Goal: Task Accomplishment & Management: Manage account settings

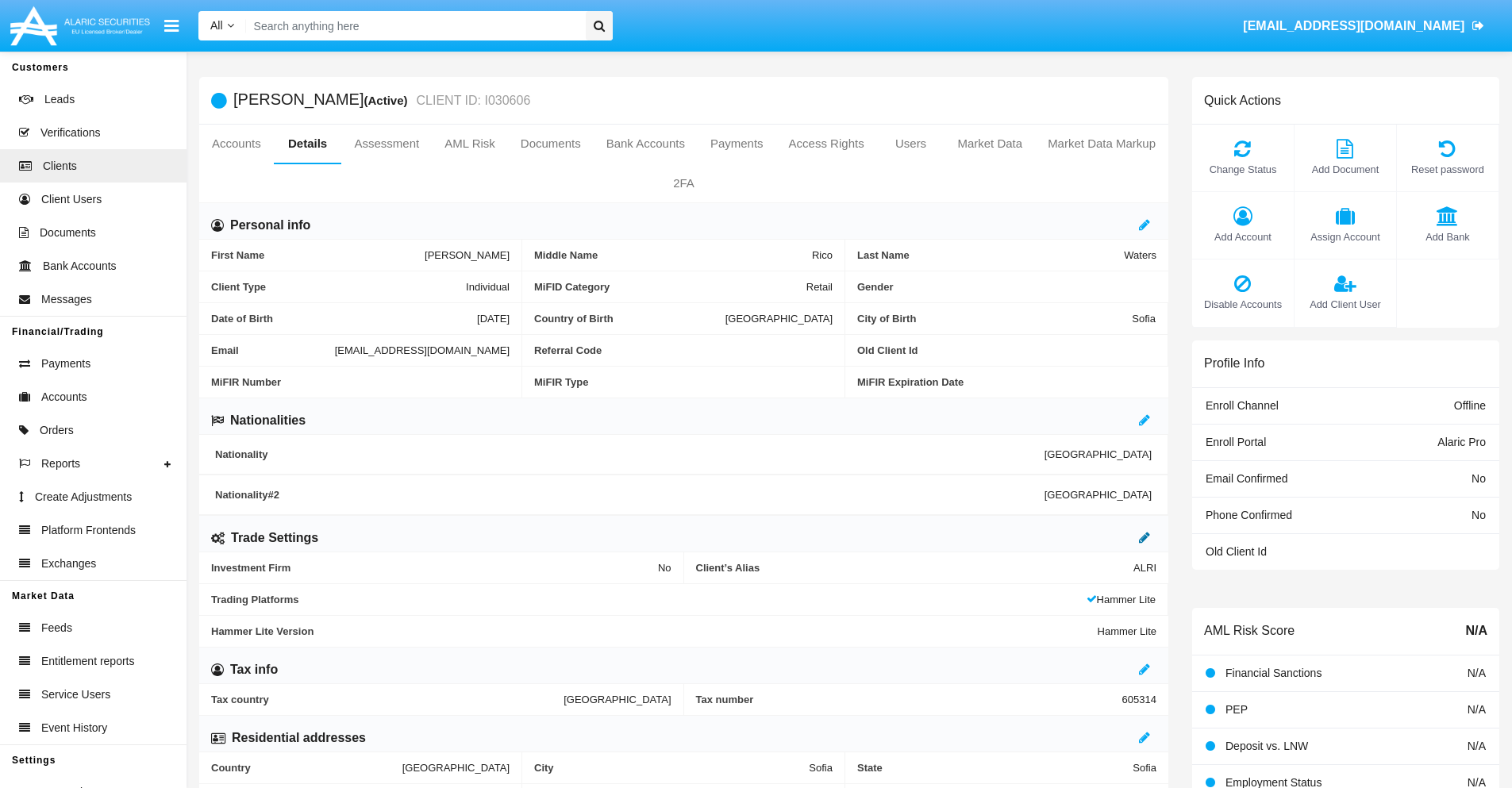
click at [1144, 537] on icon at bounding box center [1144, 537] width 11 height 13
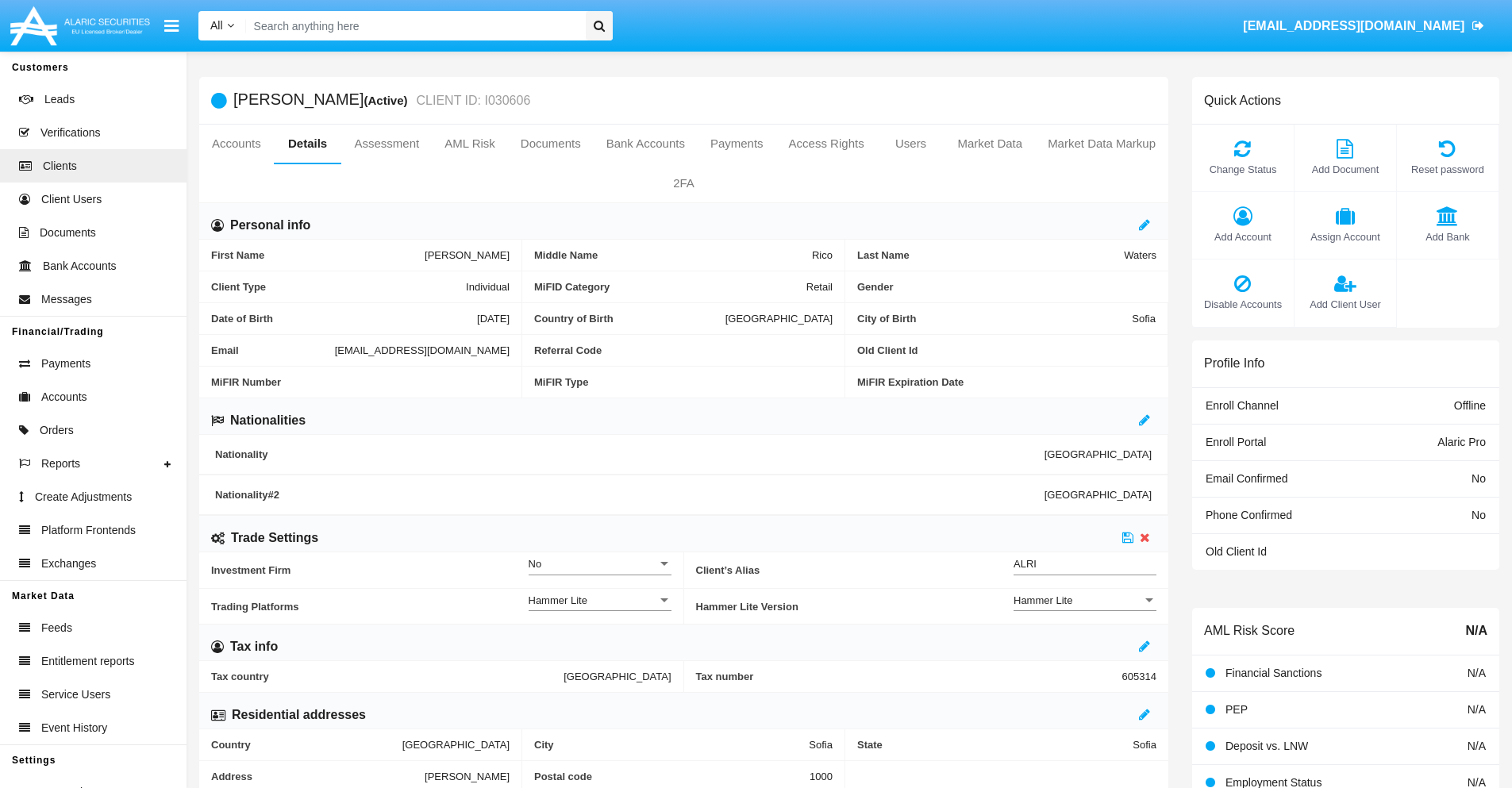
click at [1085, 600] on div "Hammer Lite" at bounding box center [1078, 600] width 129 height 14
click at [1085, 609] on span "Hammer Lite Plus" at bounding box center [1084, 609] width 143 height 31
click at [1128, 537] on icon at bounding box center [1127, 537] width 11 height 13
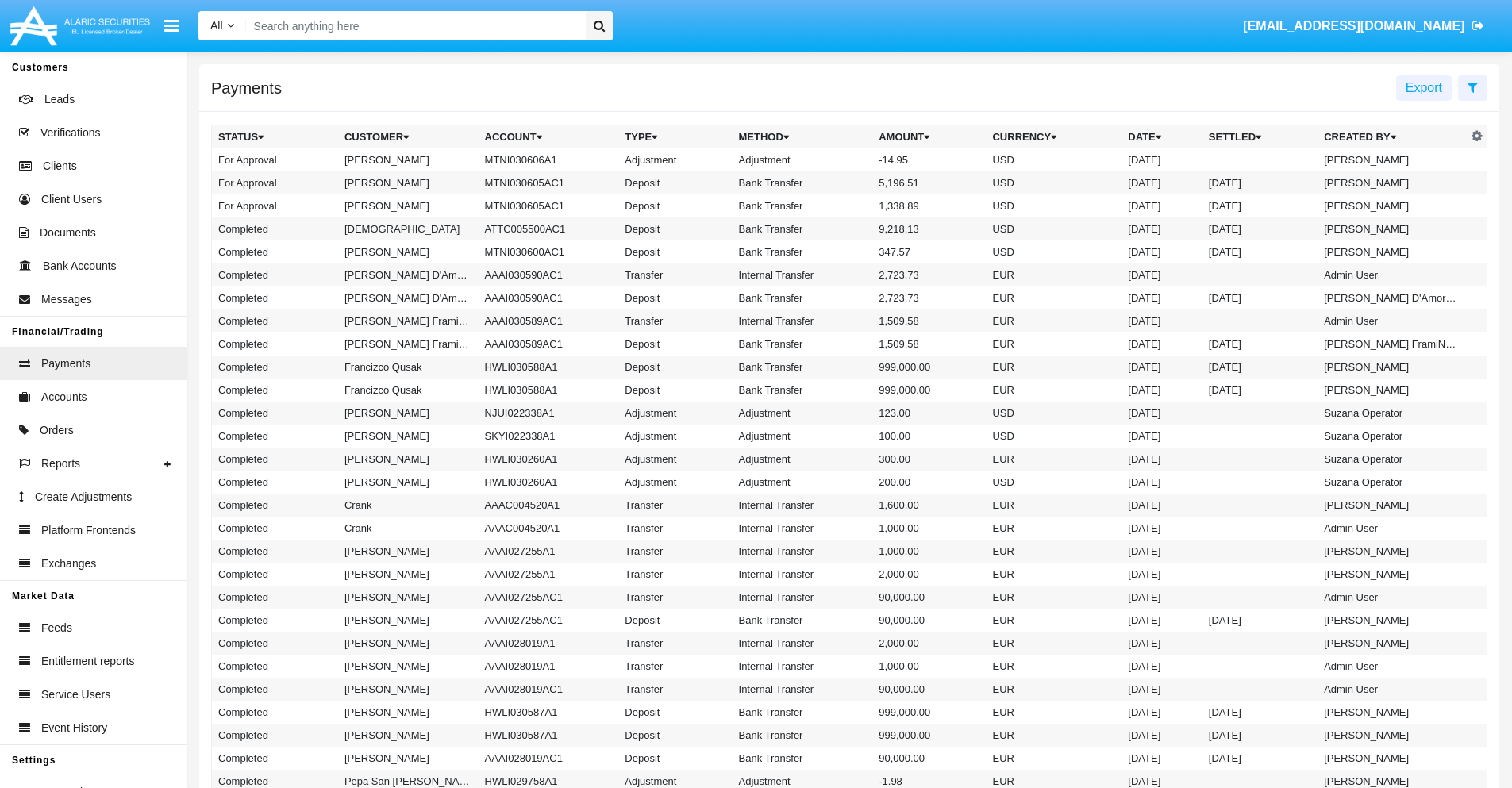
click at [540, 160] on td "MTNI030606A1" at bounding box center [549, 160] width 141 height 23
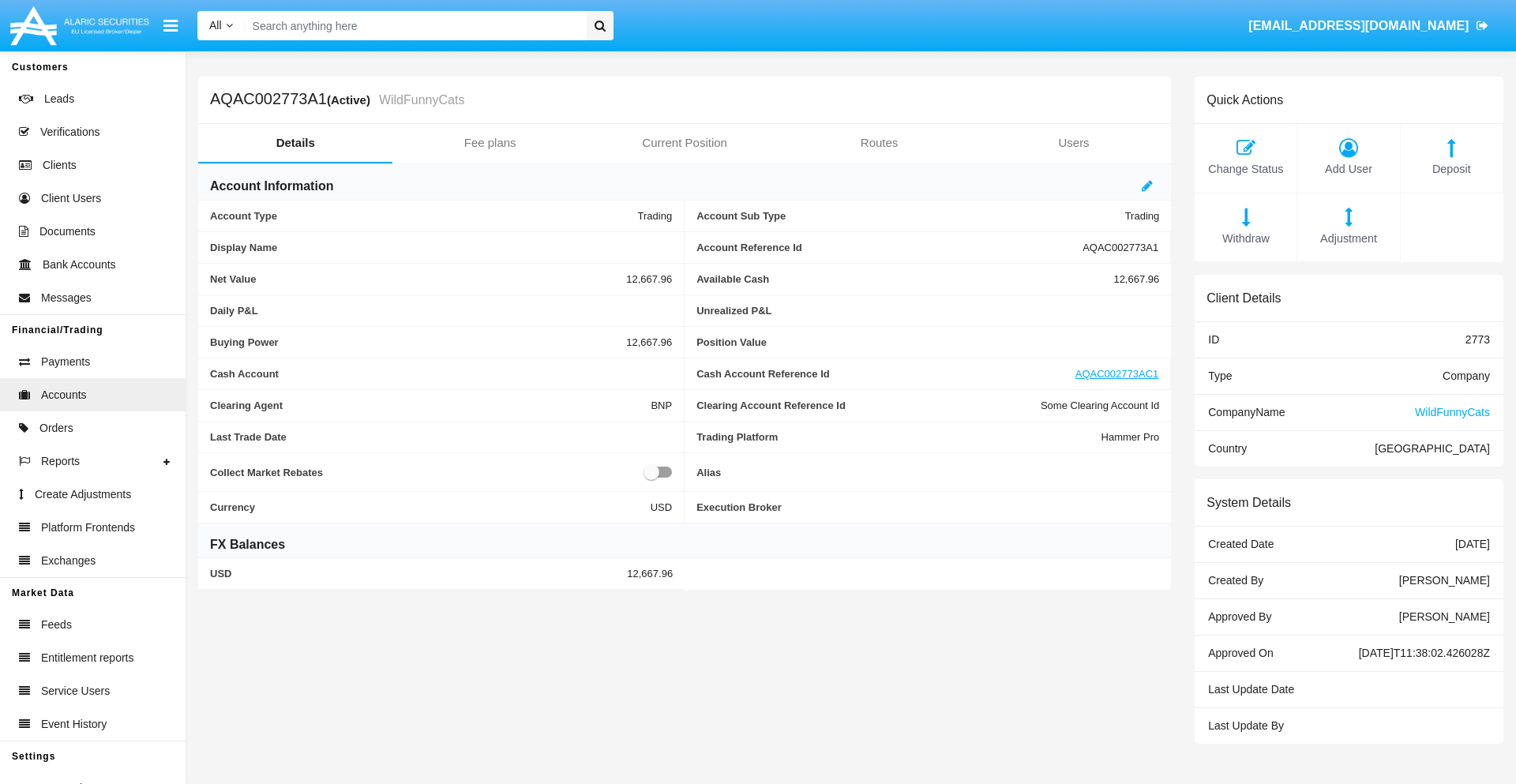
click at [1348, 238] on span "Adjustment" at bounding box center [1347, 239] width 86 height 17
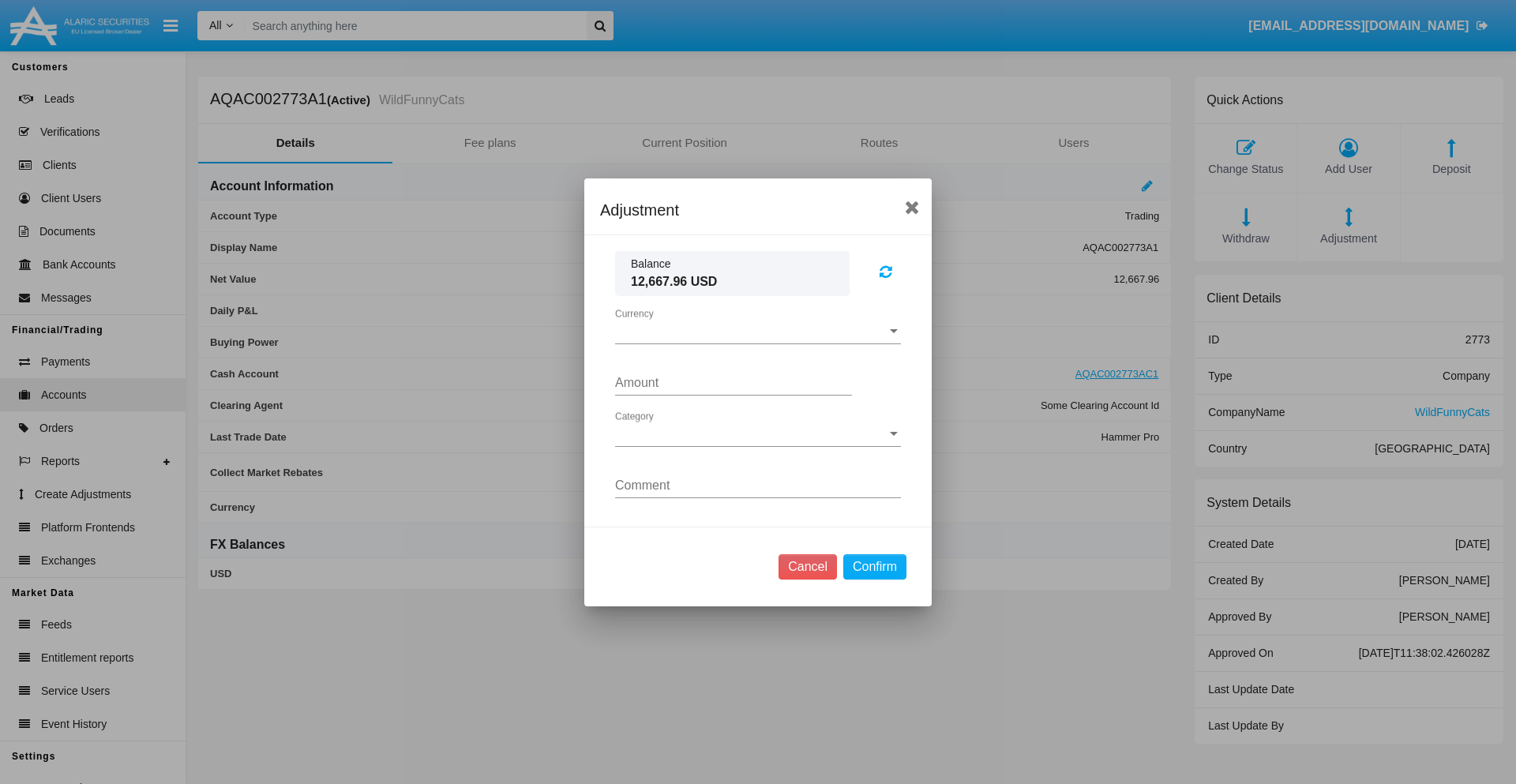
click at [758, 331] on span "Currency" at bounding box center [751, 331] width 272 height 14
click at [758, 342] on span "USD" at bounding box center [745, 342] width 260 height 38
click at [758, 433] on span "Category" at bounding box center [751, 434] width 272 height 14
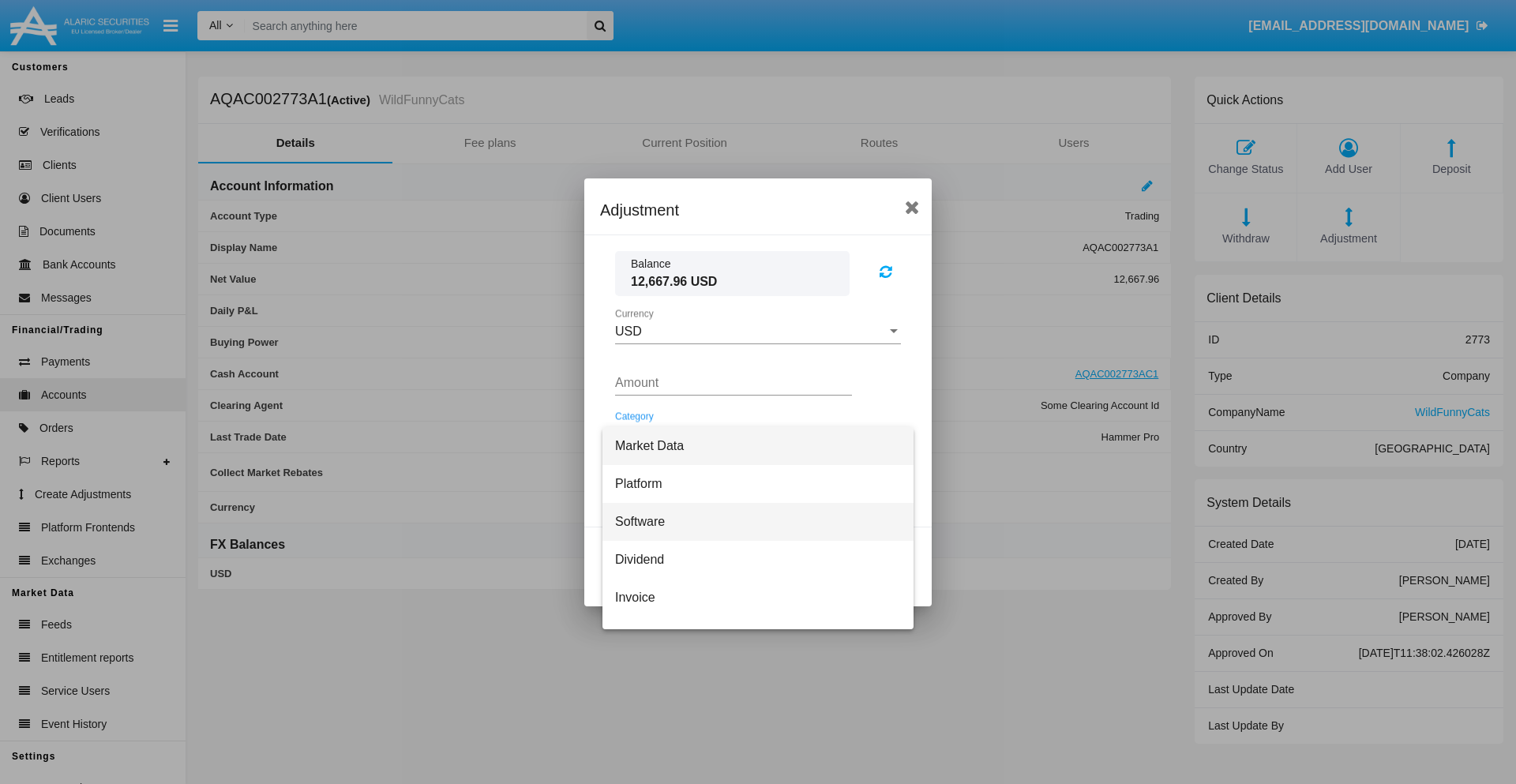
click at [751, 521] on span "Software" at bounding box center [758, 521] width 285 height 38
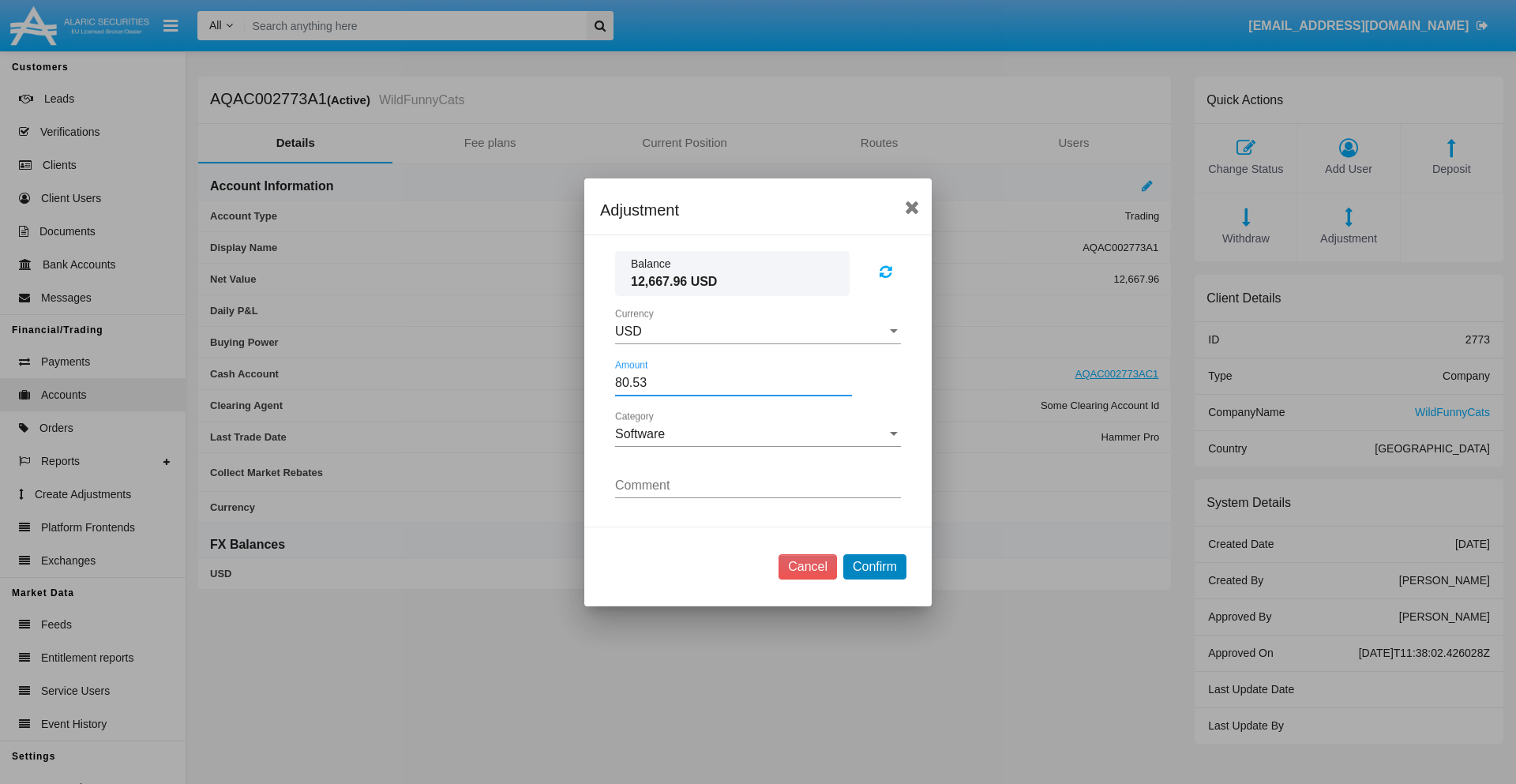
click at [874, 566] on button "Confirm" at bounding box center [874, 567] width 63 height 25
type input "80.5300"
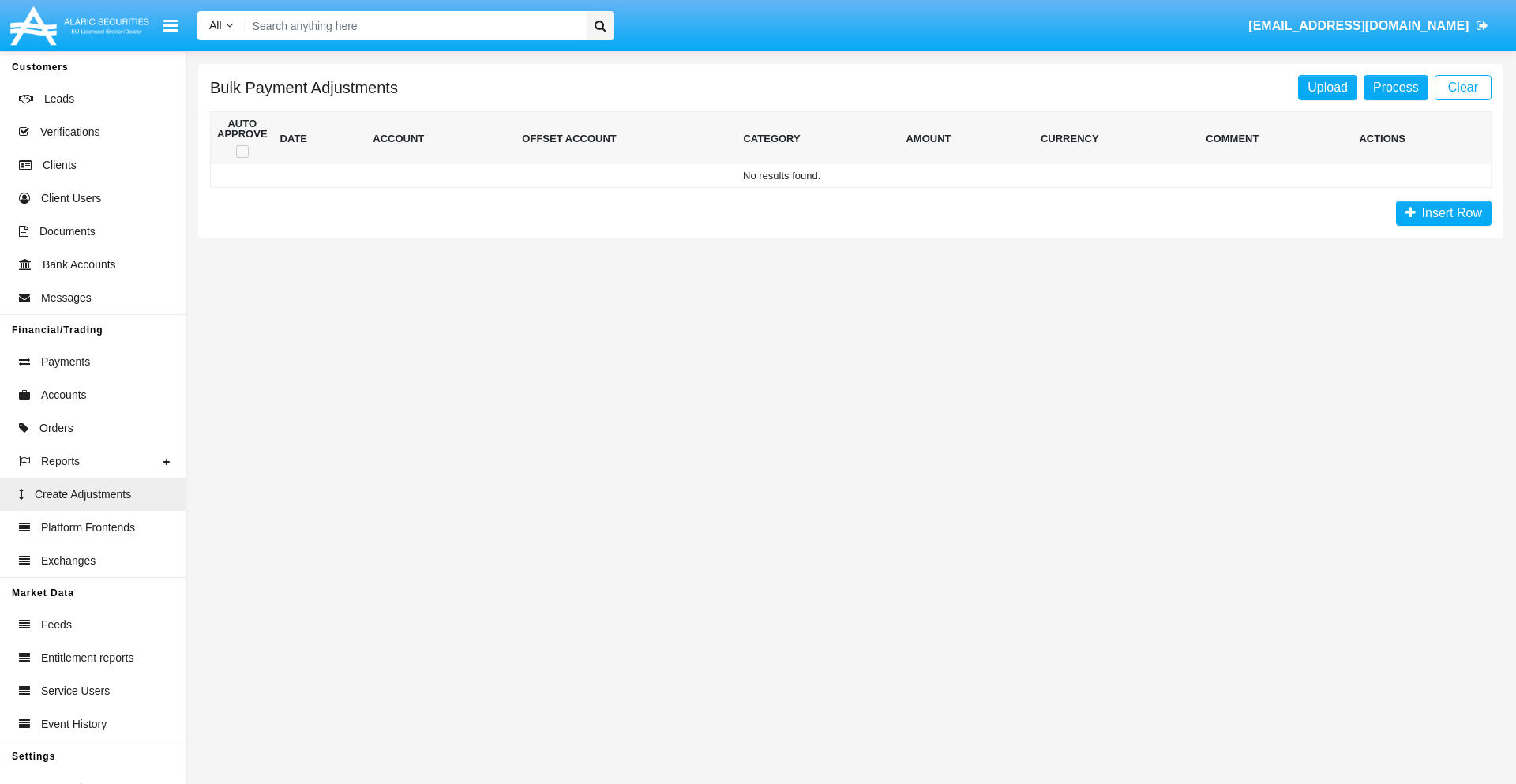
click at [1443, 213] on span "Insert Row" at bounding box center [1448, 213] width 67 height 14
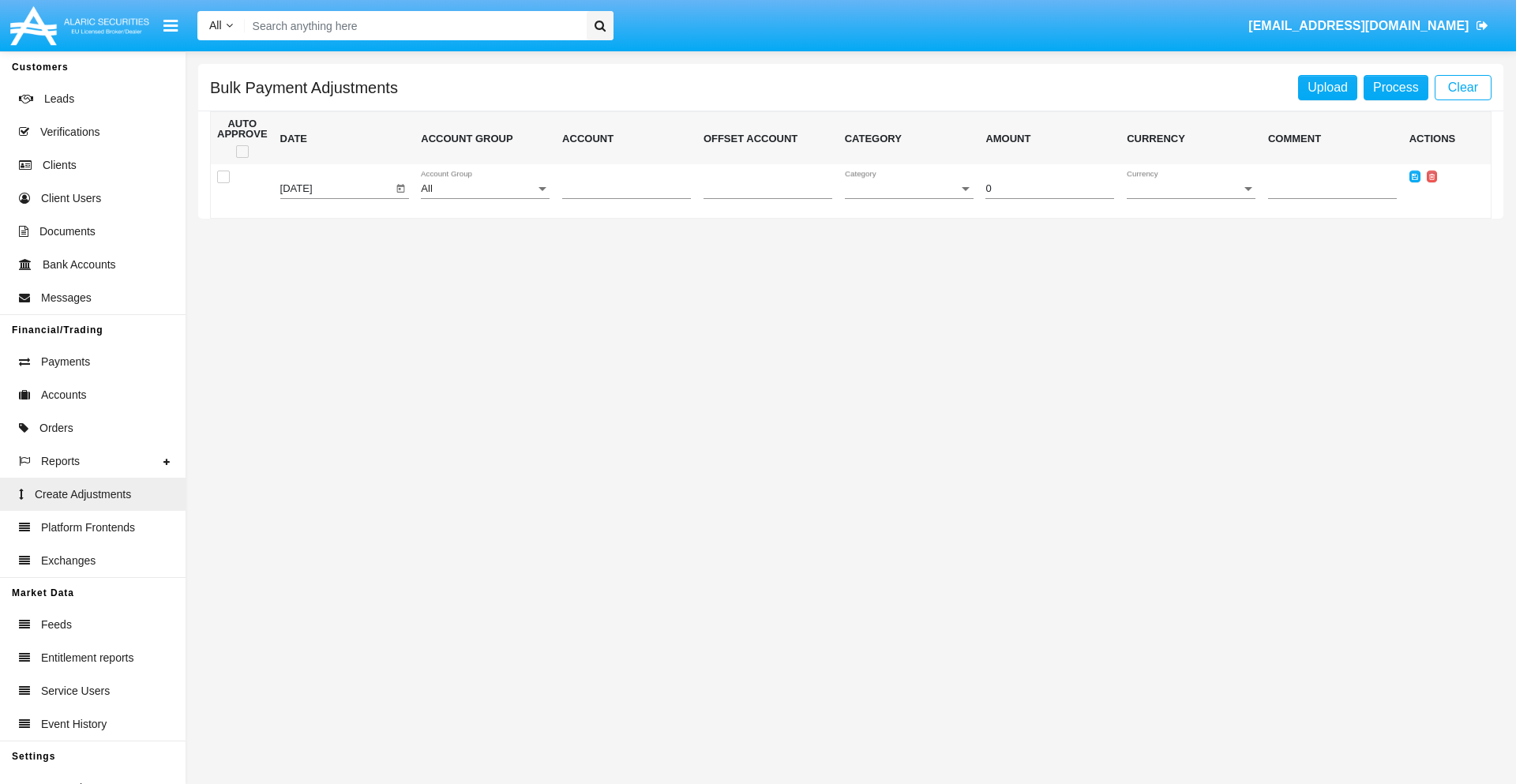
click at [485, 189] on div "All" at bounding box center [477, 189] width 115 height 12
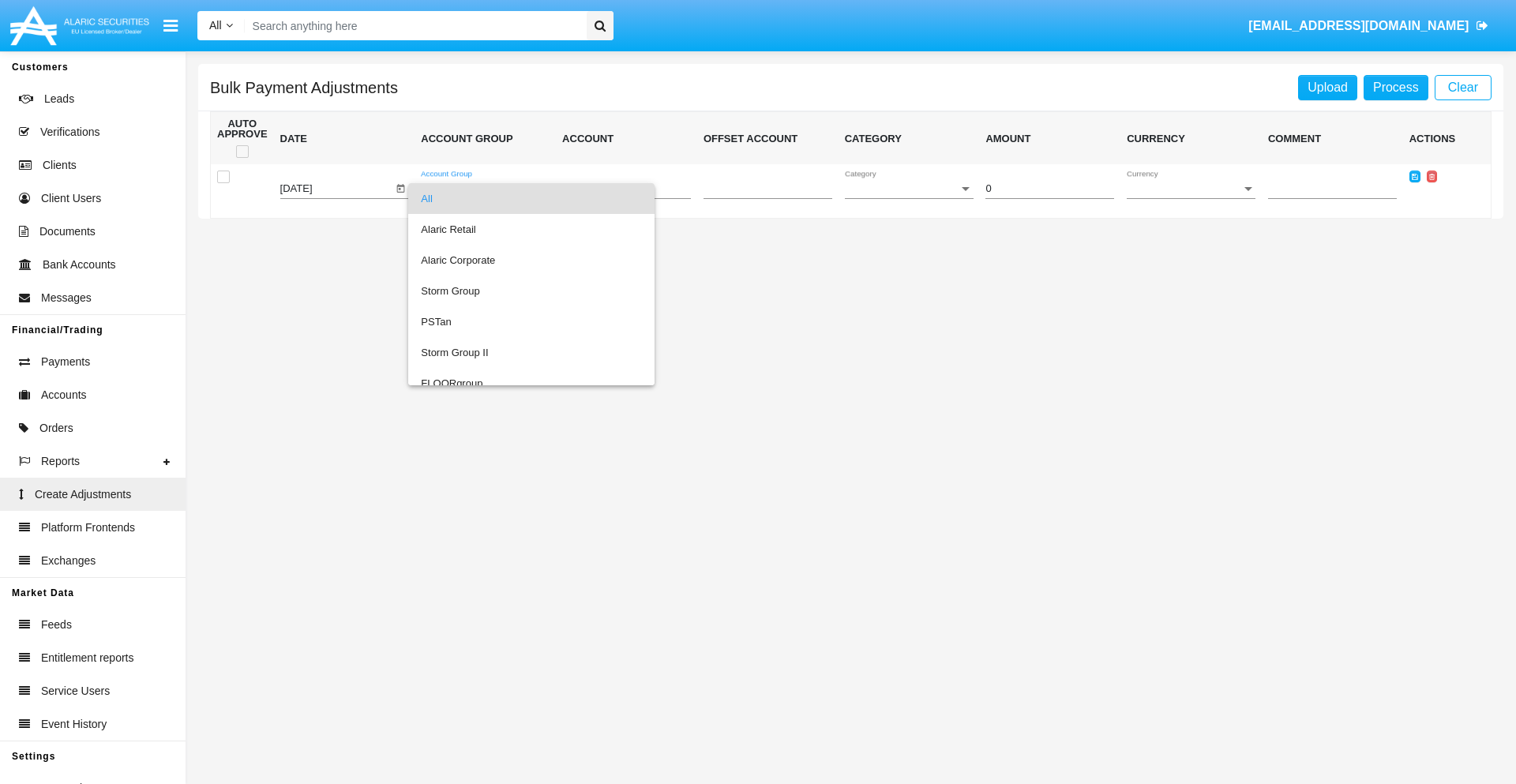
scroll to position [1491, 0]
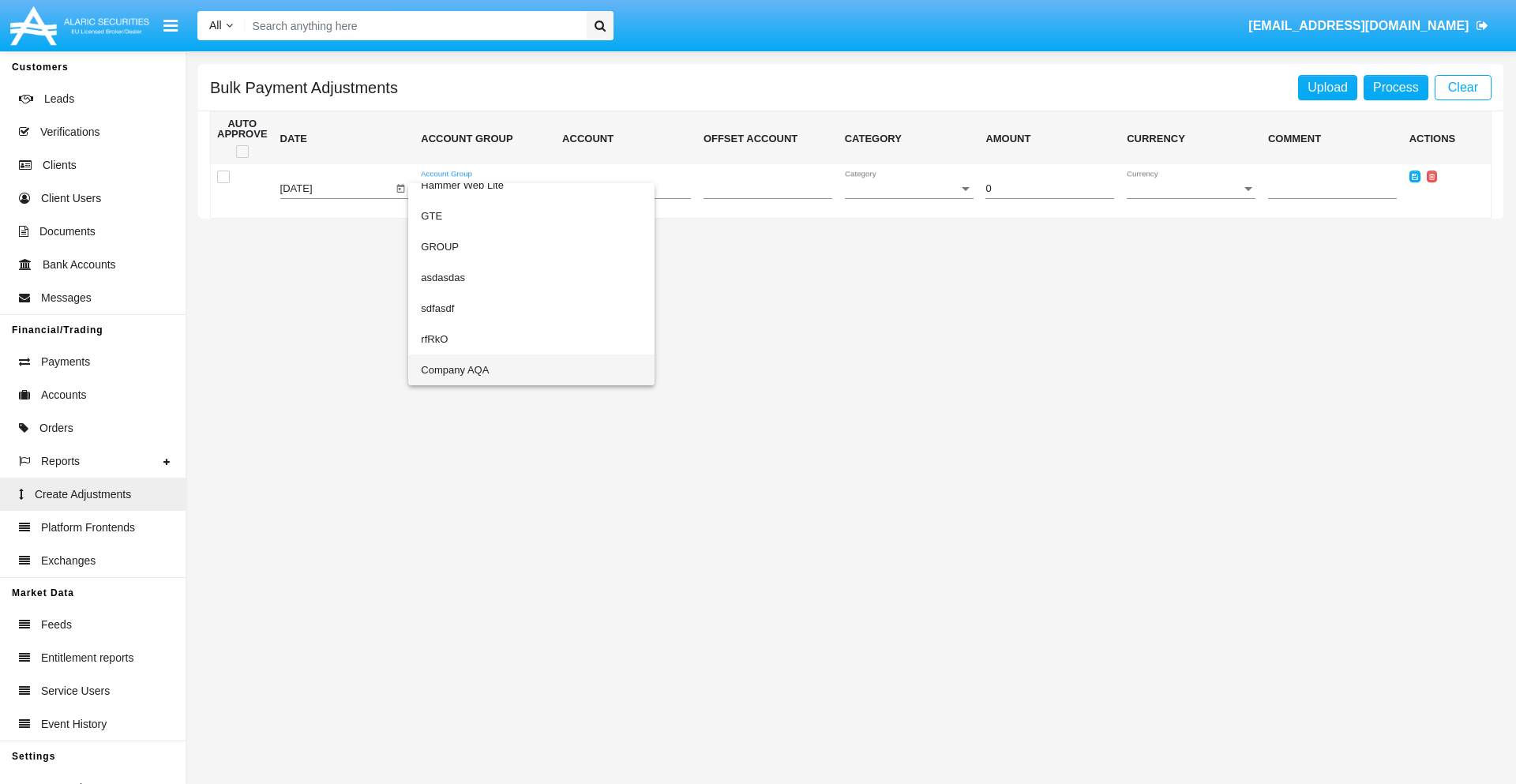
click at [499, 369] on span "Company AQA" at bounding box center [530, 370] width 221 height 31
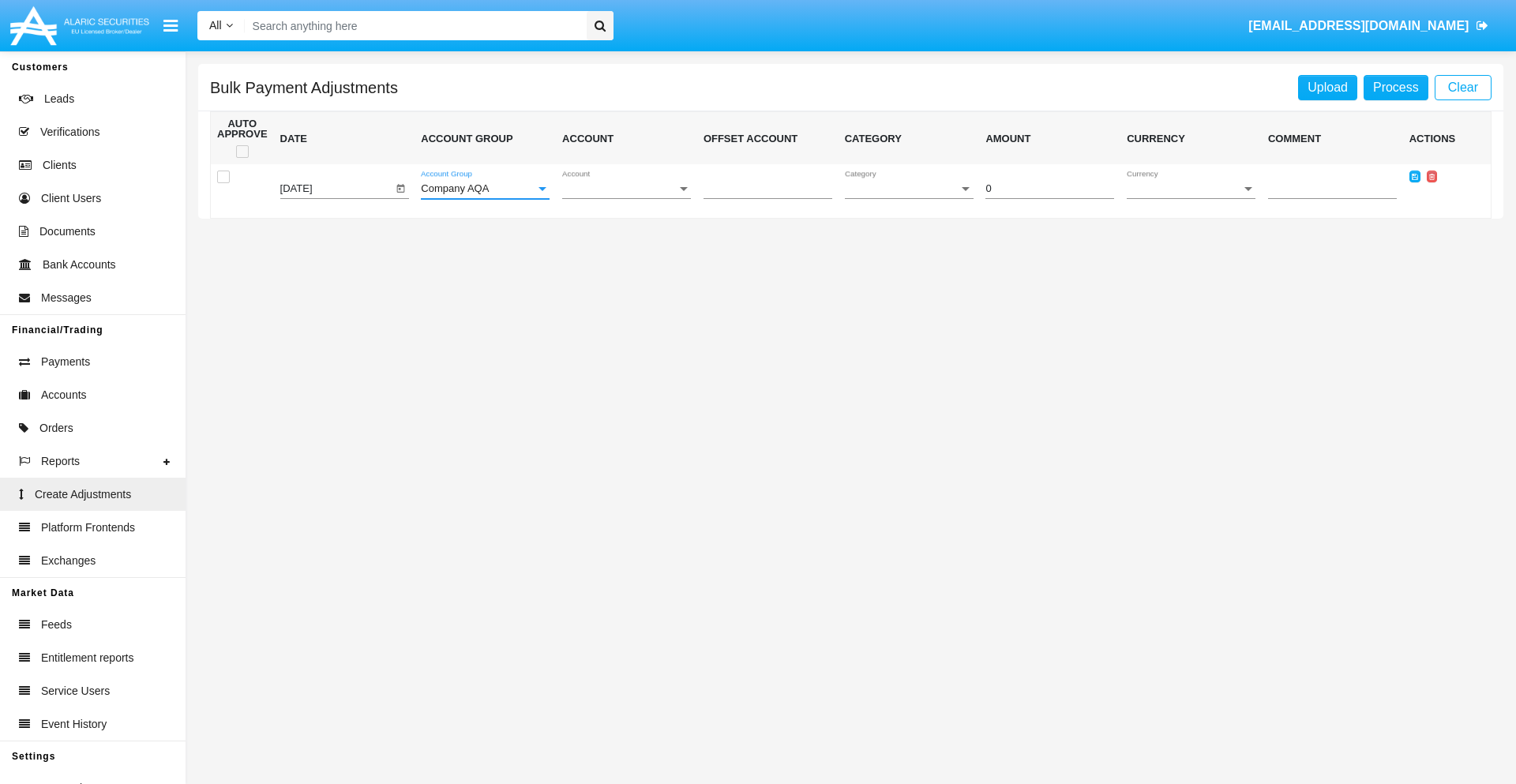
click at [626, 189] on span "Account" at bounding box center [619, 189] width 115 height 12
click at [620, 259] on span "AQAC002773A2" at bounding box center [626, 260] width 128 height 31
click at [908, 189] on span "Category" at bounding box center [902, 189] width 115 height 12
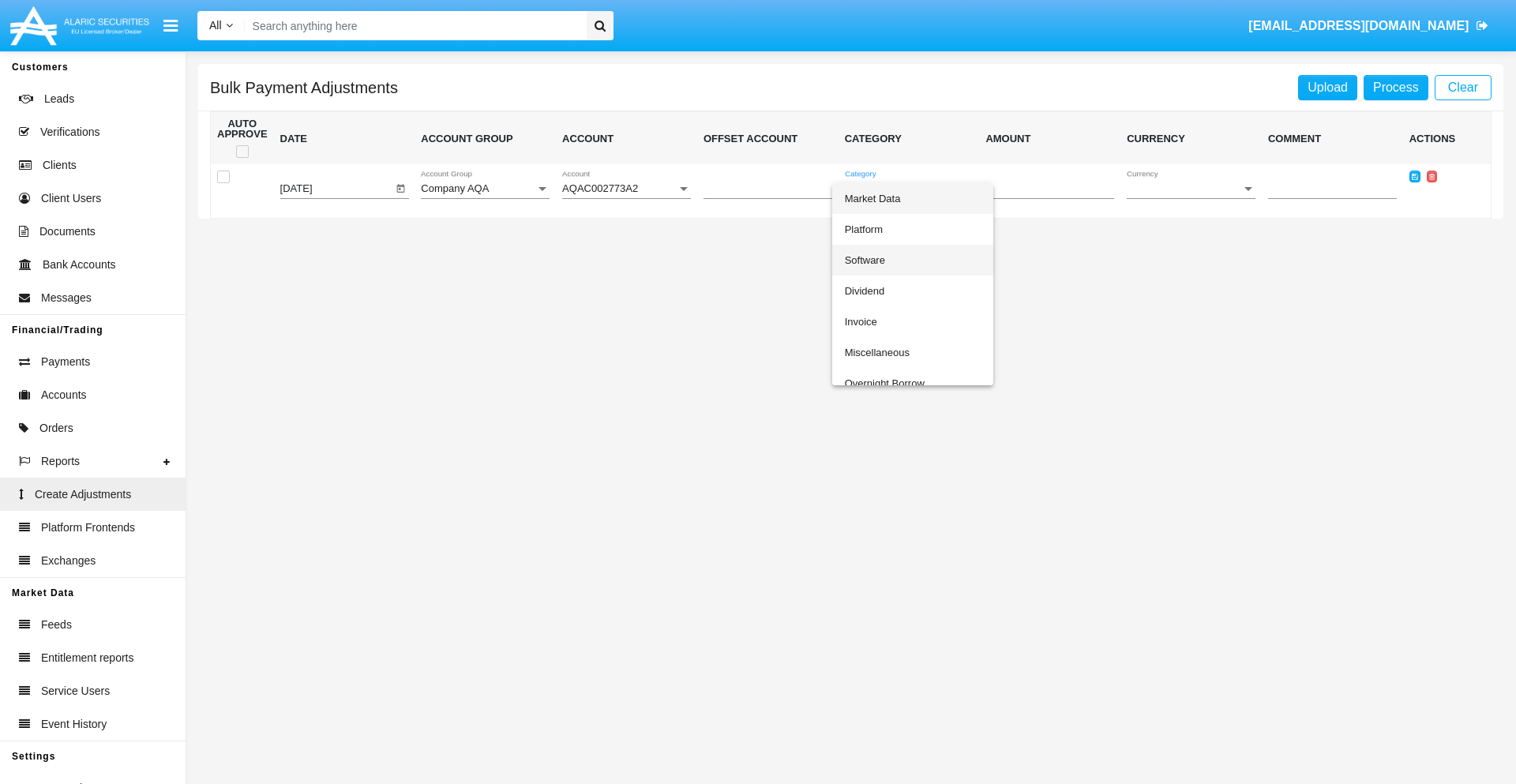
click at [911, 259] on span "Software" at bounding box center [912, 260] width 136 height 31
type input "-9.54"
click at [1190, 189] on span "Currency" at bounding box center [1183, 189] width 115 height 12
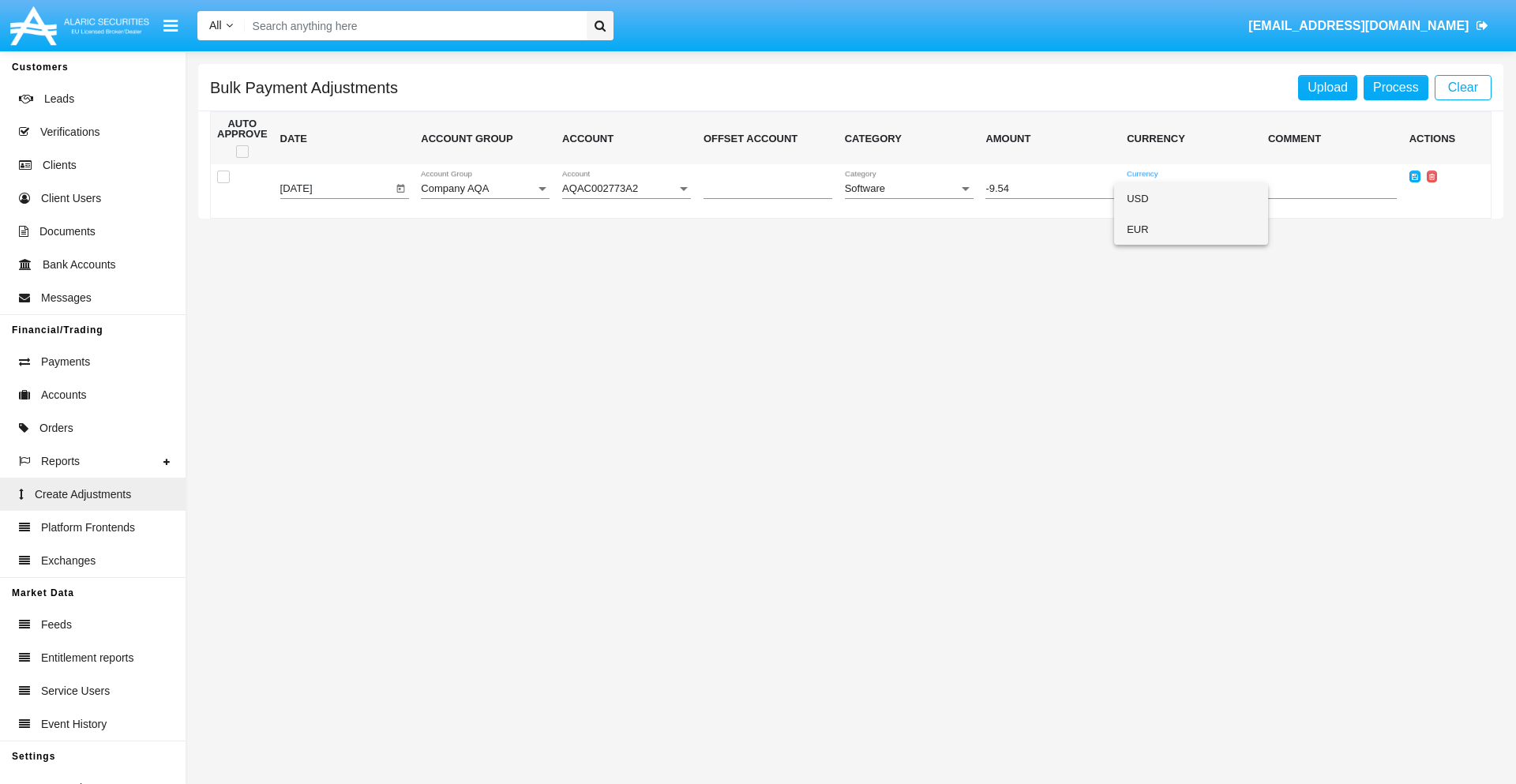
click at [1190, 229] on span "EUR" at bounding box center [1190, 230] width 128 height 31
click at [1414, 176] on icon at bounding box center [1414, 176] width 7 height 7
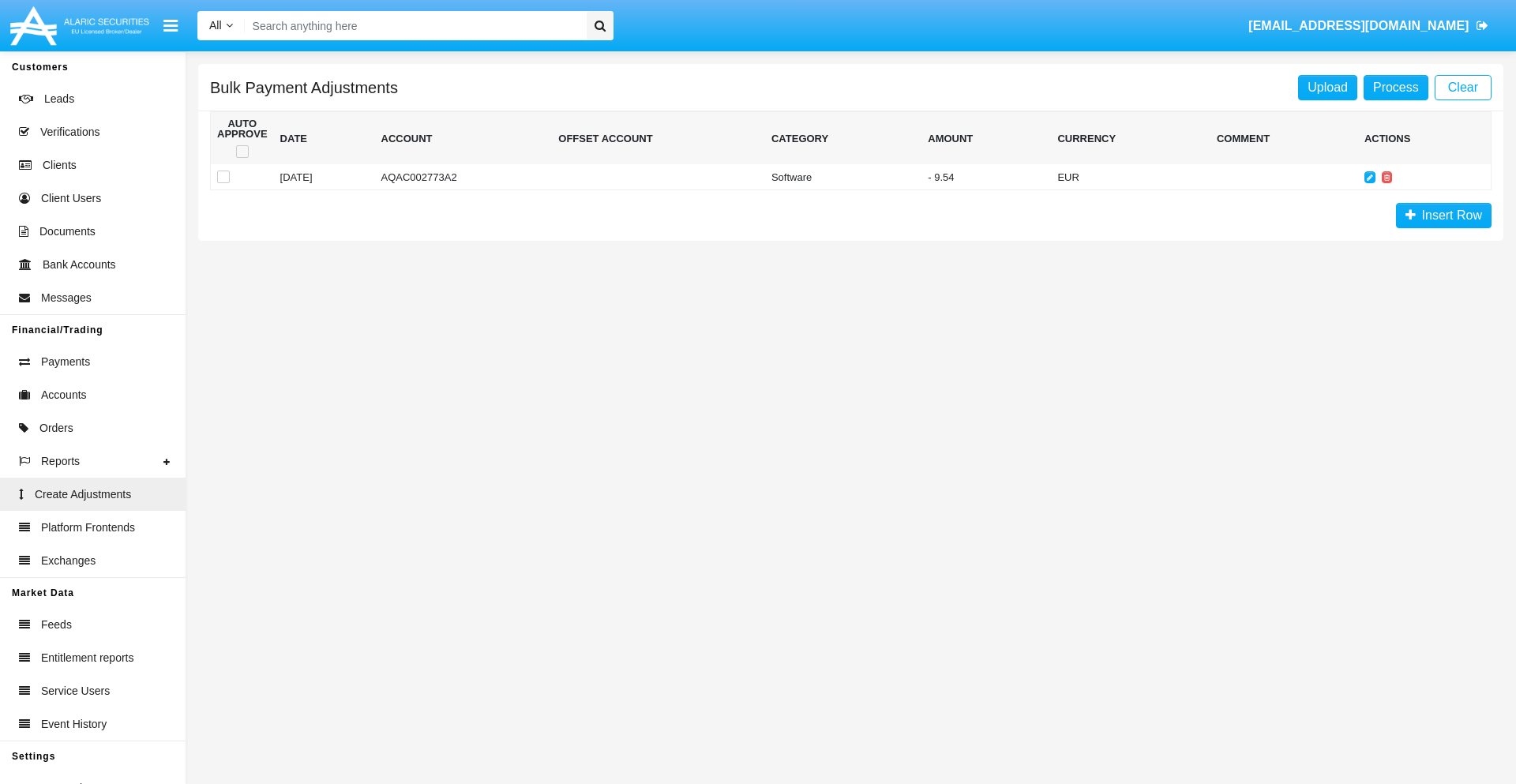
click at [241, 151] on span at bounding box center [242, 151] width 13 height 13
click at [241, 158] on input "checkbox" at bounding box center [241, 158] width 1 height 1
checkbox input "true"
click at [1394, 87] on link "Process" at bounding box center [1395, 88] width 65 height 25
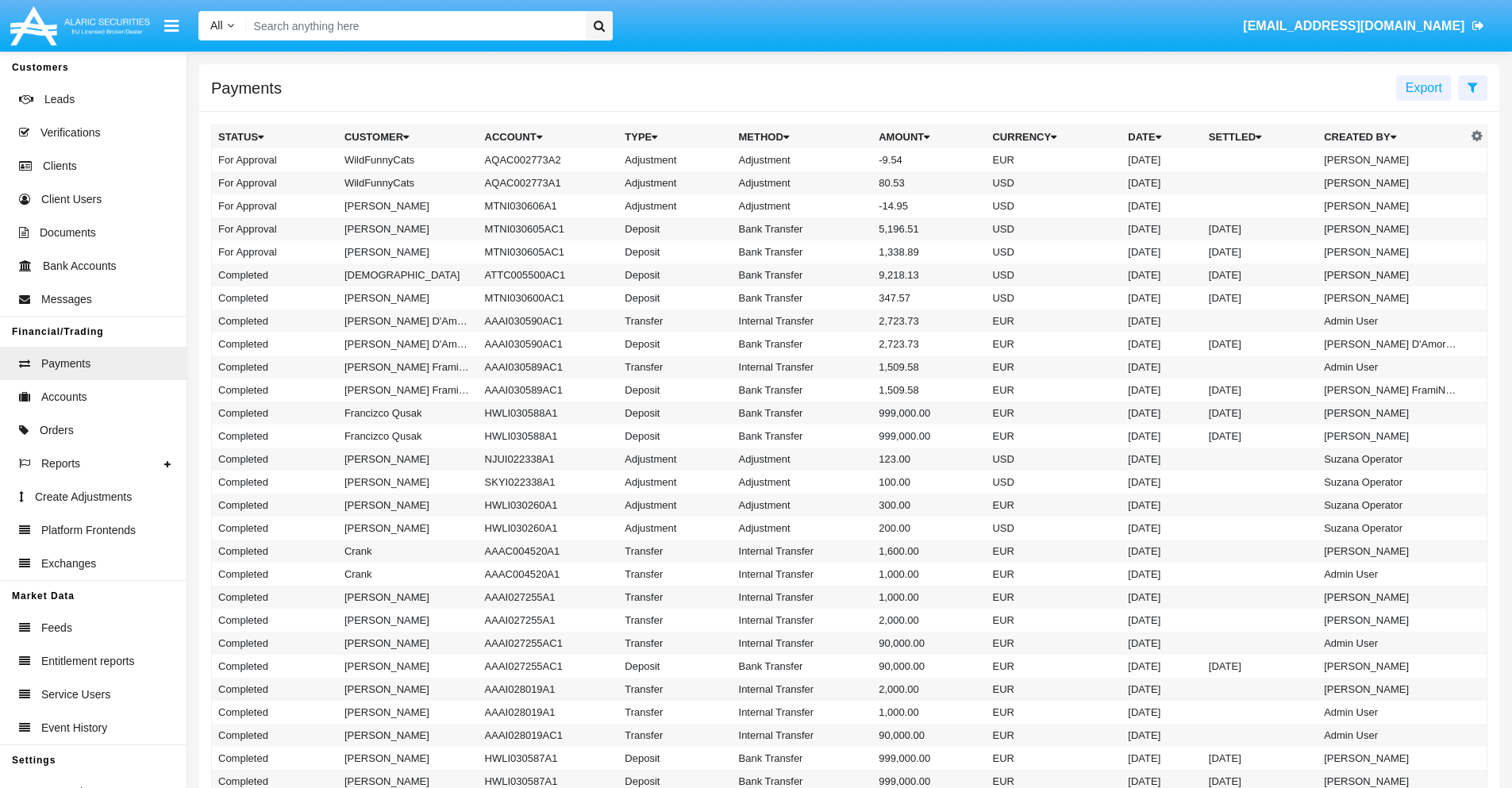
click at [850, 160] on td "Adjustment" at bounding box center [802, 160] width 141 height 23
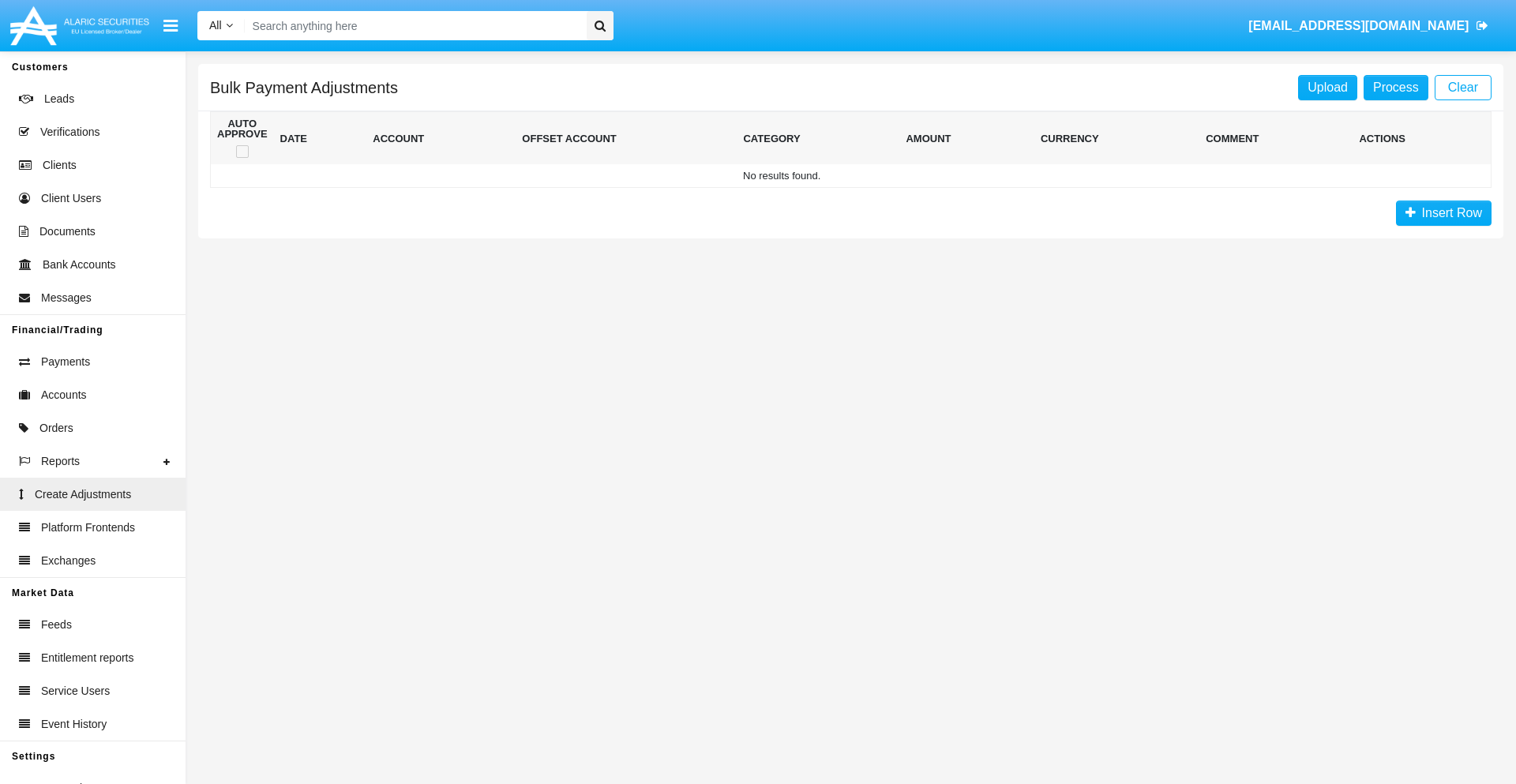
click at [1443, 213] on span "Insert Row" at bounding box center [1448, 213] width 67 height 14
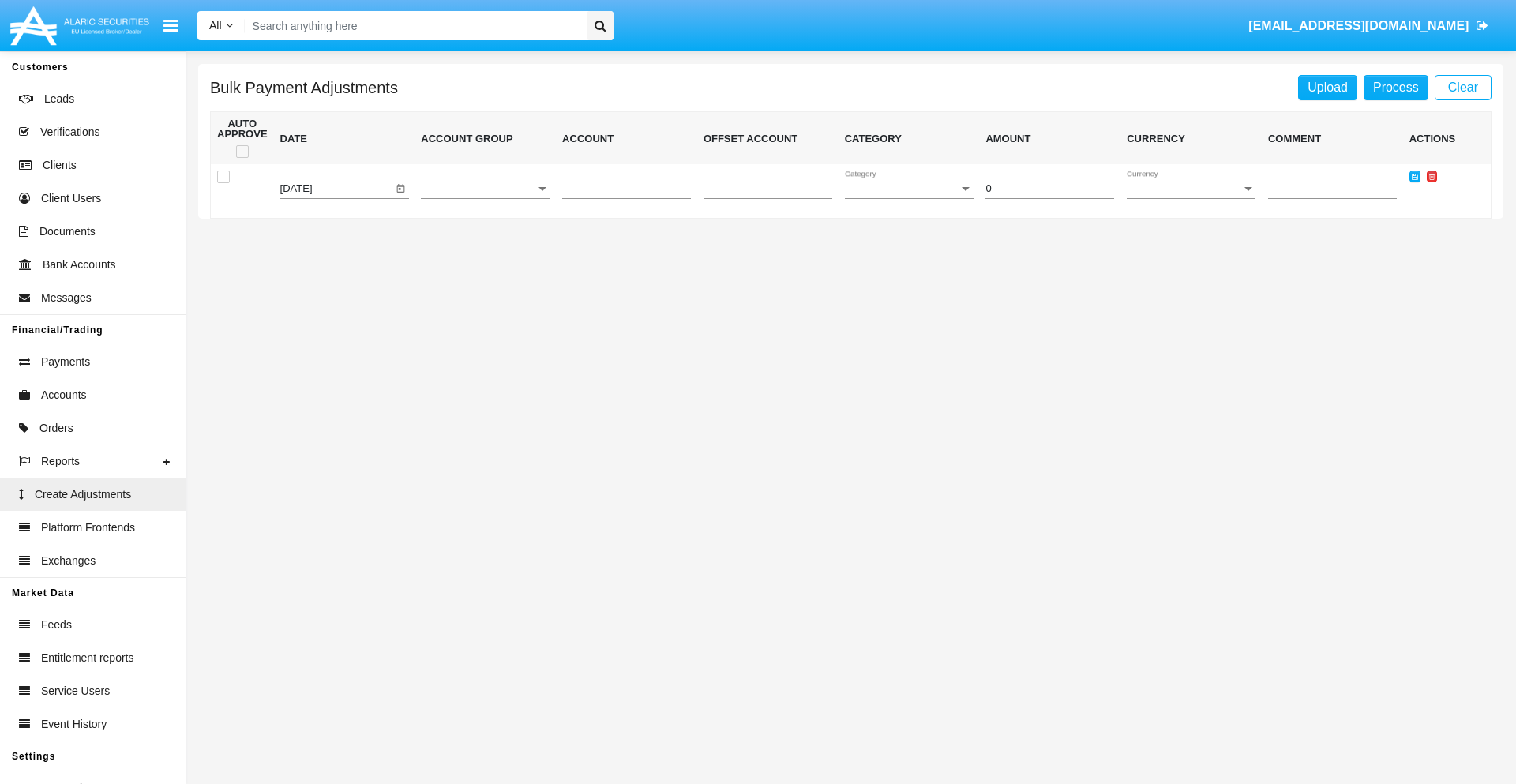
click at [1430, 176] on icon at bounding box center [1431, 176] width 6 height 7
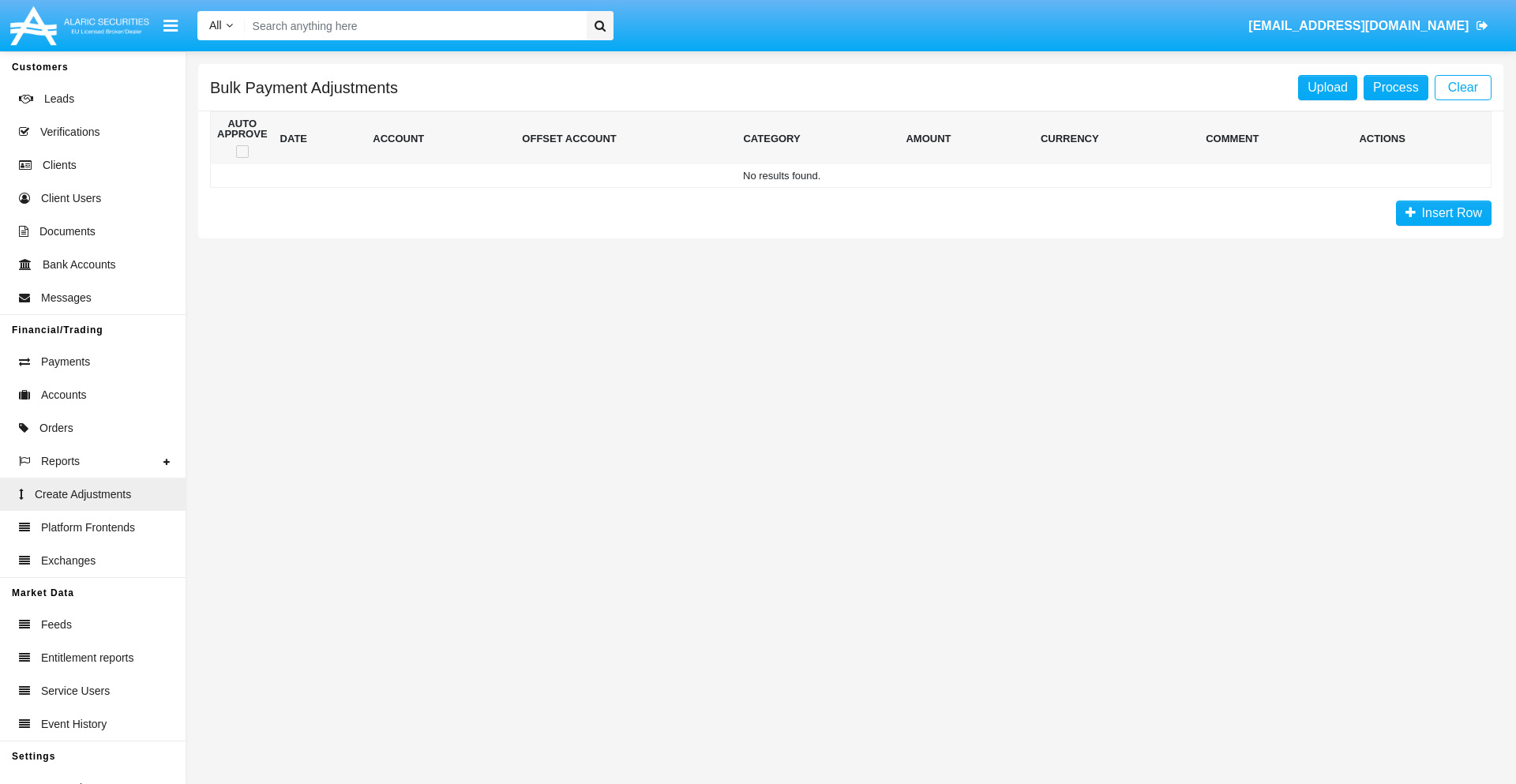
click at [1443, 213] on span "Insert Row" at bounding box center [1448, 213] width 67 height 14
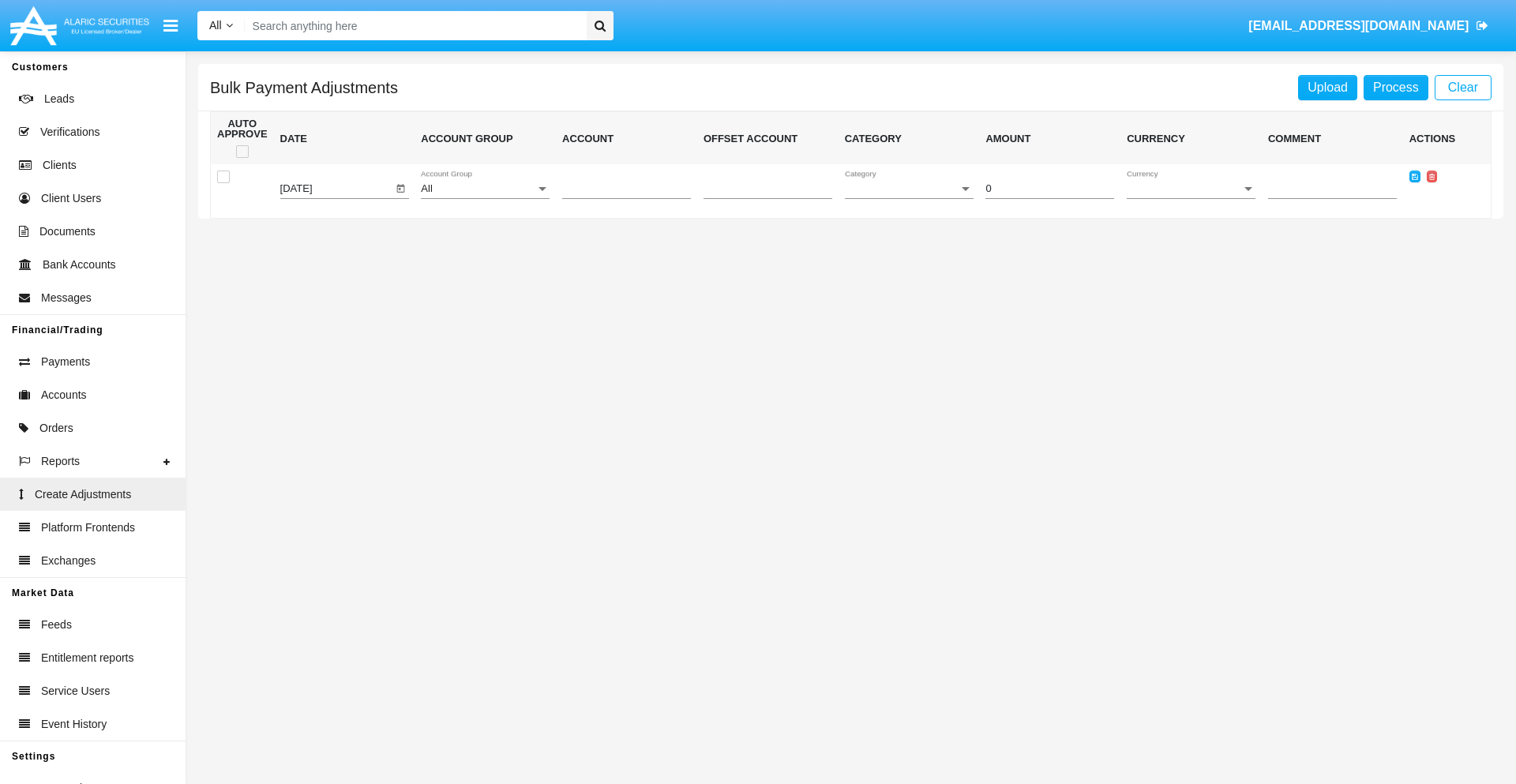
click at [485, 189] on div "All" at bounding box center [477, 189] width 115 height 12
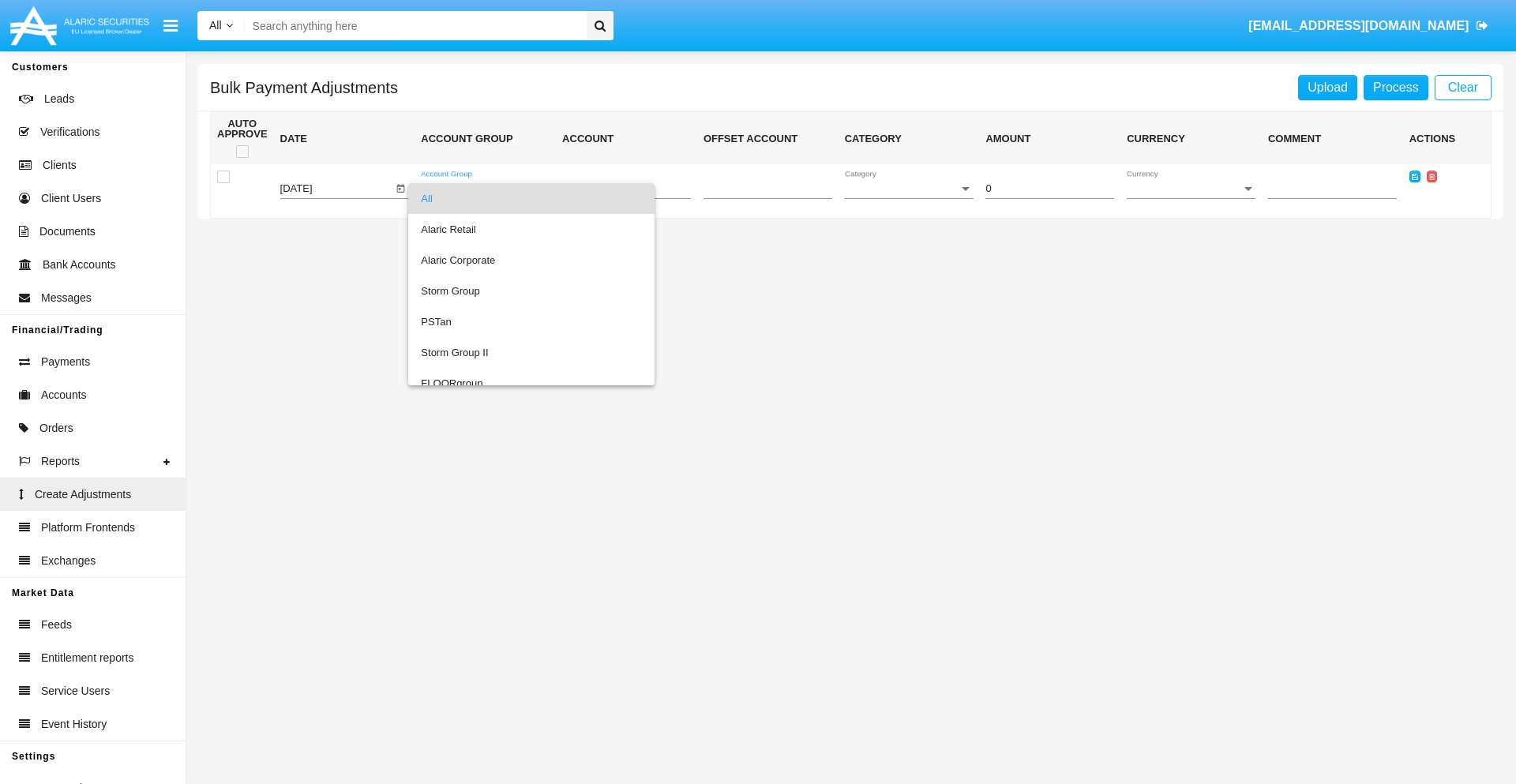
scroll to position [1491, 0]
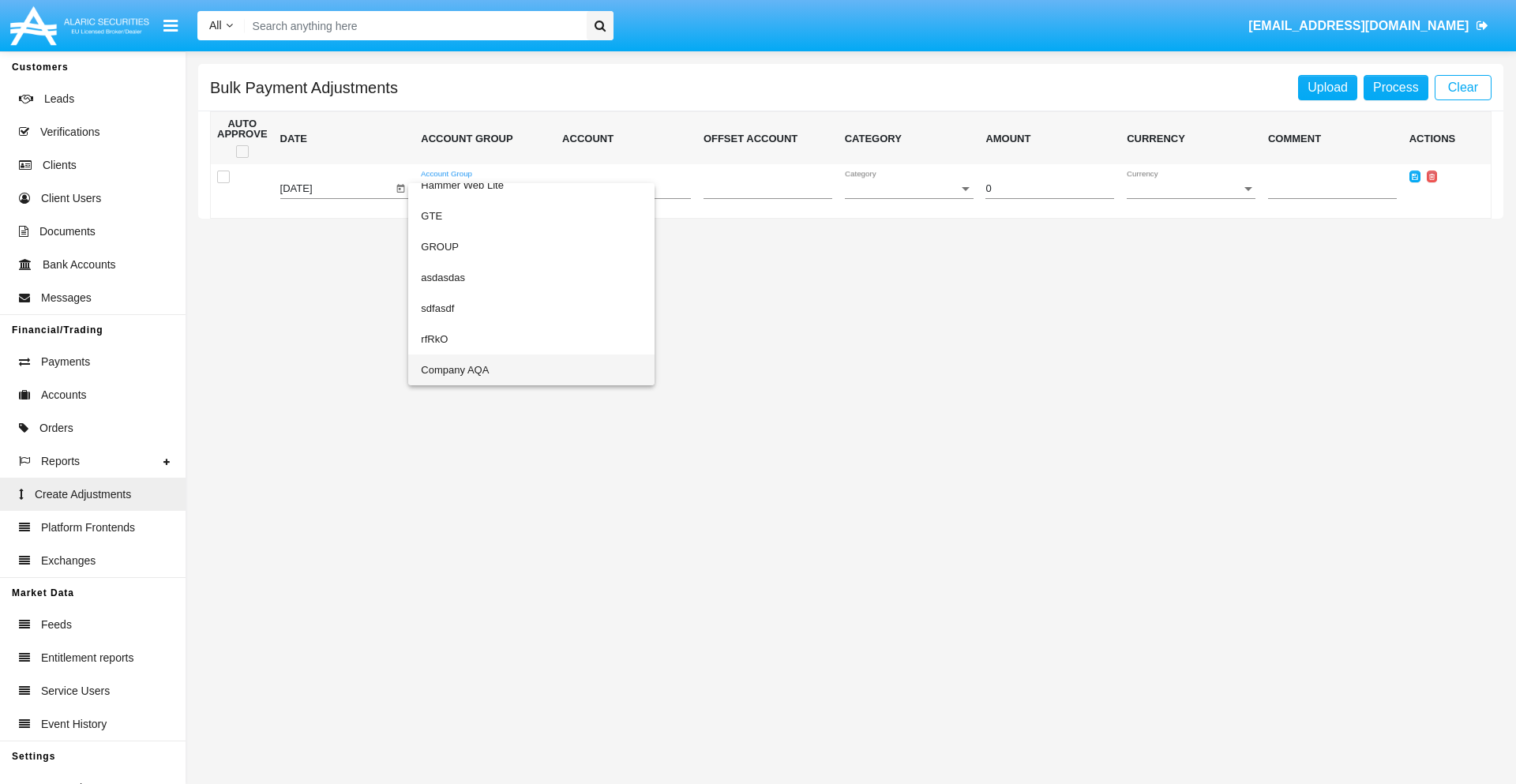
click at [499, 369] on span "Company AQA" at bounding box center [530, 370] width 221 height 31
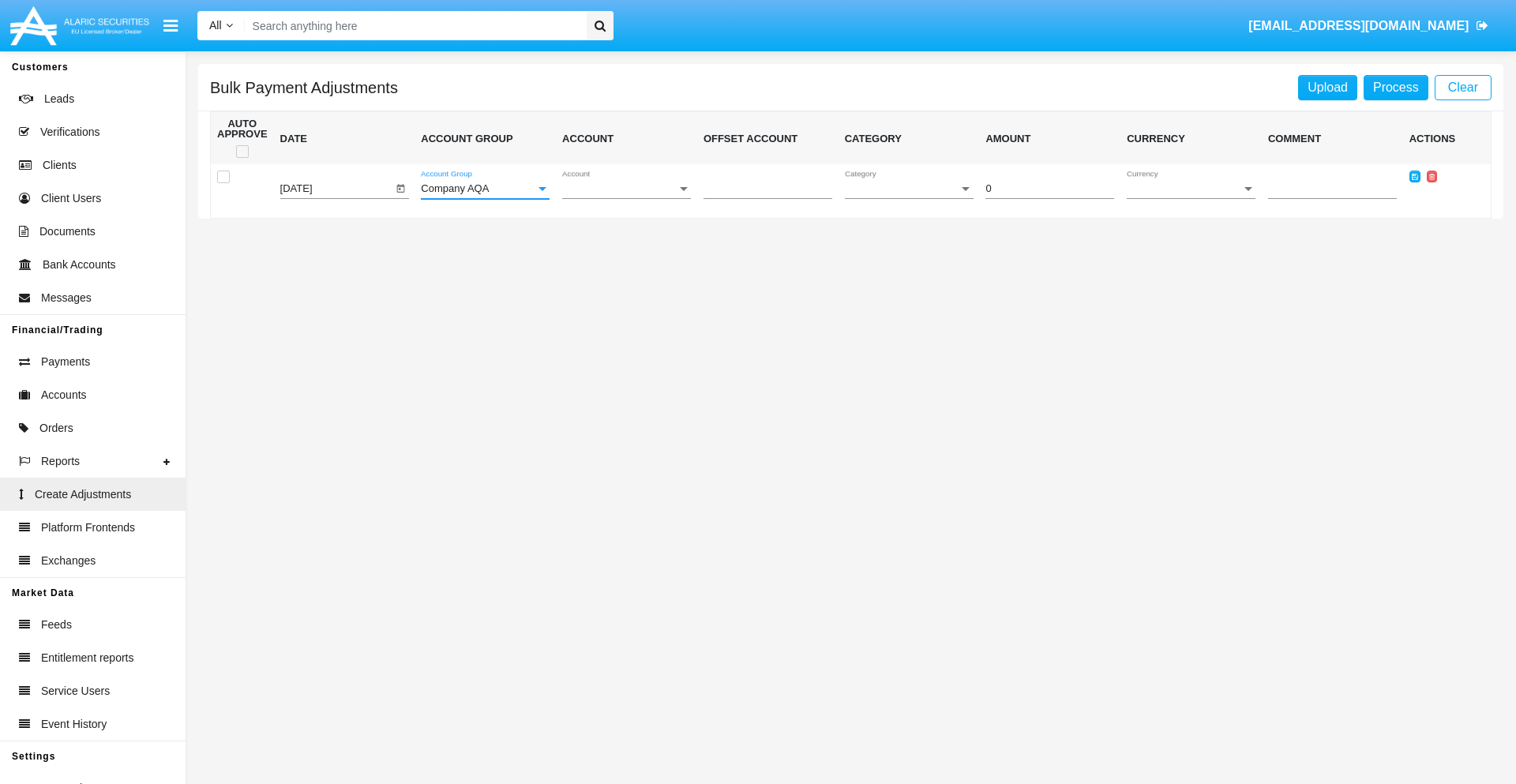
click at [626, 189] on span "Account" at bounding box center [619, 189] width 115 height 12
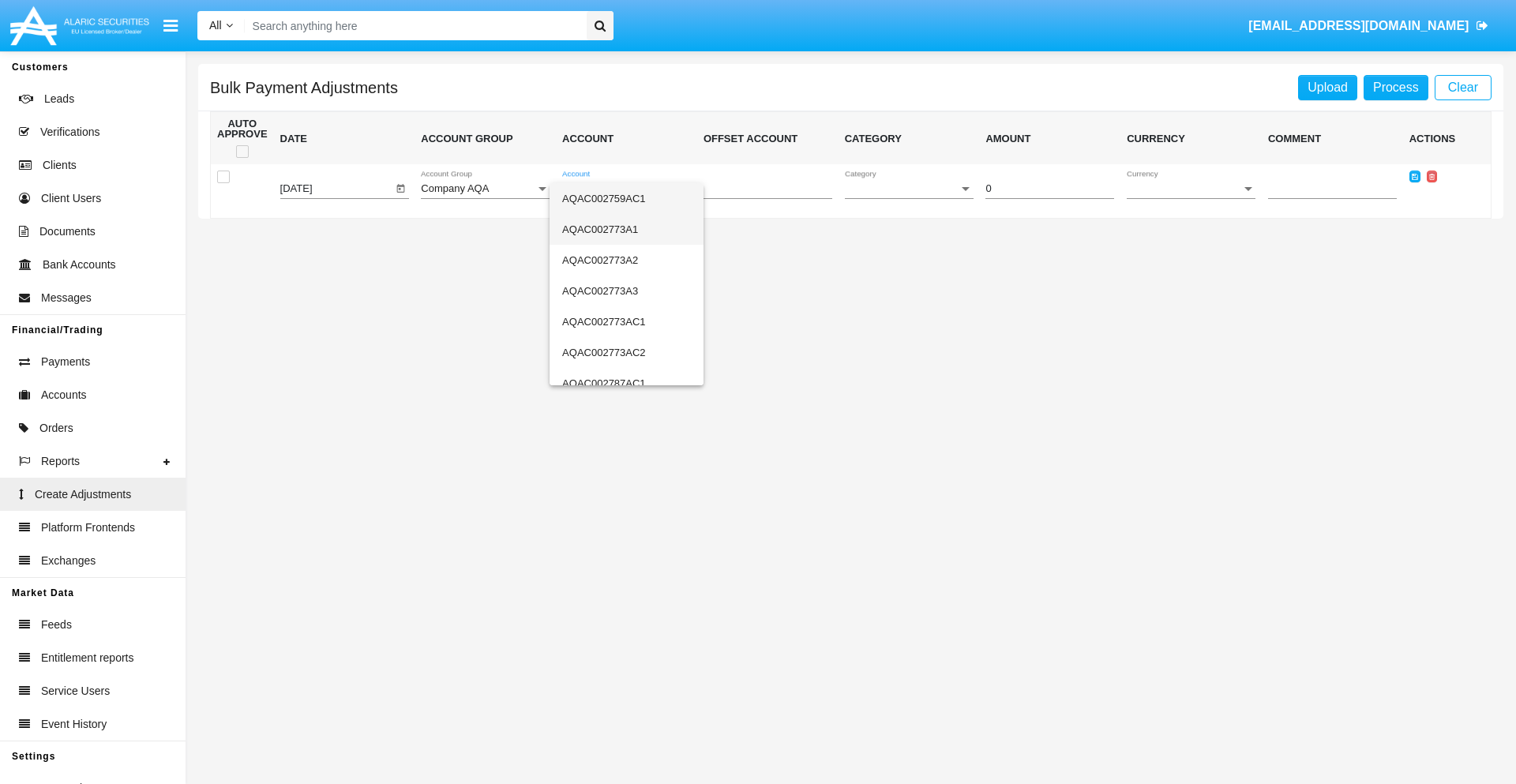
click at [620, 229] on span "AQAC002773A1" at bounding box center [626, 230] width 128 height 31
click at [908, 189] on span "Category" at bounding box center [902, 189] width 115 height 12
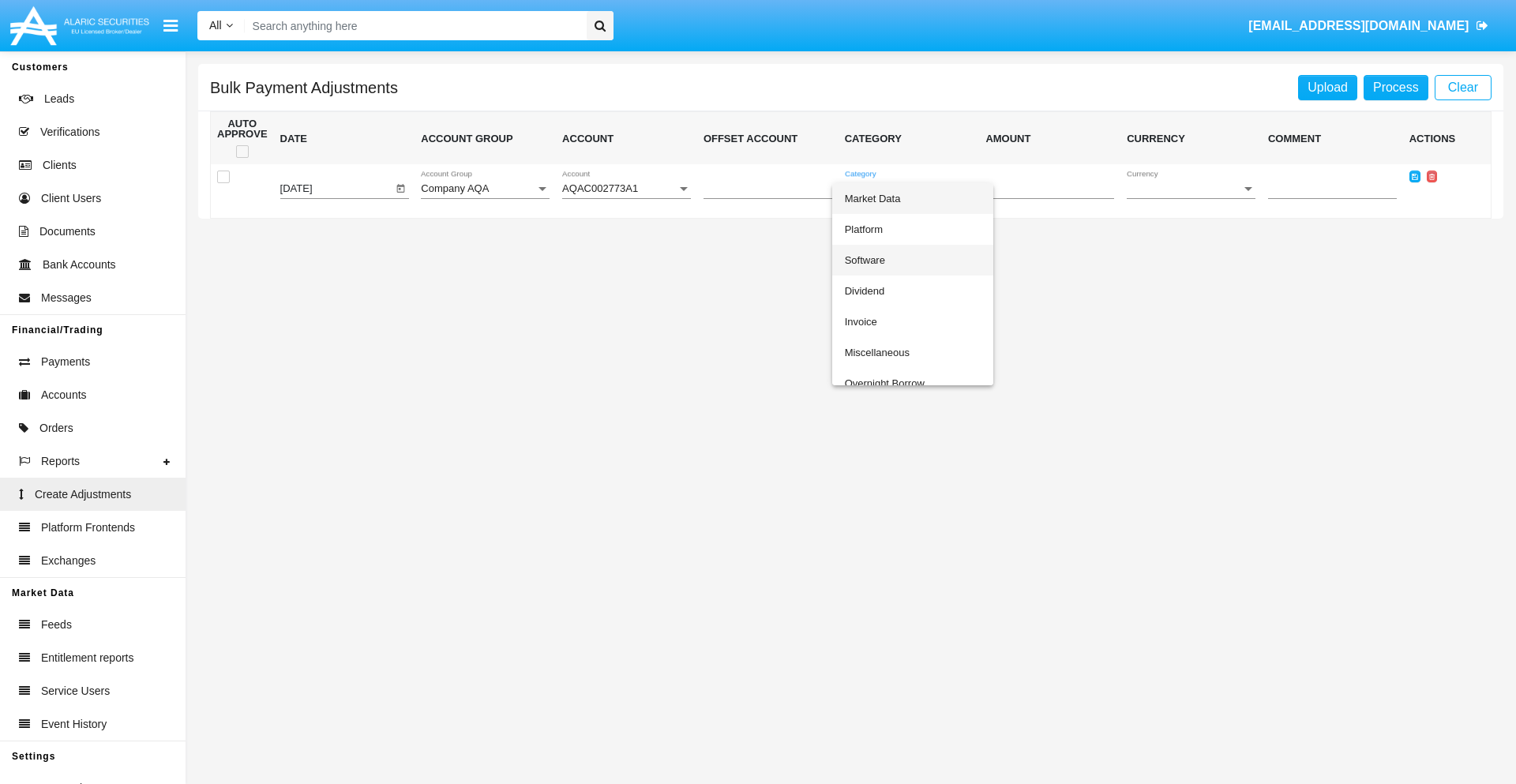
click at [911, 259] on span "Software" at bounding box center [912, 260] width 136 height 31
type input "-92.85"
click at [1190, 189] on span "Currency" at bounding box center [1183, 189] width 115 height 12
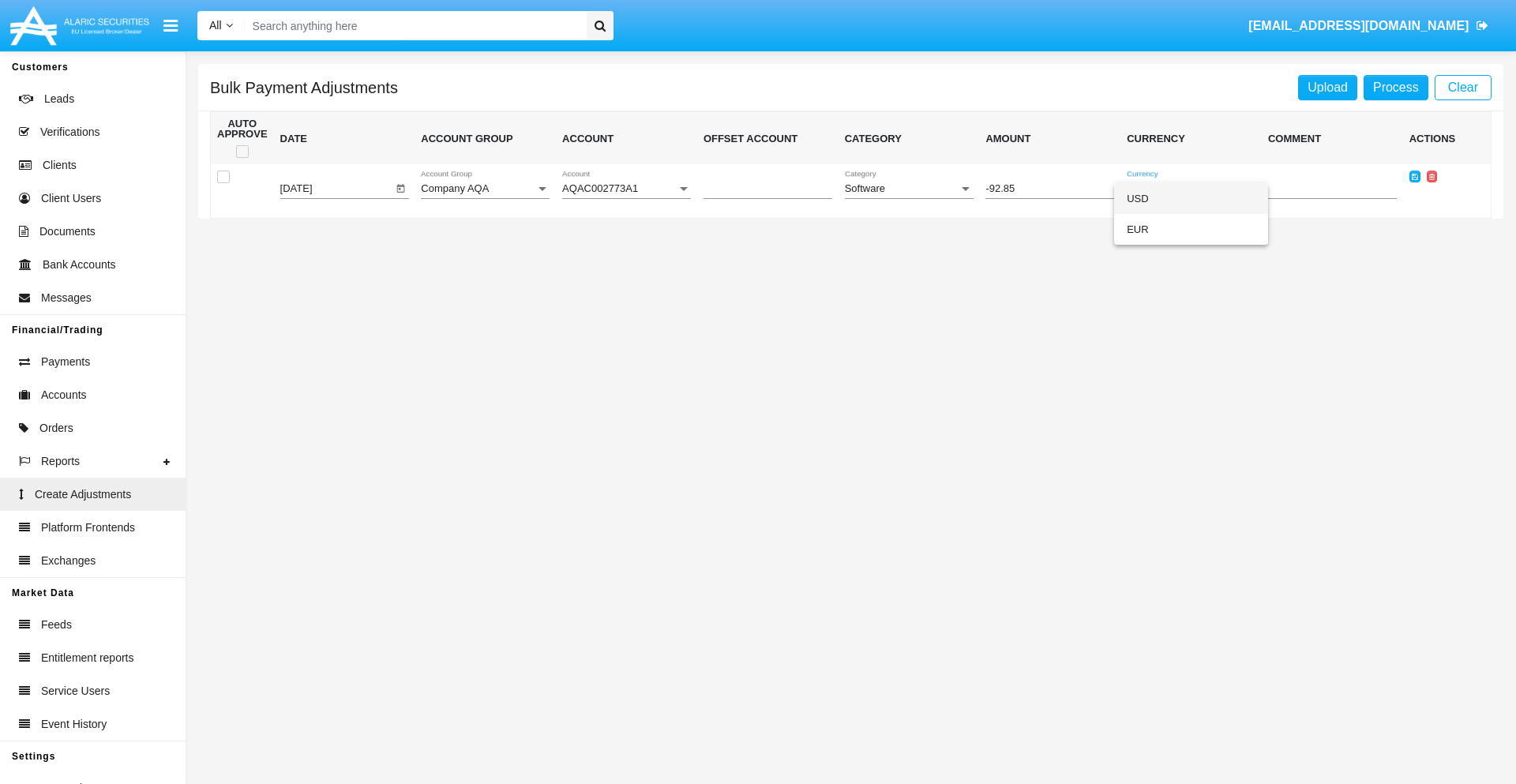
click at [1190, 198] on span "USD" at bounding box center [1190, 199] width 128 height 31
click at [1414, 176] on icon at bounding box center [1414, 176] width 7 height 7
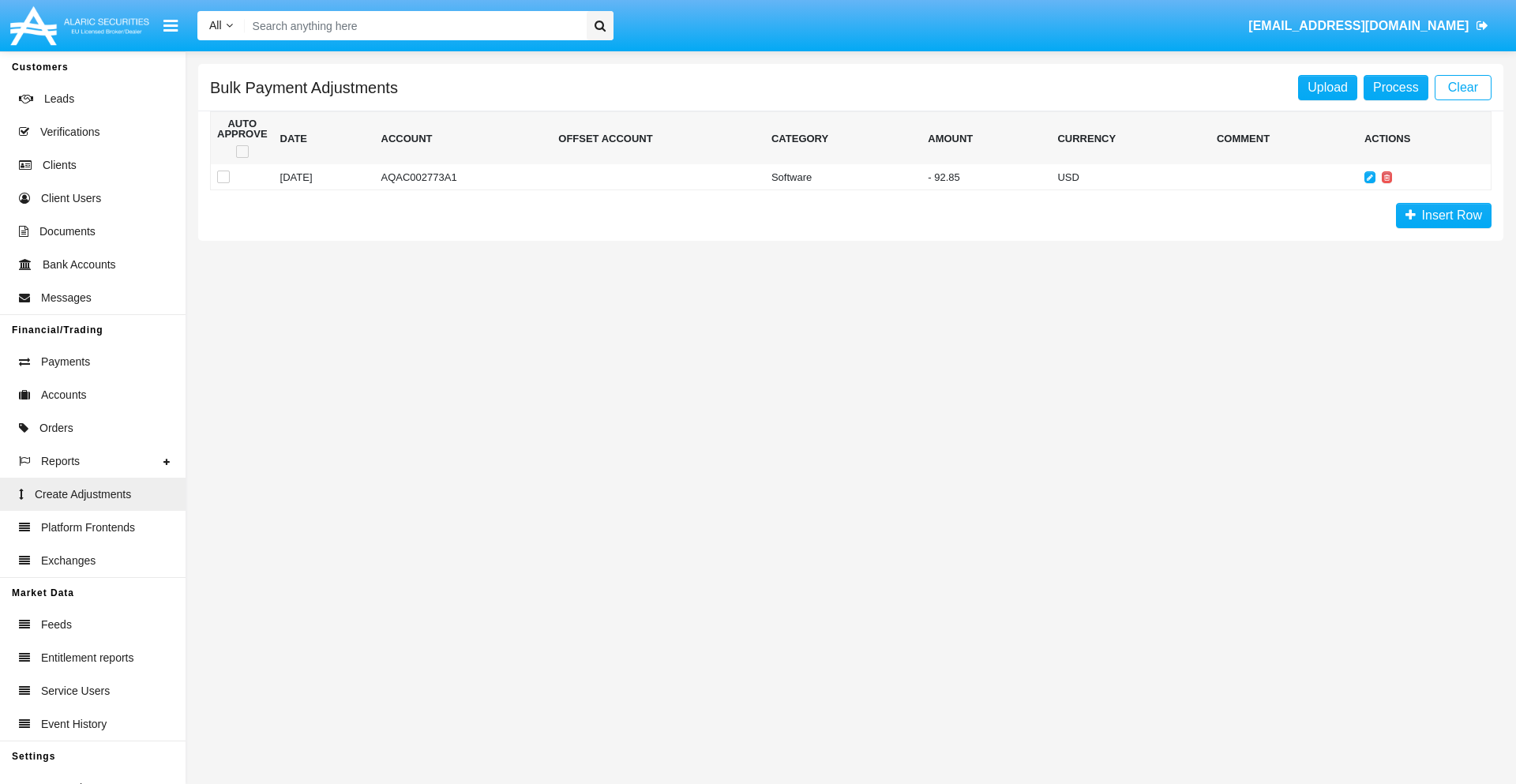
click at [241, 151] on span at bounding box center [242, 151] width 13 height 13
click at [241, 158] on input "checkbox" at bounding box center [241, 158] width 1 height 1
checkbox input "true"
click at [1394, 87] on link "Process" at bounding box center [1395, 88] width 65 height 25
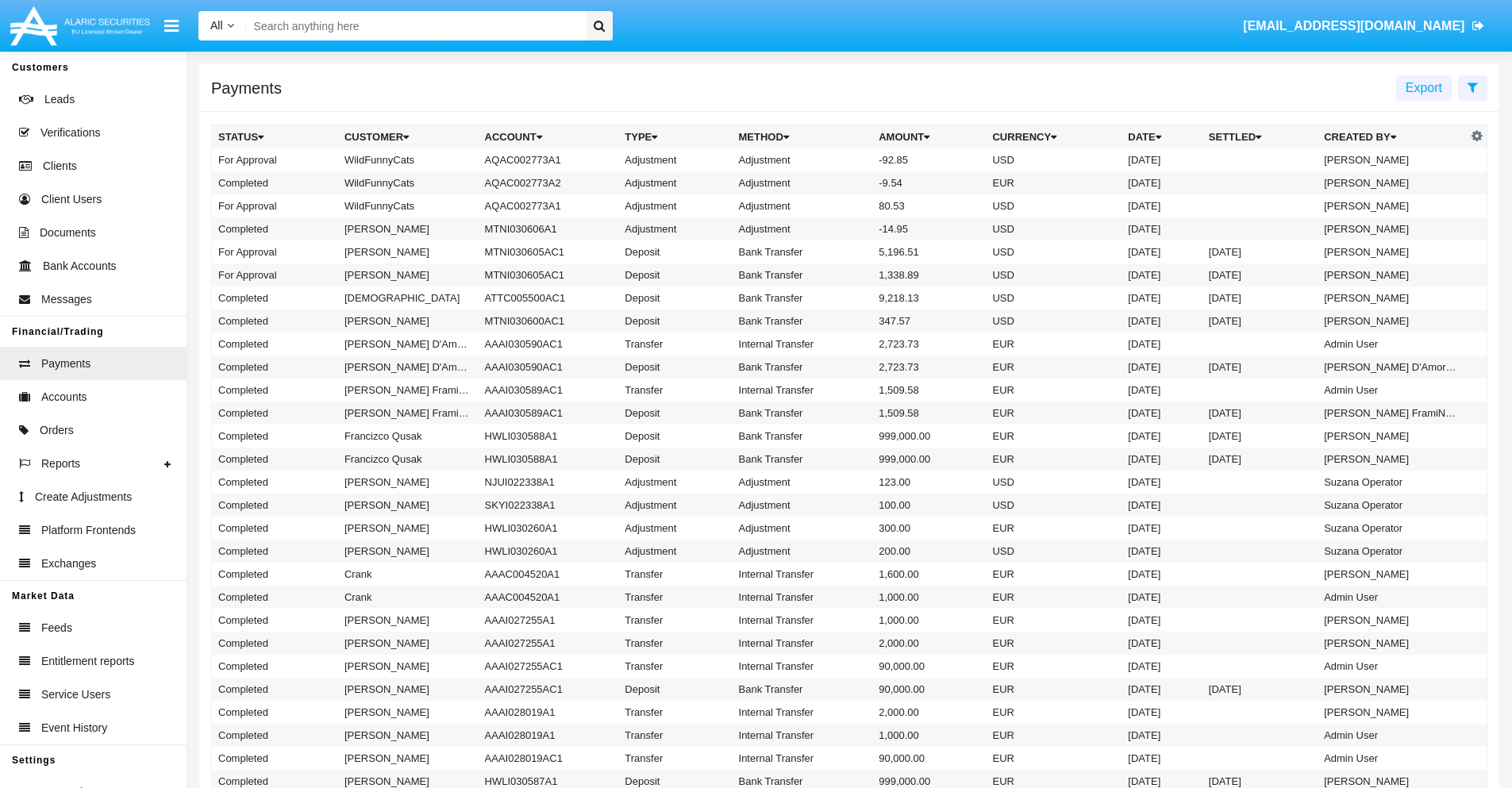
click at [850, 160] on td "Adjustment" at bounding box center [802, 160] width 141 height 23
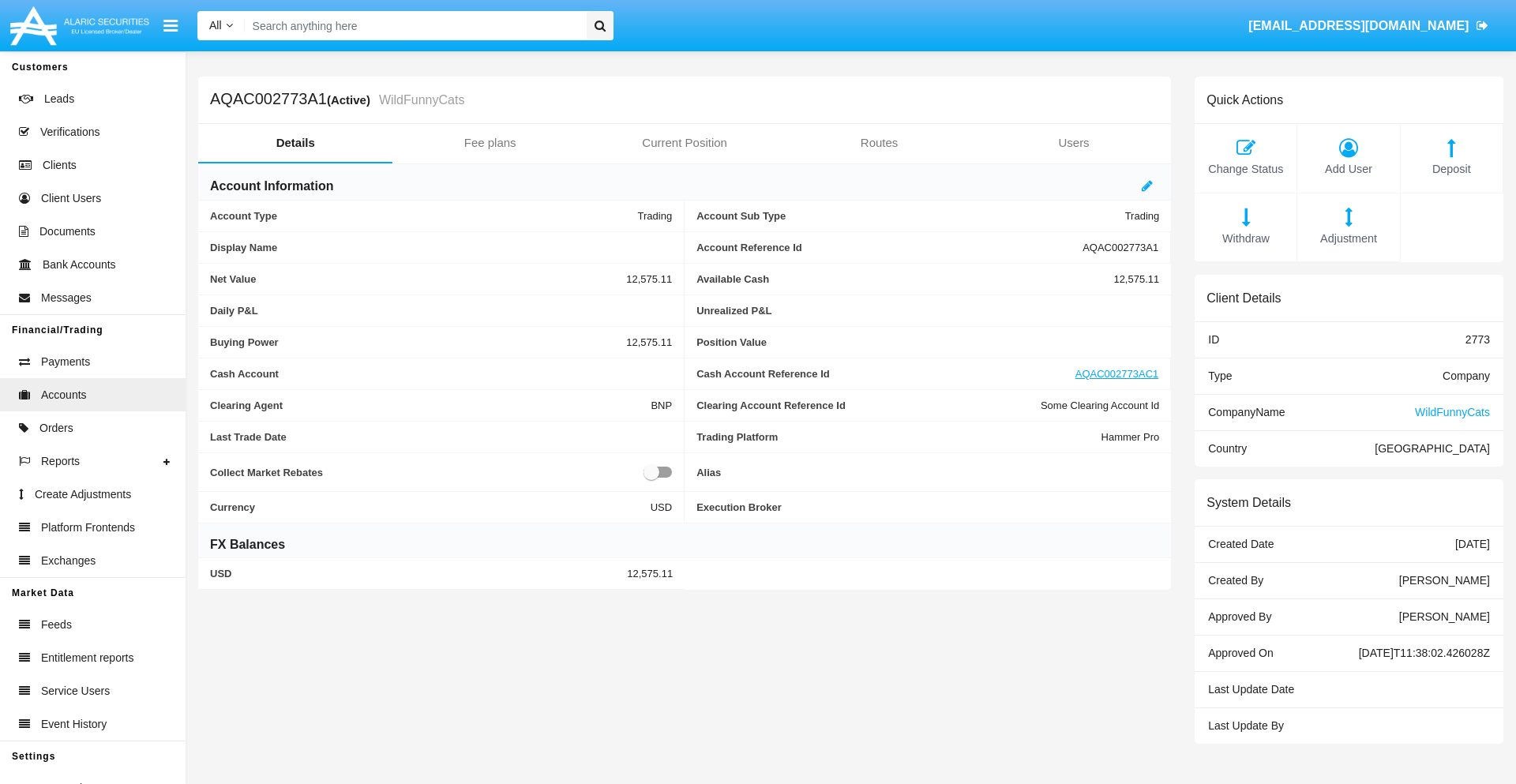
click at [1450, 169] on span "Deposit" at bounding box center [1450, 170] width 86 height 17
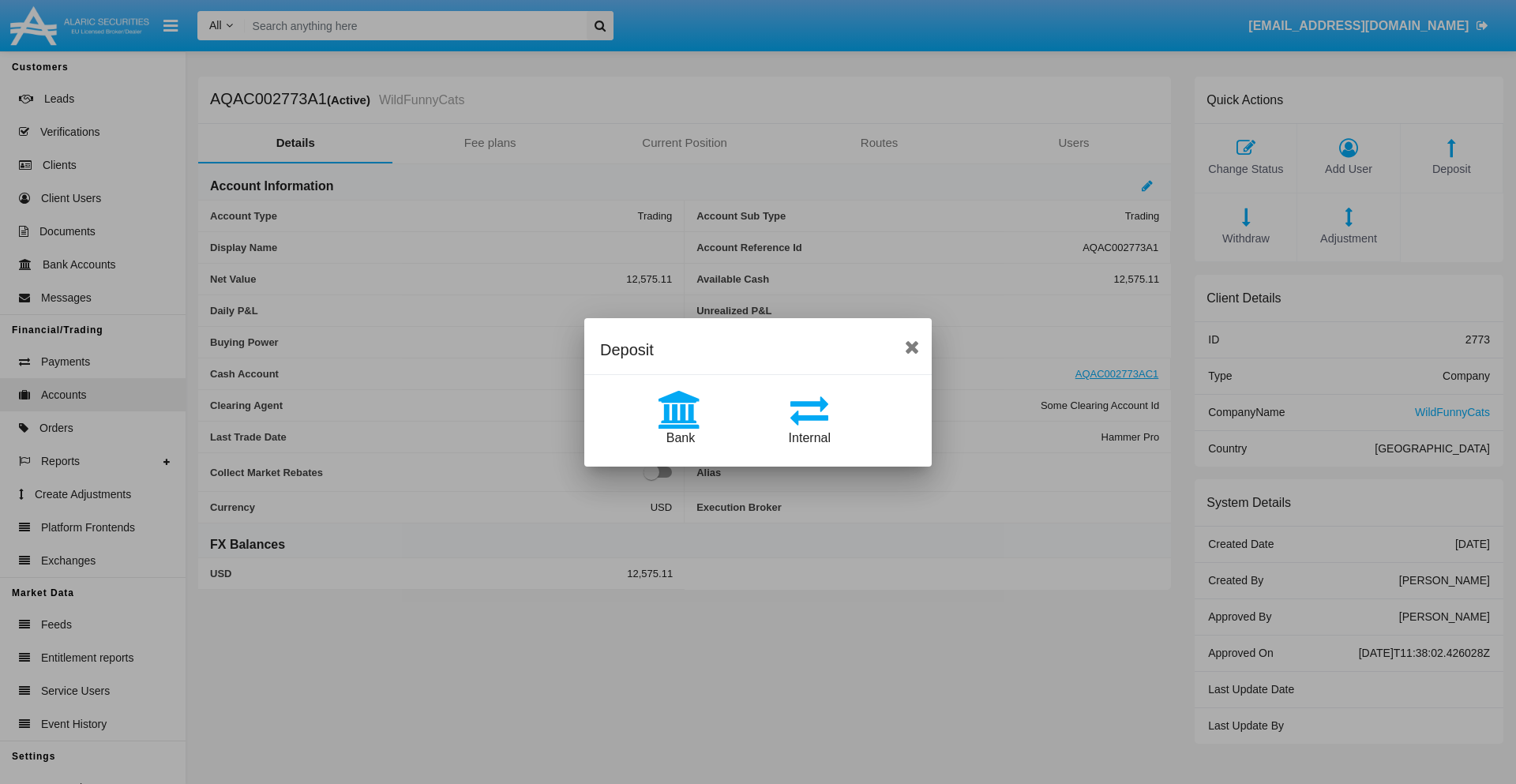
click at [680, 437] on span "Bank" at bounding box center [680, 438] width 28 height 14
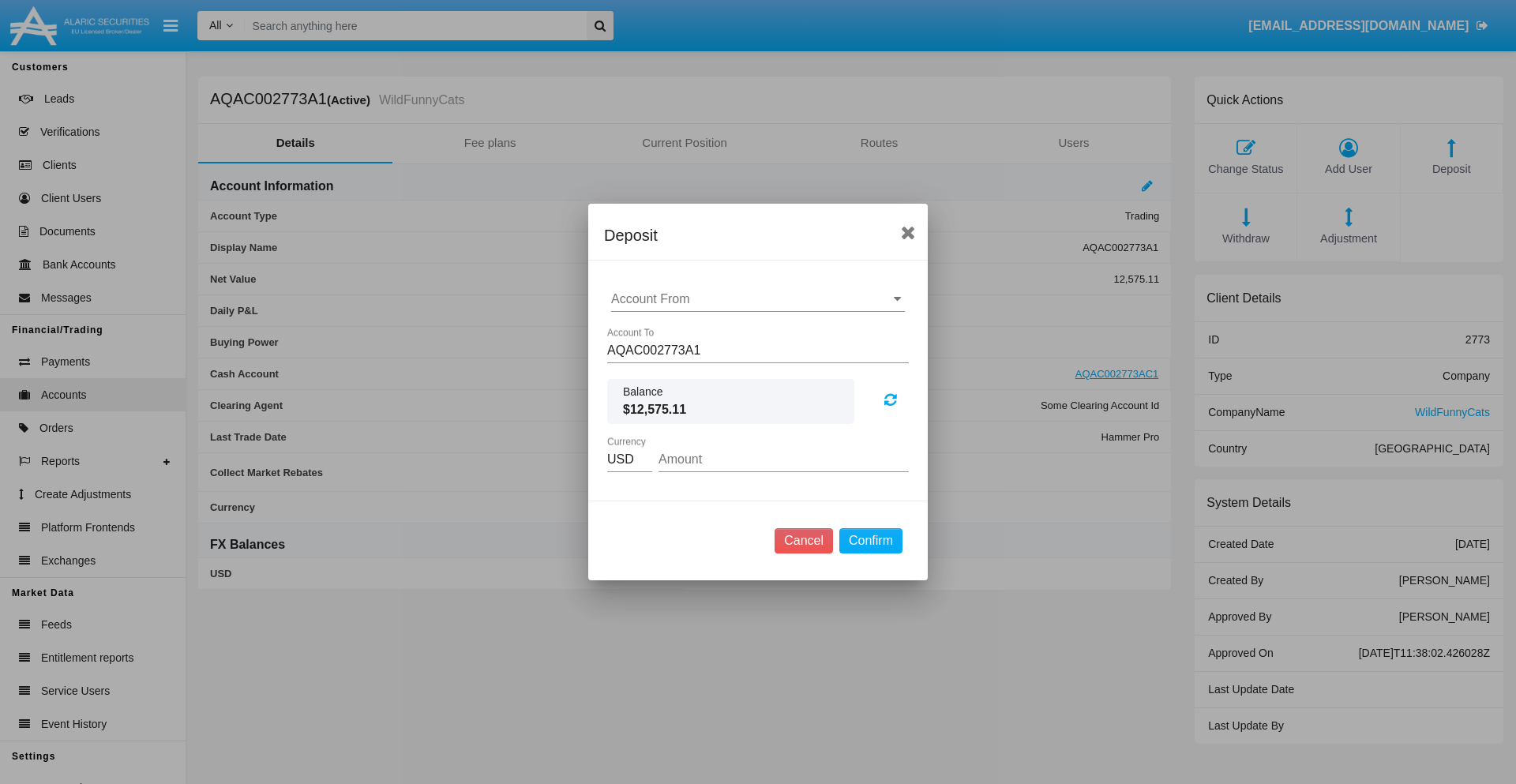
click at [758, 299] on input "Account From" at bounding box center [758, 299] width 293 height 14
click at [645, 330] on span "ACDC" at bounding box center [645, 331] width 36 height 14
type input "ACDC"
type input "79.28"
click at [870, 541] on button "Confirm" at bounding box center [870, 541] width 63 height 25
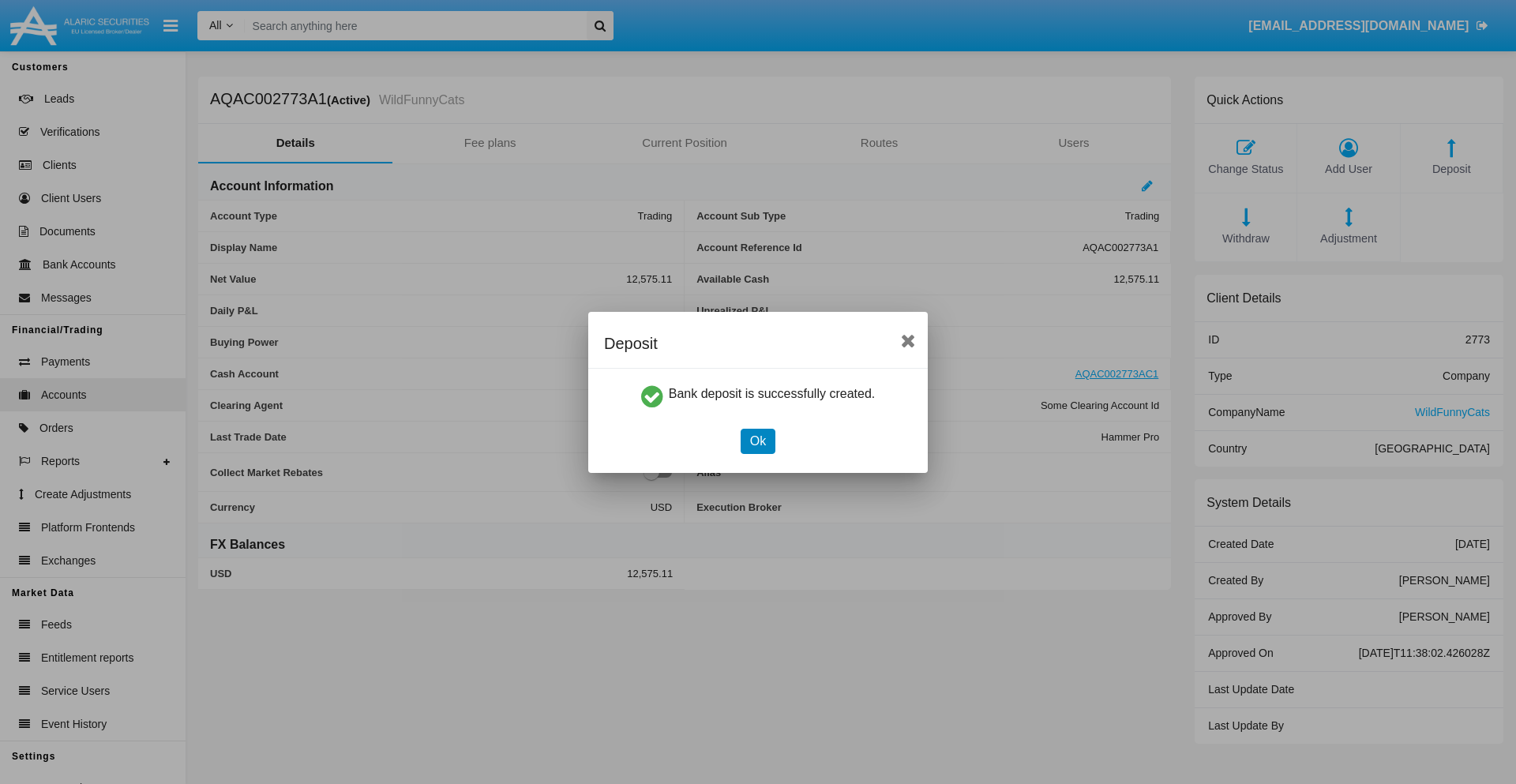
click at [757, 441] on button "Ok" at bounding box center [758, 441] width 35 height 25
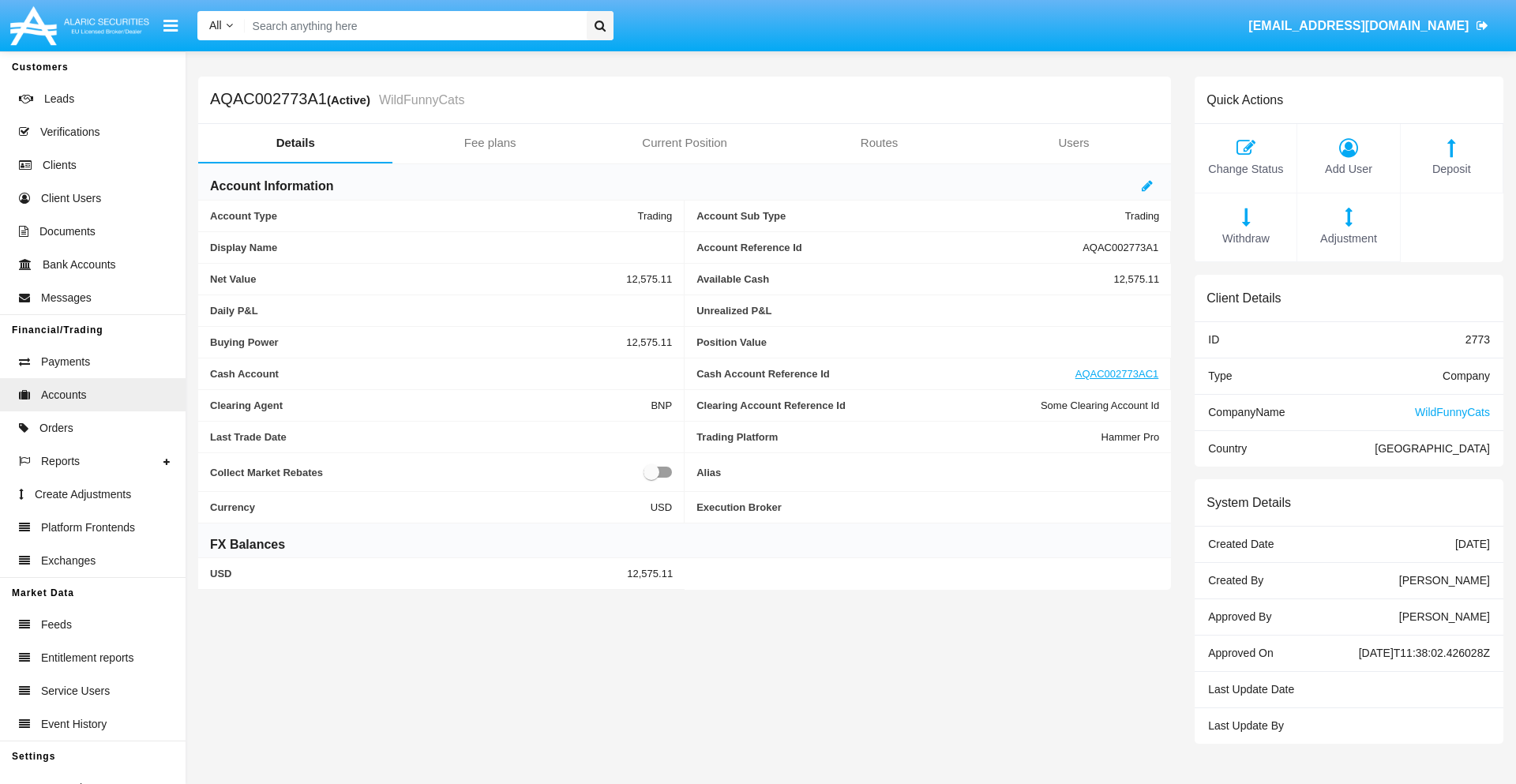
click at [1450, 169] on span "Deposit" at bounding box center [1450, 170] width 86 height 17
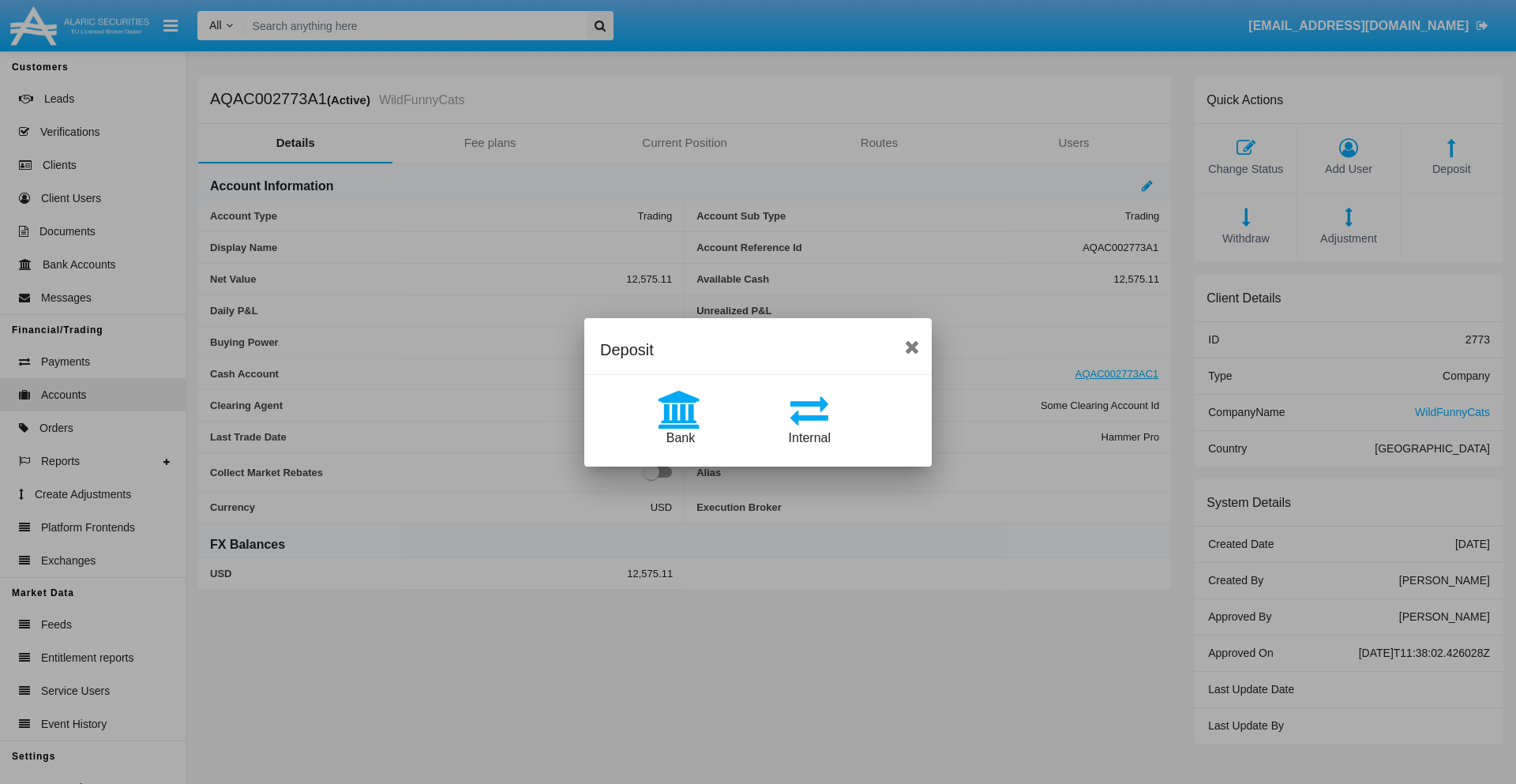
click at [809, 437] on span "Internal" at bounding box center [809, 438] width 41 height 14
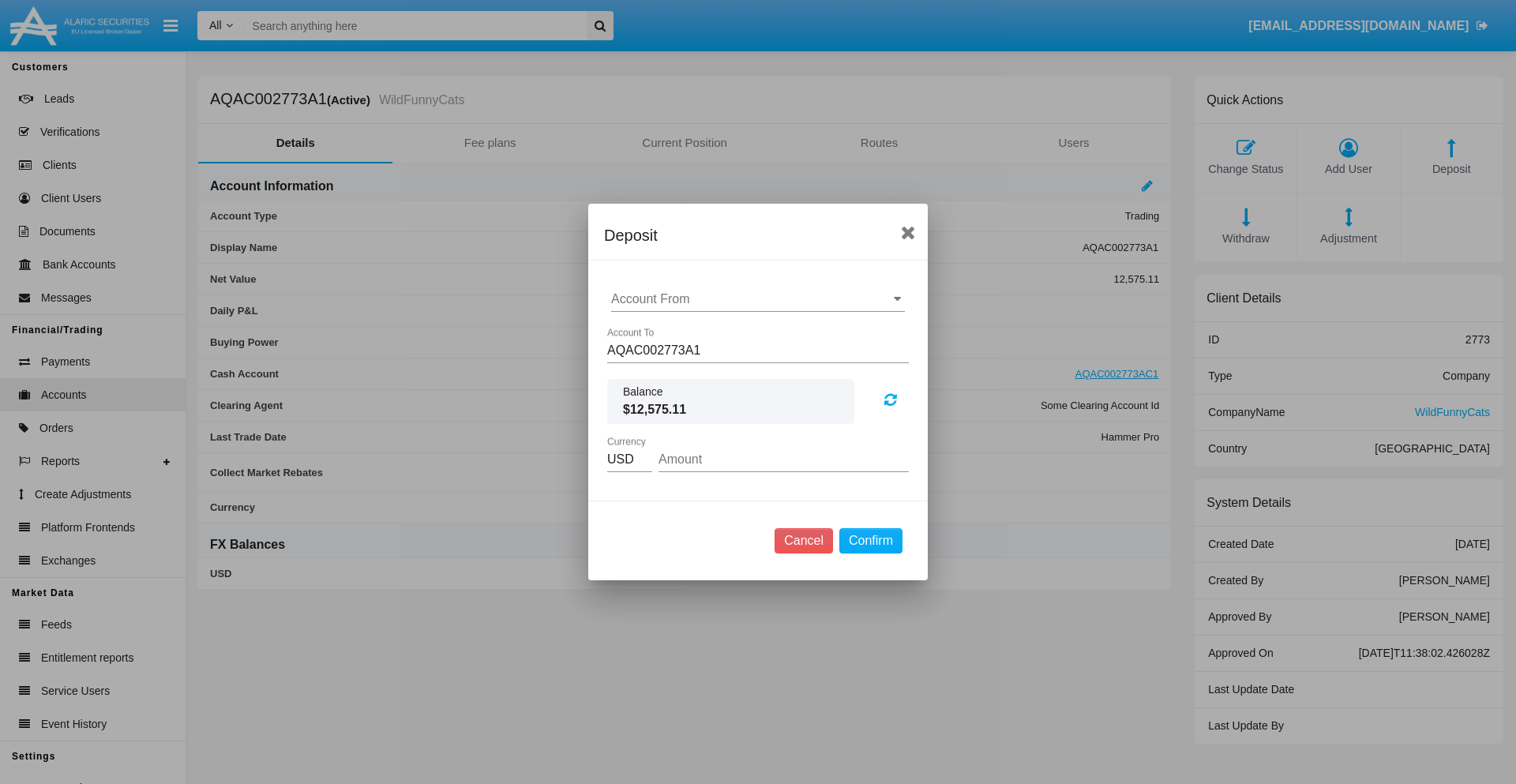
click at [758, 299] on input "Account From" at bounding box center [758, 299] width 293 height 14
click at [678, 367] on span "AQAC002773AC1" at bounding box center [679, 368] width 102 height 14
type input "AQAC002773AC1"
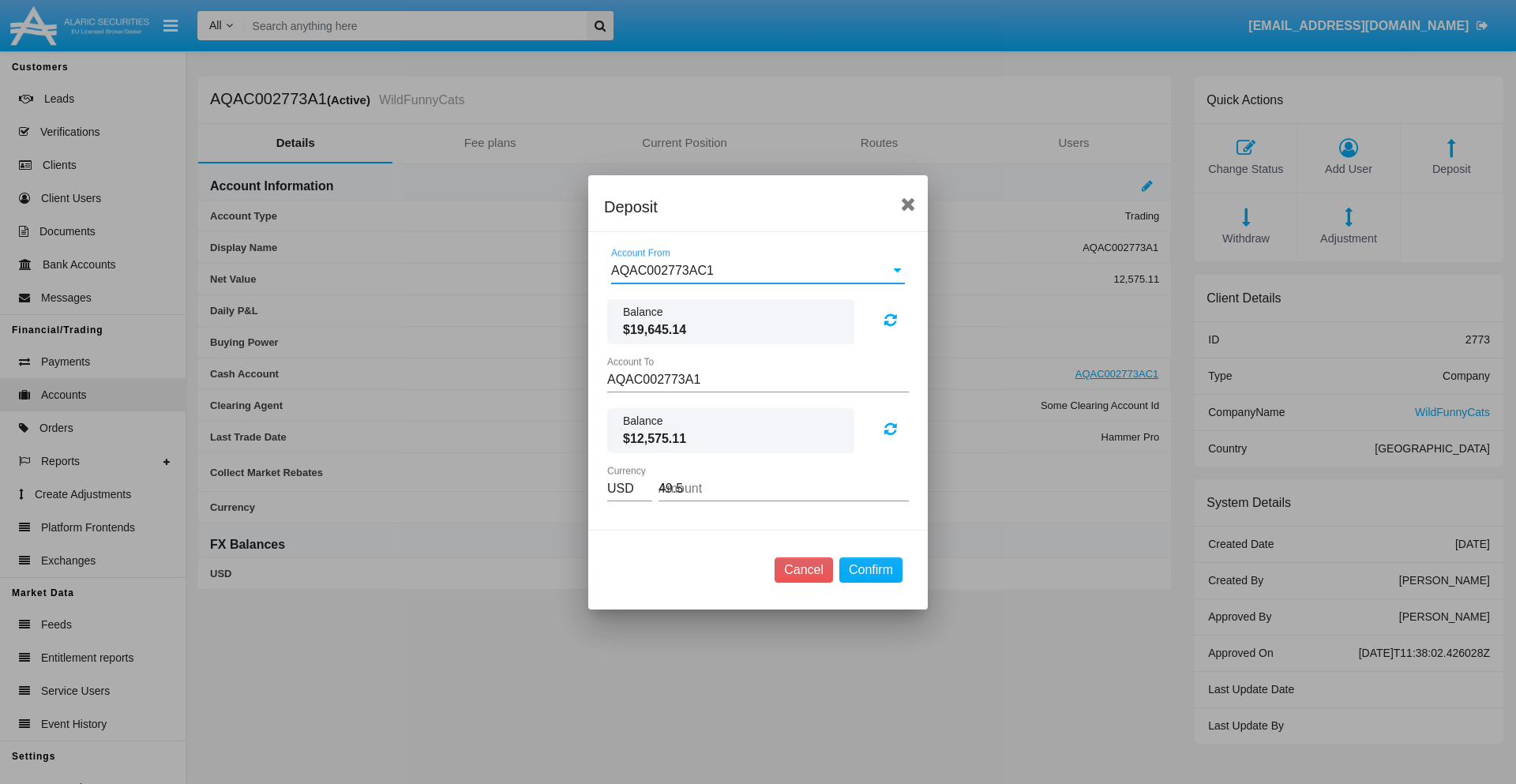
type input "49.57"
click at [870, 569] on button "Confirm" at bounding box center [870, 570] width 63 height 25
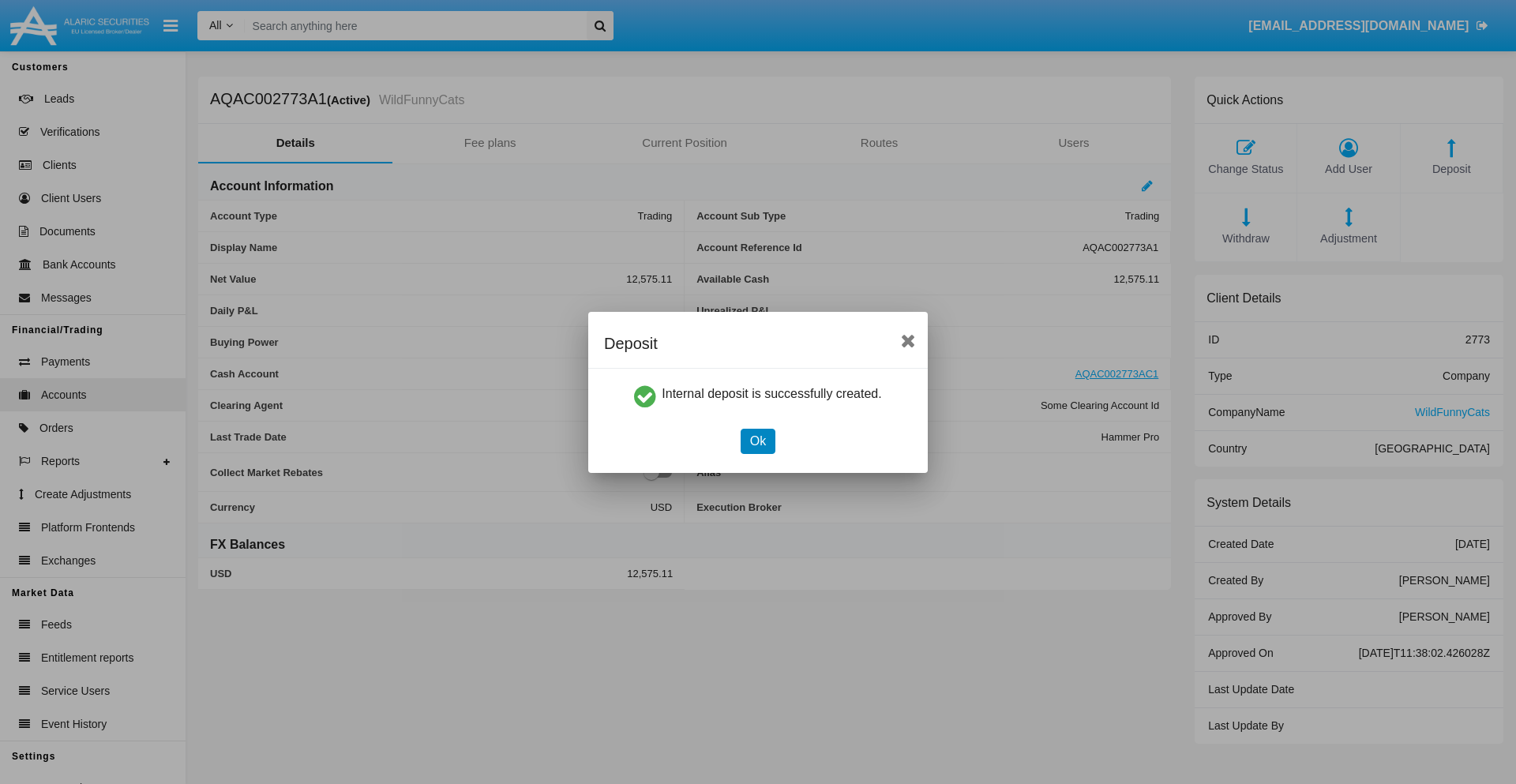
click at [757, 441] on button "Ok" at bounding box center [758, 441] width 35 height 25
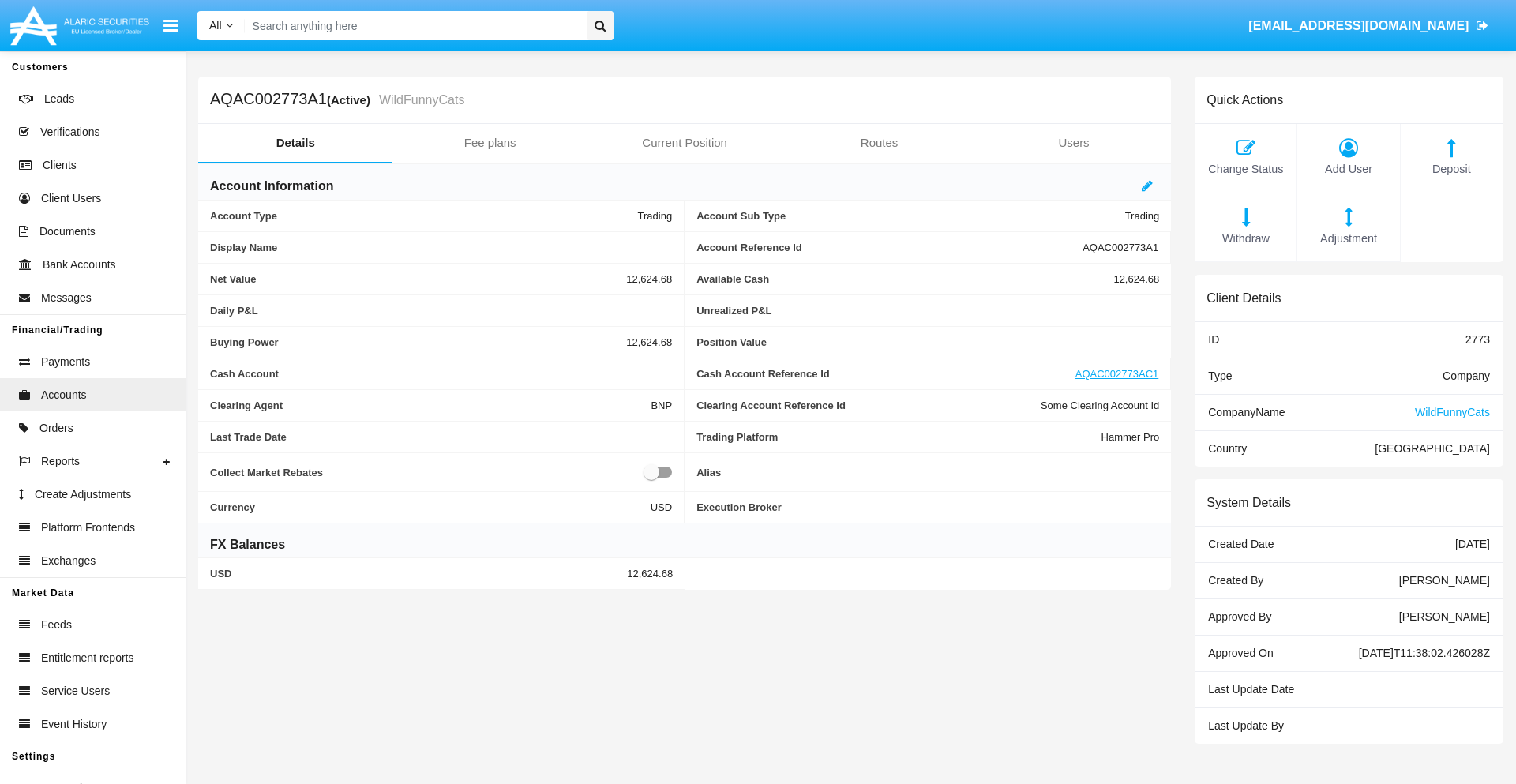
click at [1245, 238] on span "Withdraw" at bounding box center [1245, 239] width 86 height 17
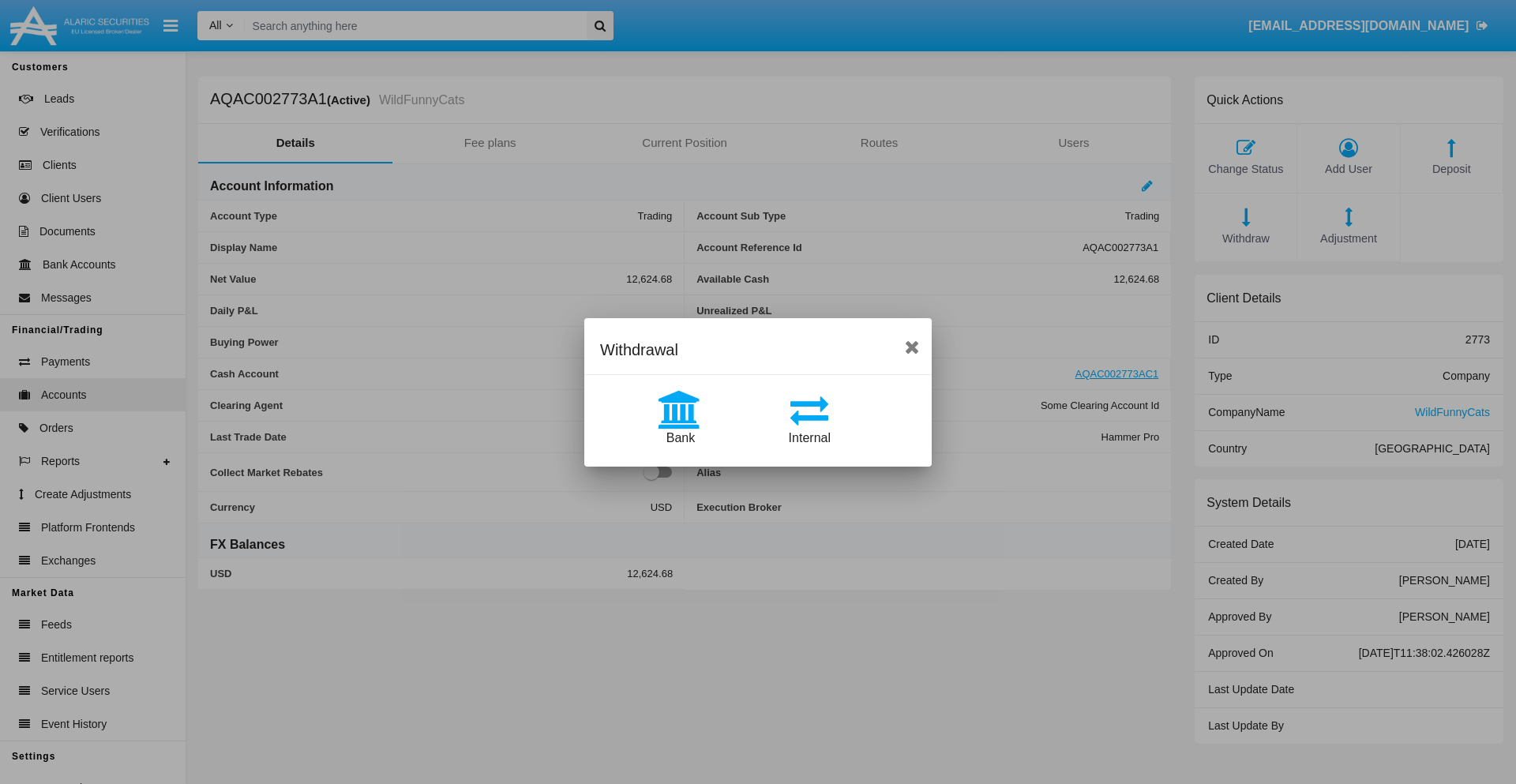
click at [809, 437] on span "Internal" at bounding box center [809, 438] width 41 height 14
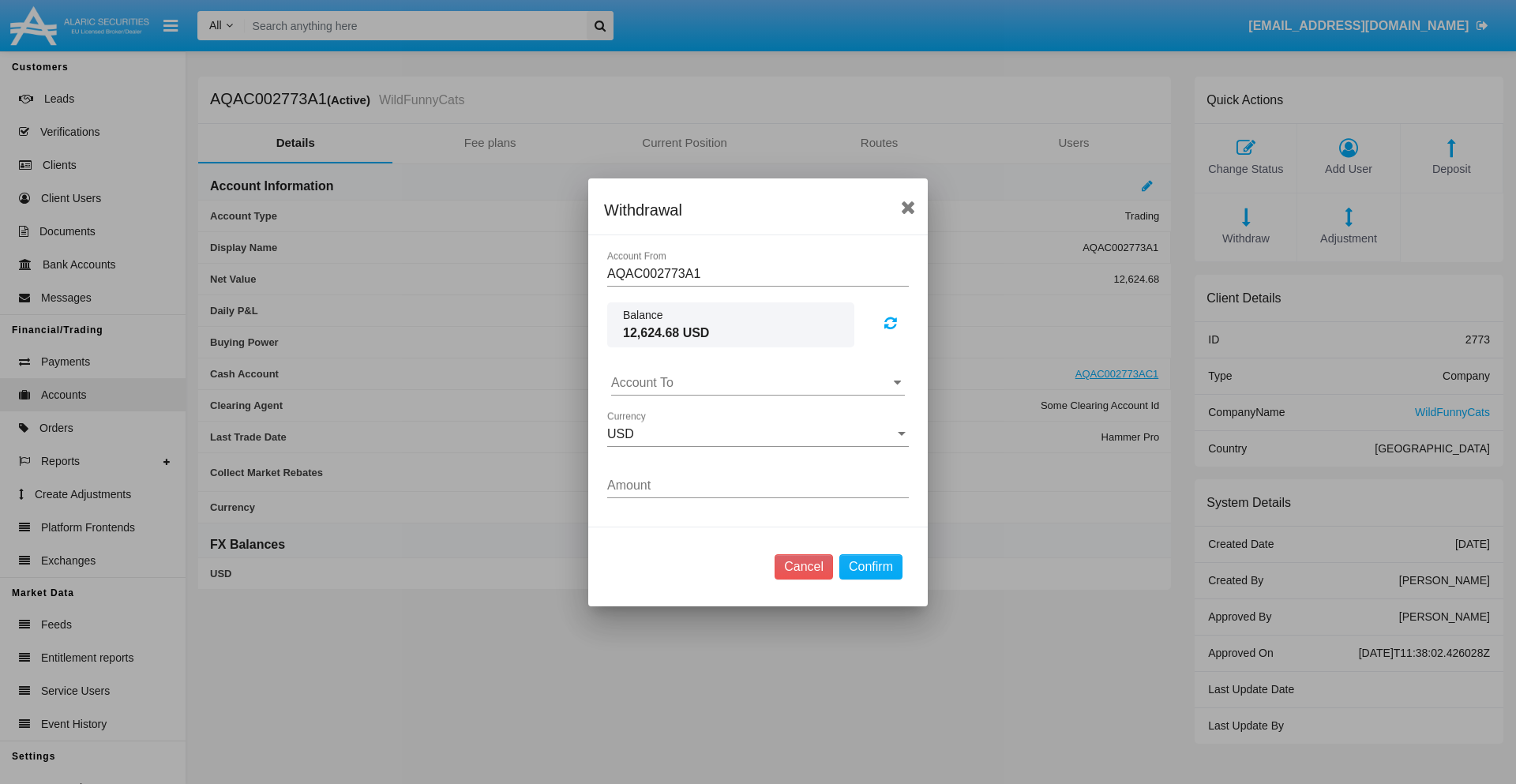
click at [758, 382] on input "Account To" at bounding box center [758, 383] width 293 height 14
click at [678, 451] on span "AQAC002773AC1" at bounding box center [679, 452] width 102 height 14
type input "AQAC002773AC1"
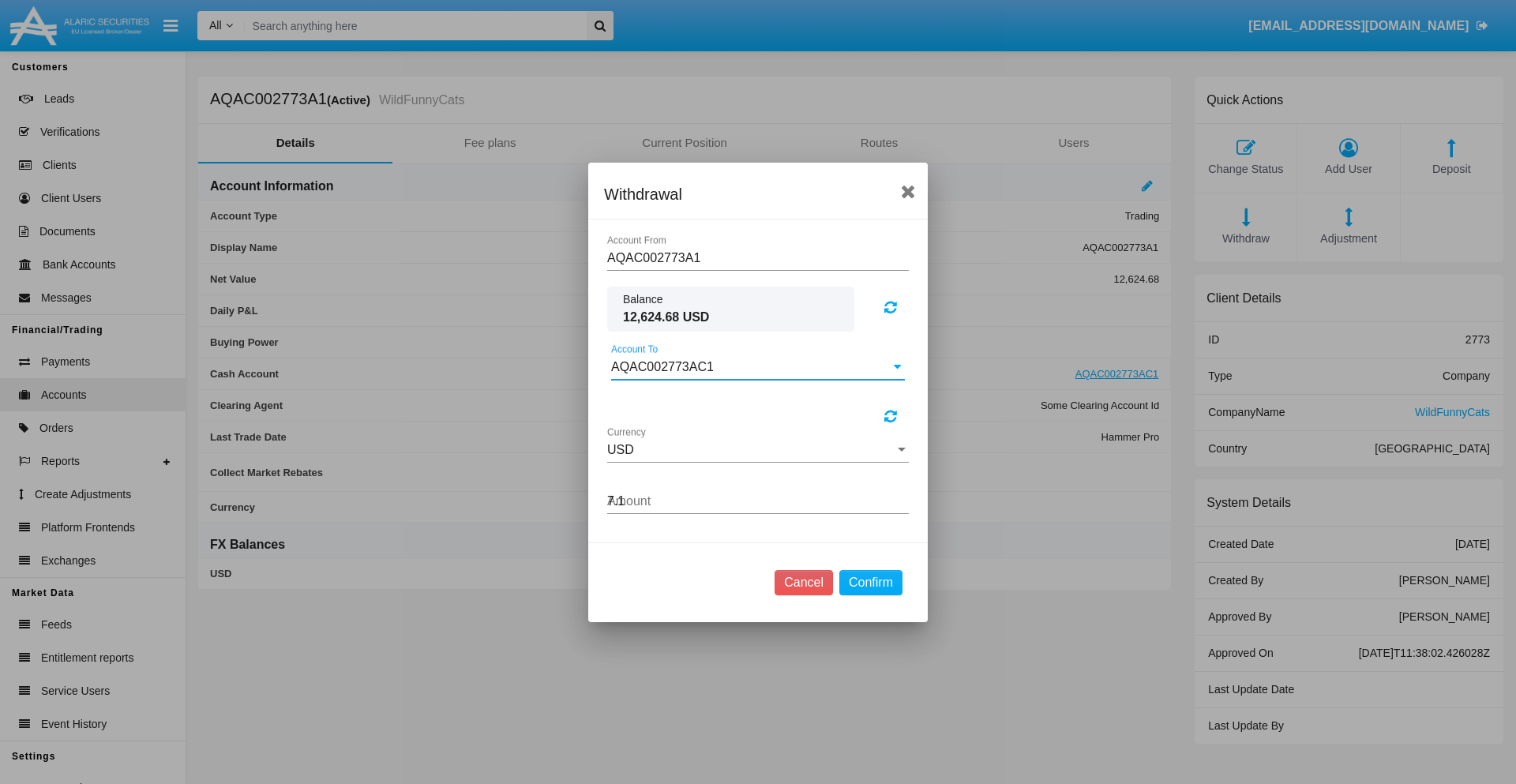
type input "7.11"
click at [870, 581] on button "Confirm" at bounding box center [870, 582] width 63 height 25
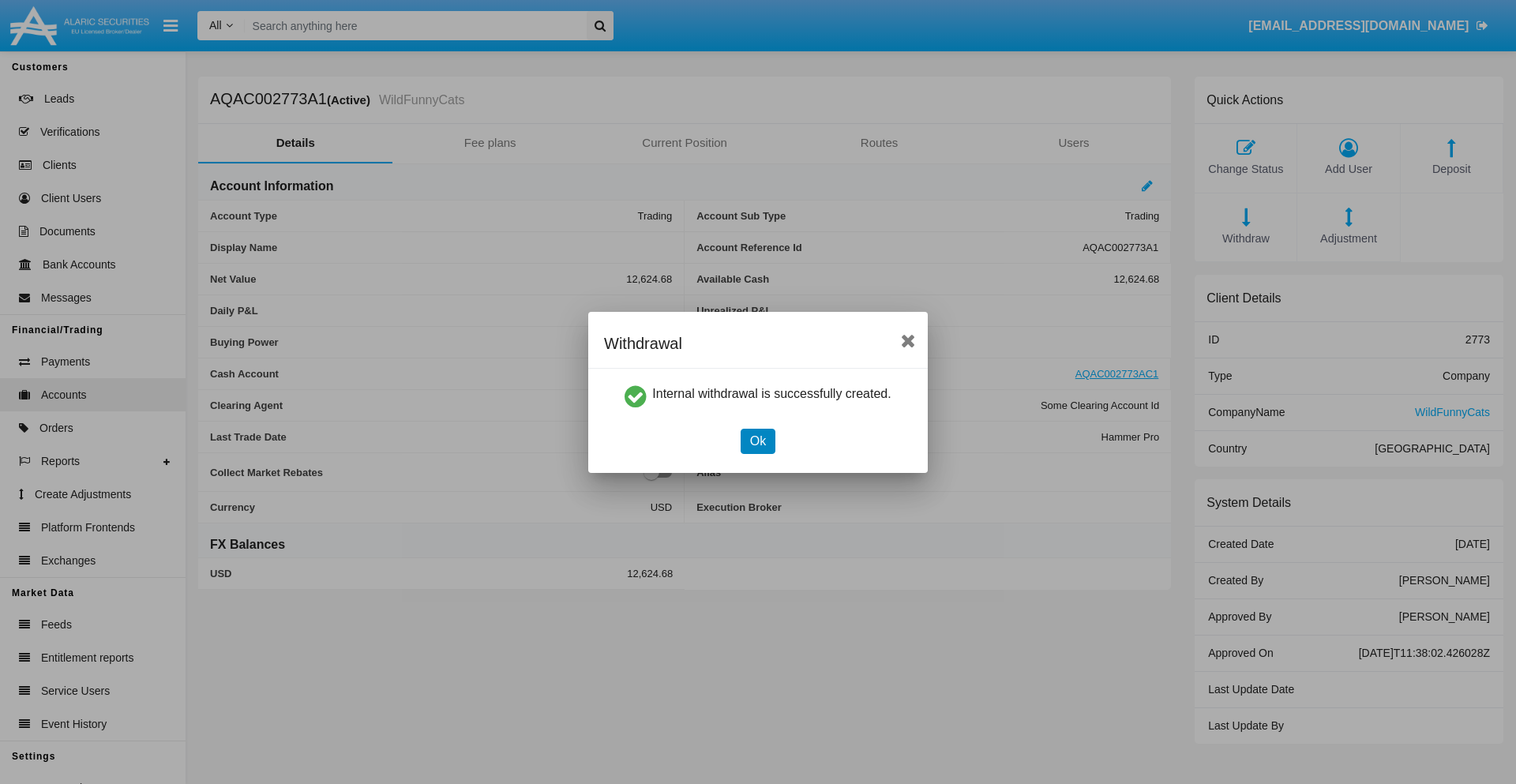
click at [757, 441] on button "Ok" at bounding box center [758, 441] width 35 height 25
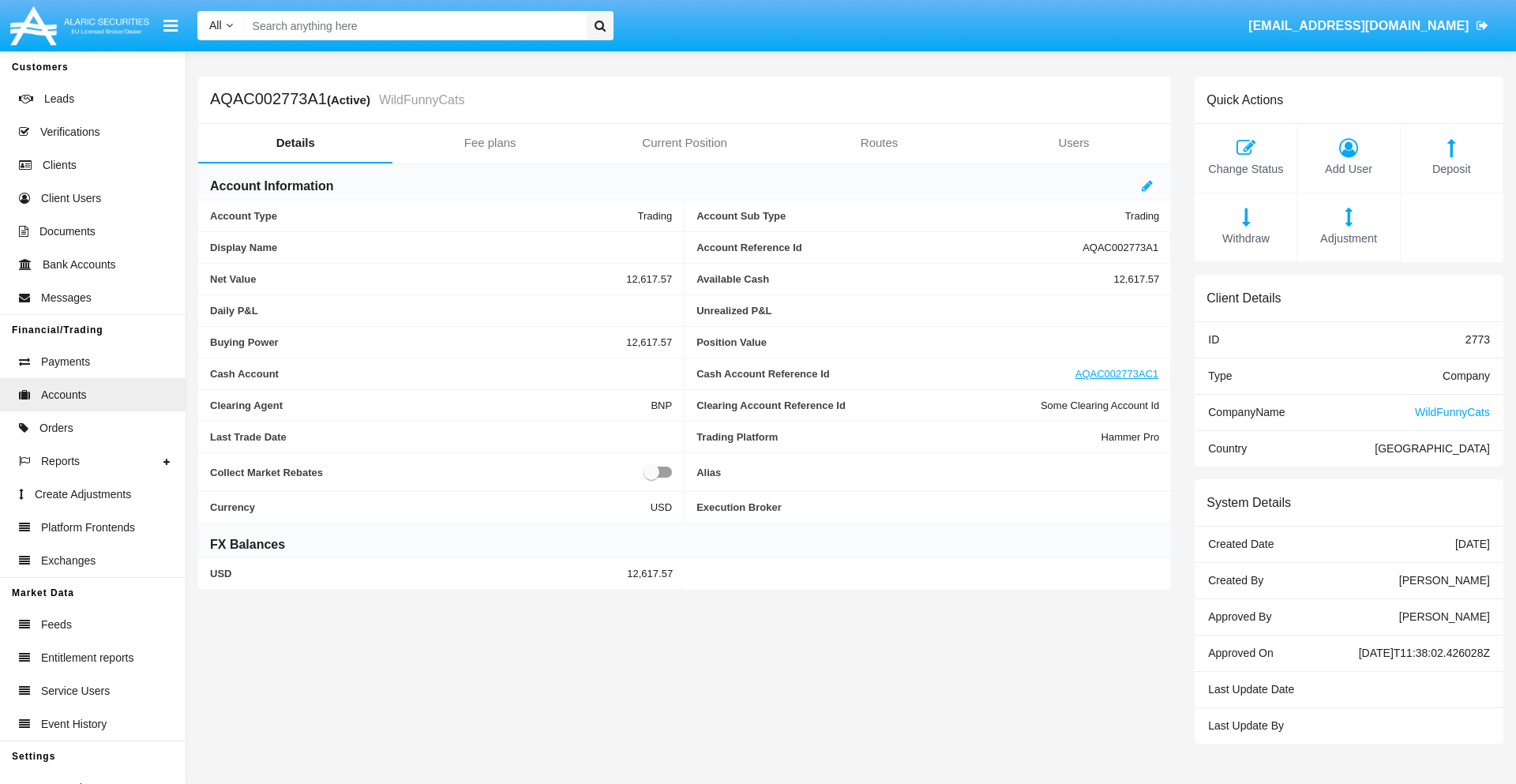
click at [1245, 238] on span "Withdraw" at bounding box center [1245, 239] width 86 height 17
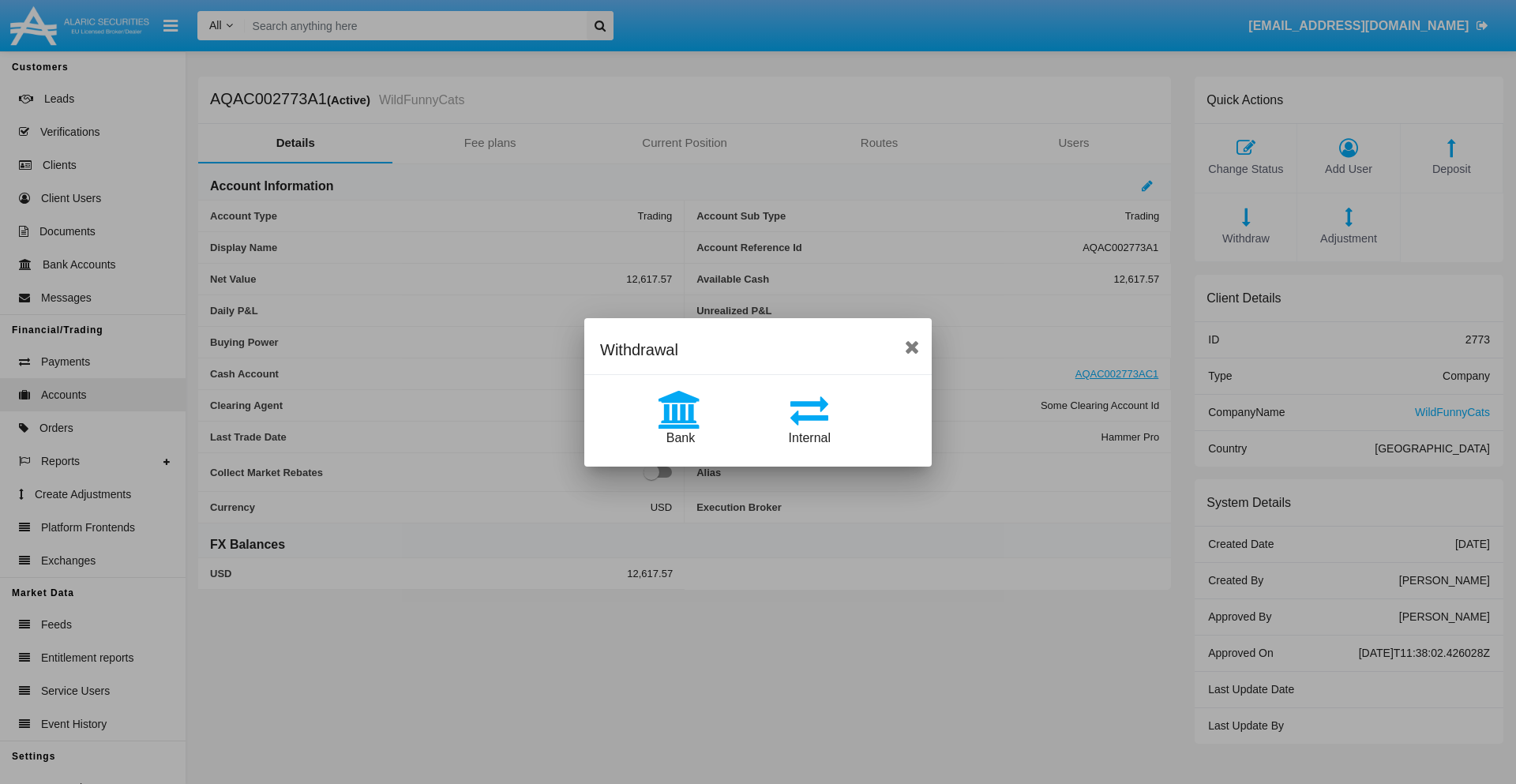
click at [680, 437] on span "Bank" at bounding box center [680, 438] width 28 height 14
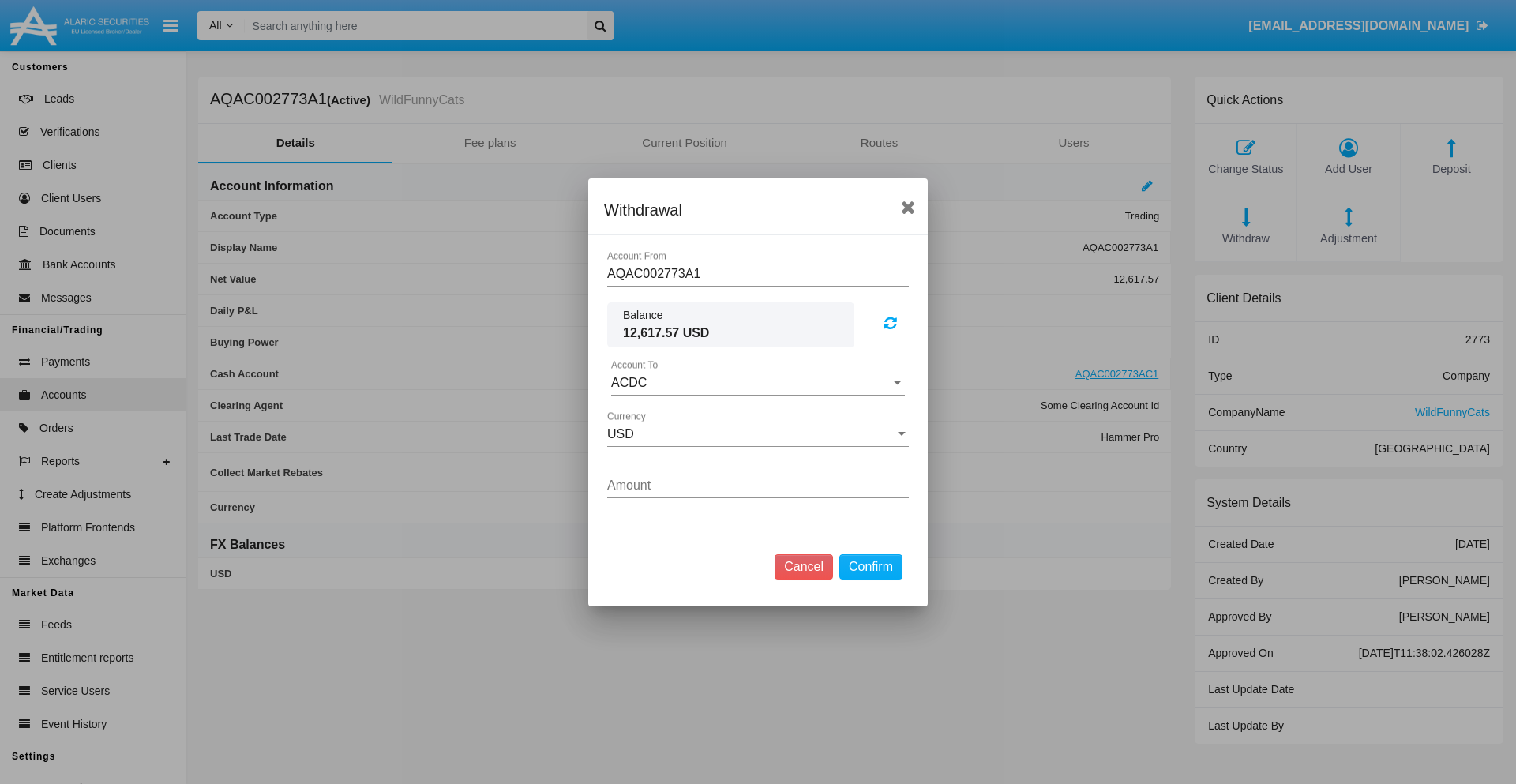
click at [758, 382] on input "ACDC" at bounding box center [758, 383] width 293 height 14
click at [645, 414] on span "ACDC" at bounding box center [645, 414] width 36 height 14
type input "ACDC"
type input "33.89"
click at [870, 566] on button "Confirm" at bounding box center [870, 567] width 63 height 25
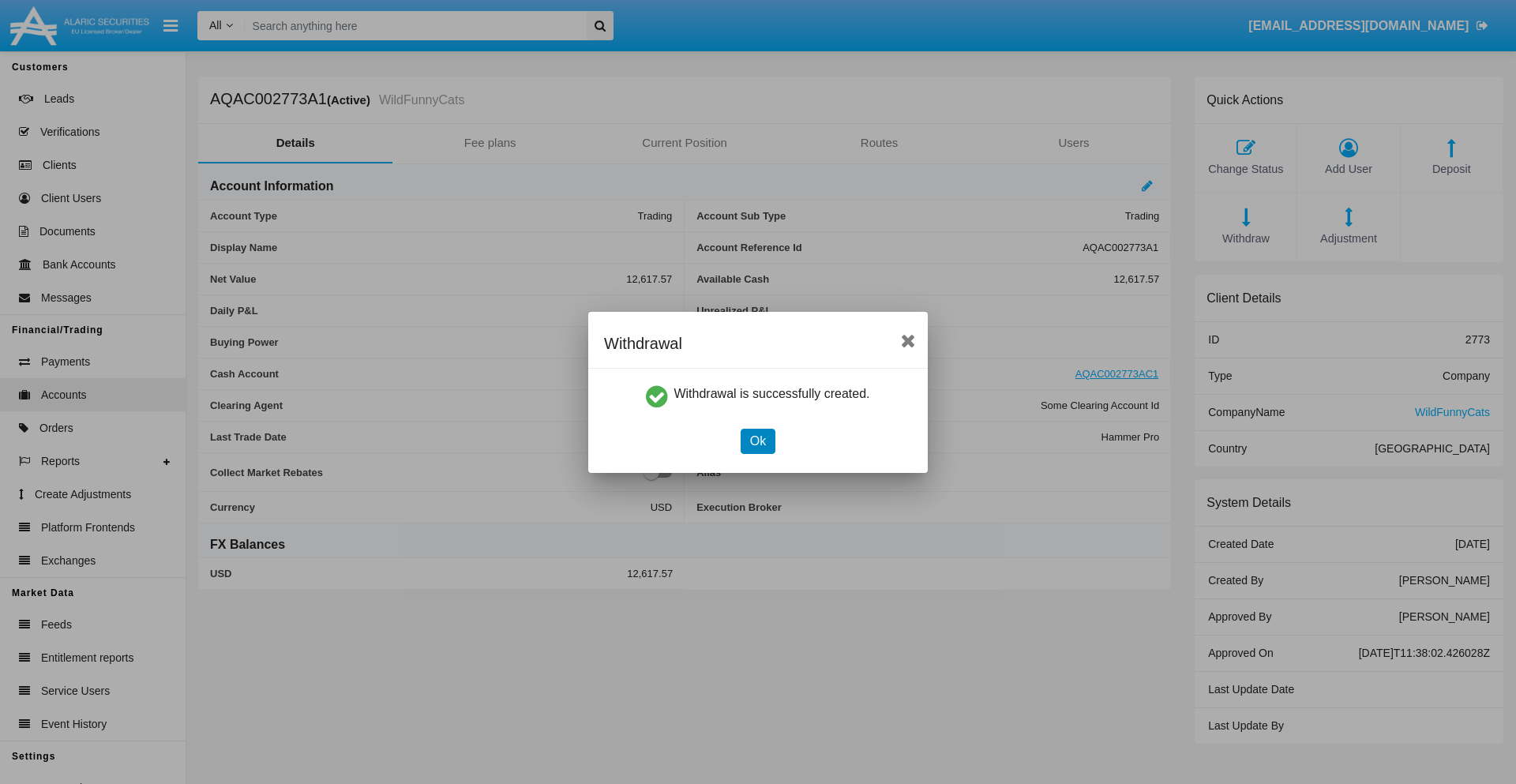
click at [757, 441] on button "Ok" at bounding box center [758, 441] width 35 height 25
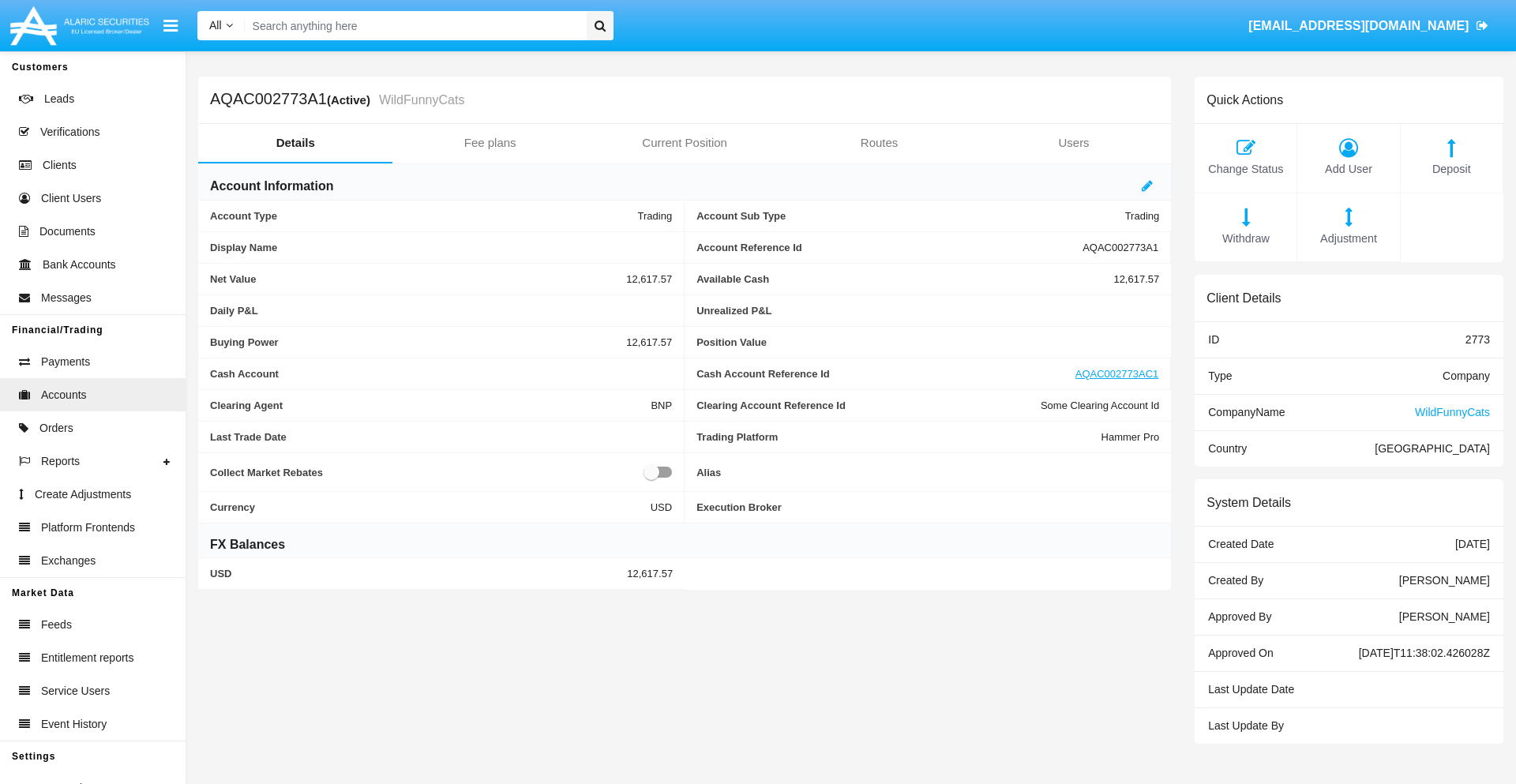
click at [1348, 238] on span "Adjustment" at bounding box center [1347, 239] width 86 height 17
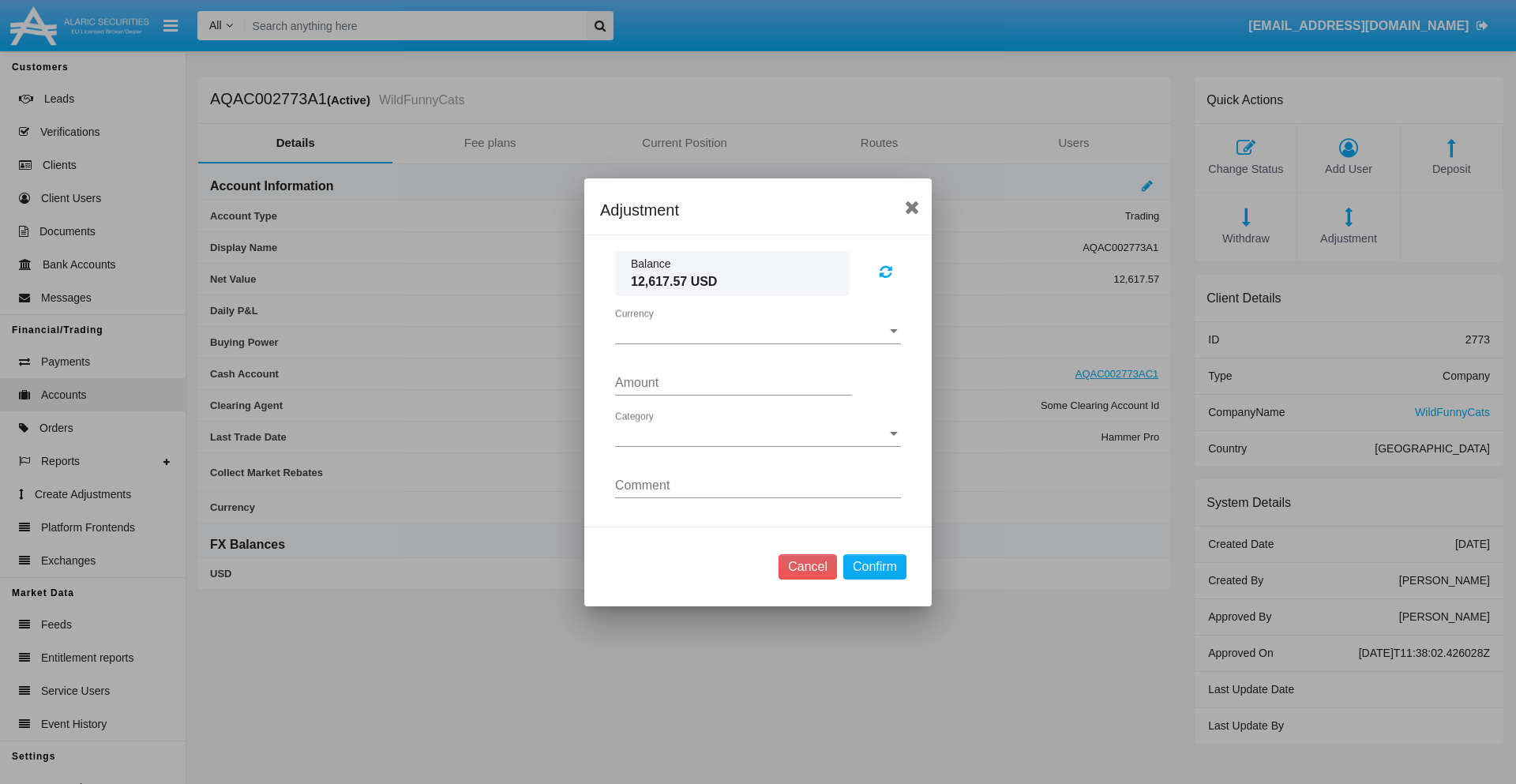
click at [758, 331] on span "Currency" at bounding box center [751, 331] width 272 height 14
click at [758, 342] on span "USD" at bounding box center [758, 342] width 285 height 38
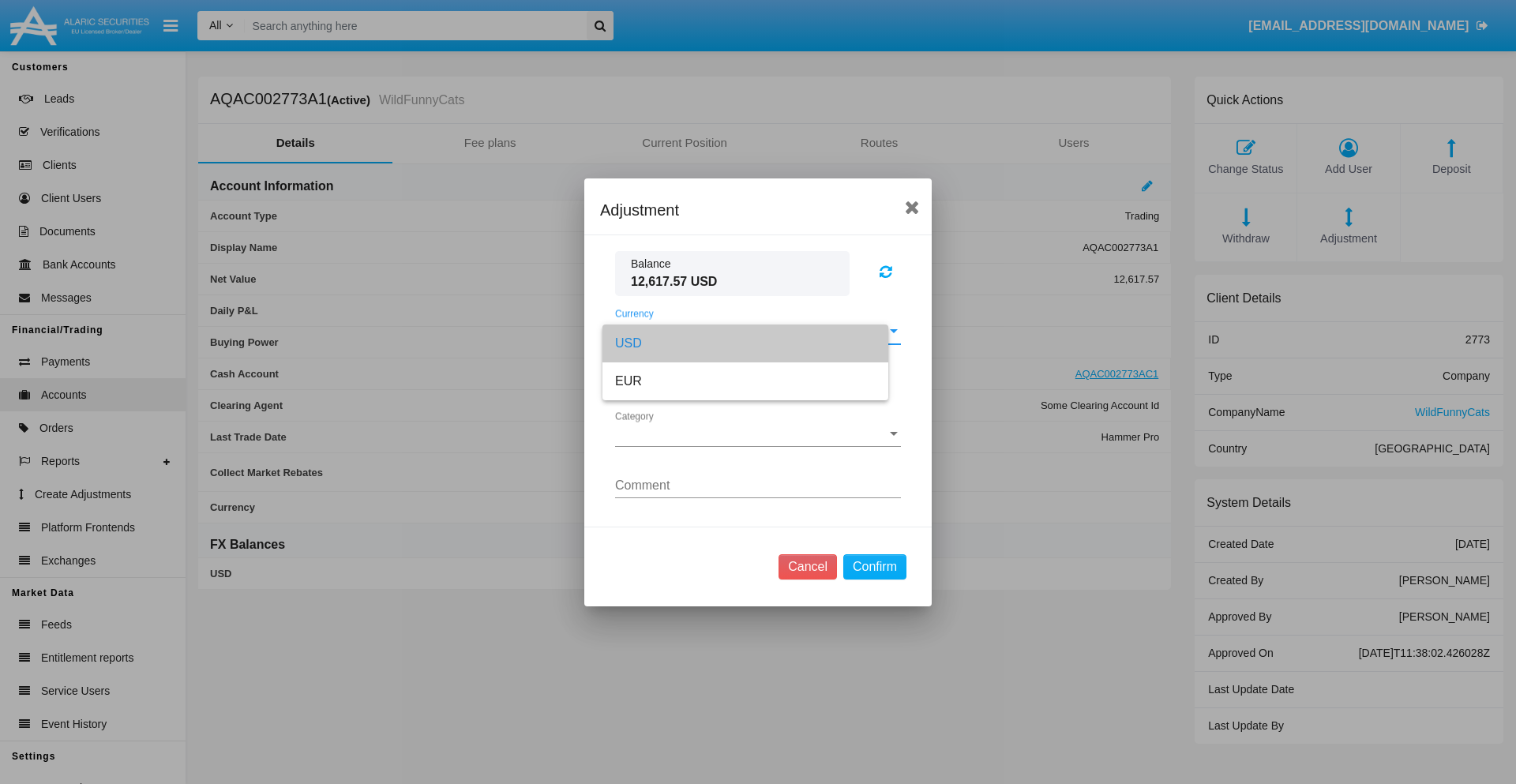
click at [758, 433] on span "Category" at bounding box center [751, 434] width 272 height 14
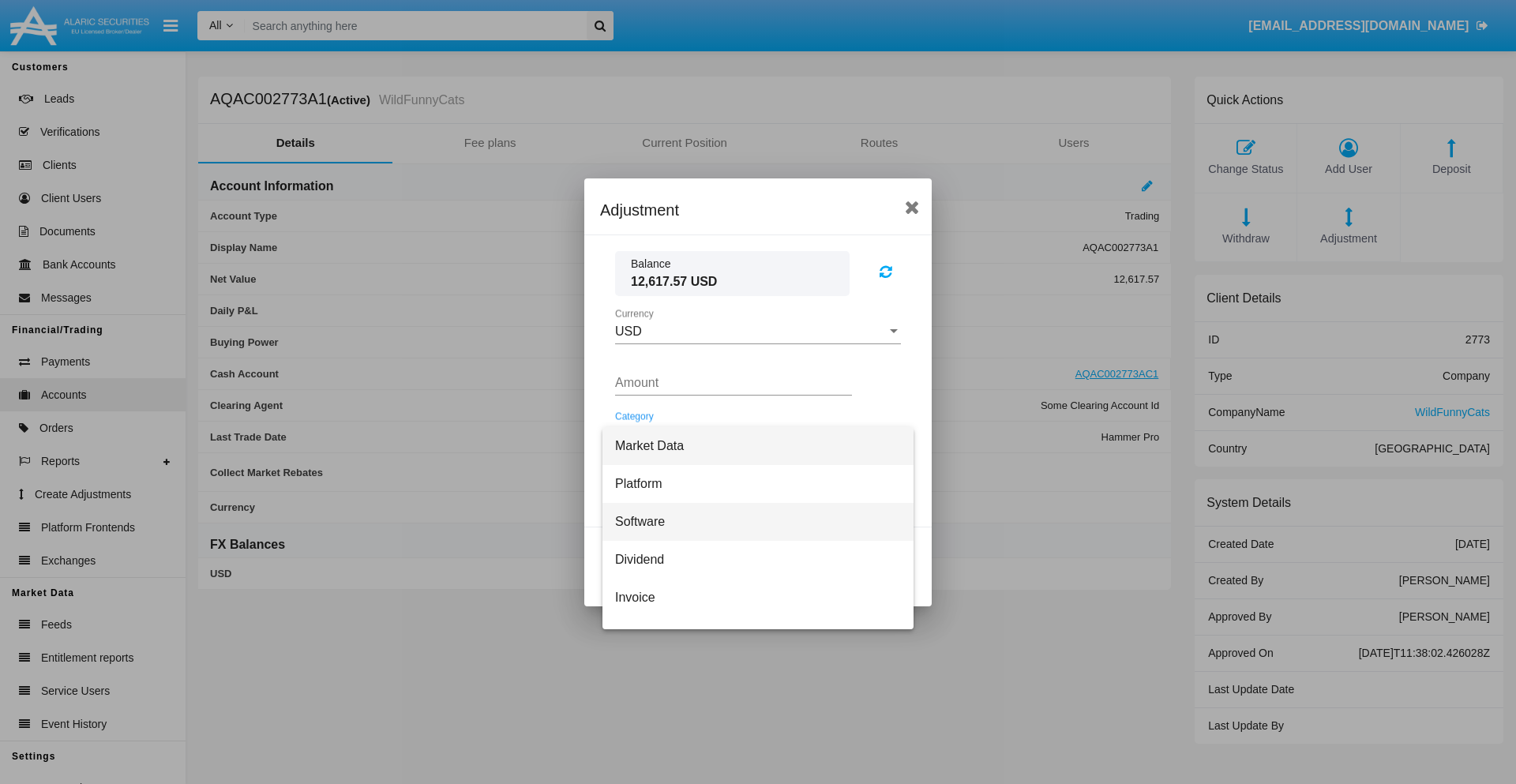
click at [751, 521] on span "Software" at bounding box center [758, 521] width 285 height 38
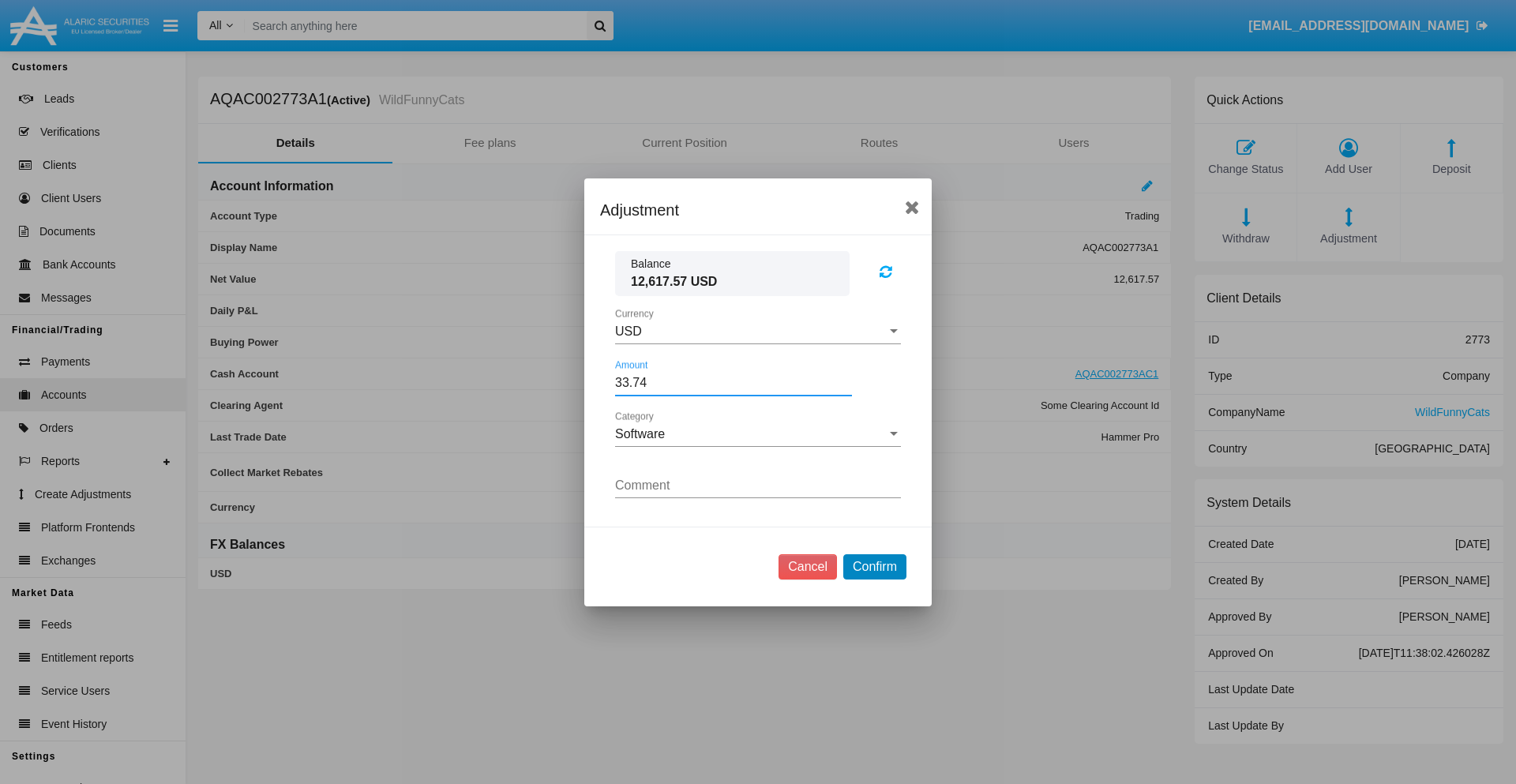
click at [874, 566] on button "Confirm" at bounding box center [874, 567] width 63 height 25
type input "33.7400"
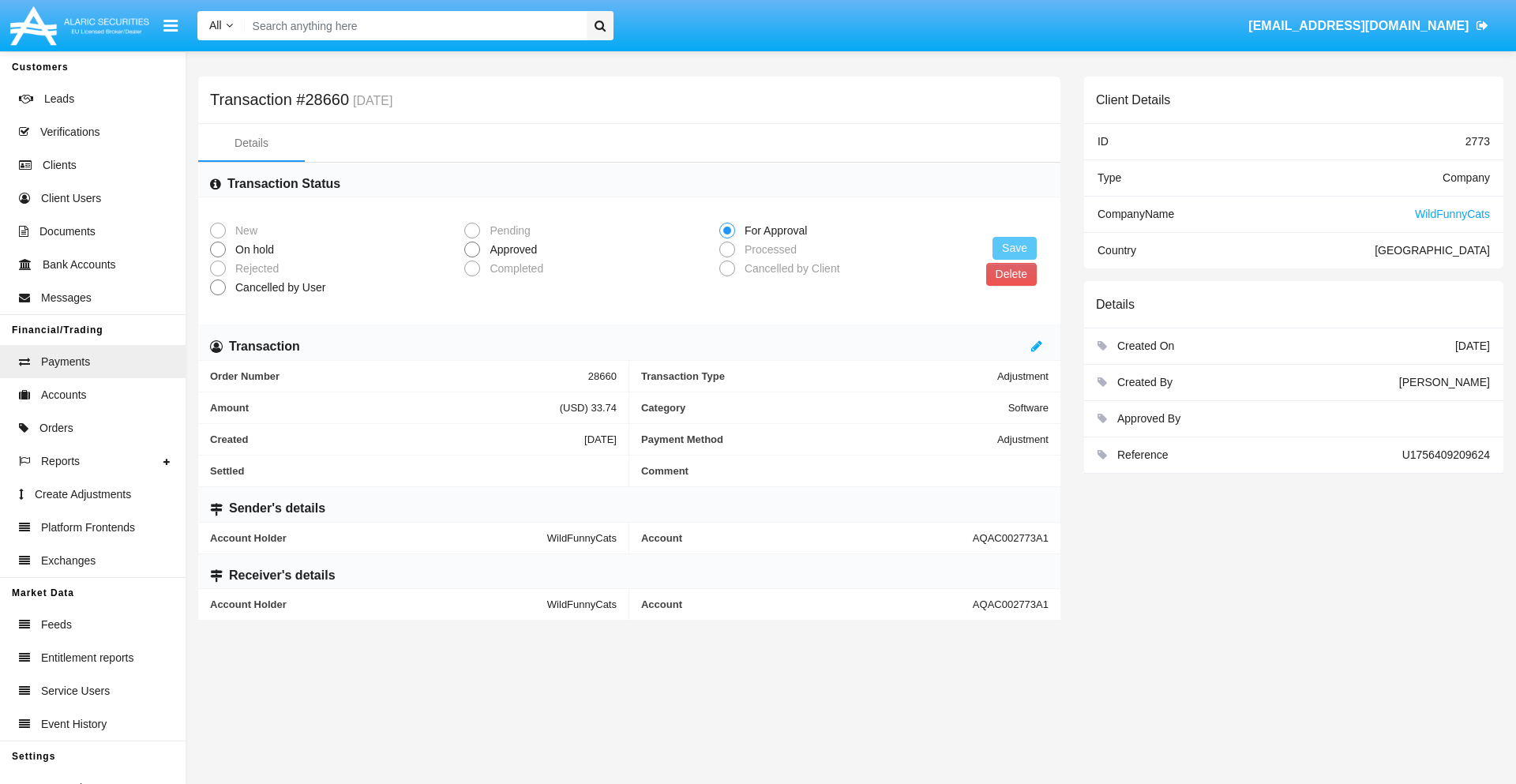
click at [510, 250] on span "Approved" at bounding box center [510, 249] width 61 height 16
click at [472, 257] on input "Approved" at bounding box center [472, 257] width 1 height 1
radio input "true"
click at [1015, 248] on button "Save" at bounding box center [1015, 249] width 44 height 23
click at [1011, 274] on button "Delete" at bounding box center [1011, 275] width 50 height 23
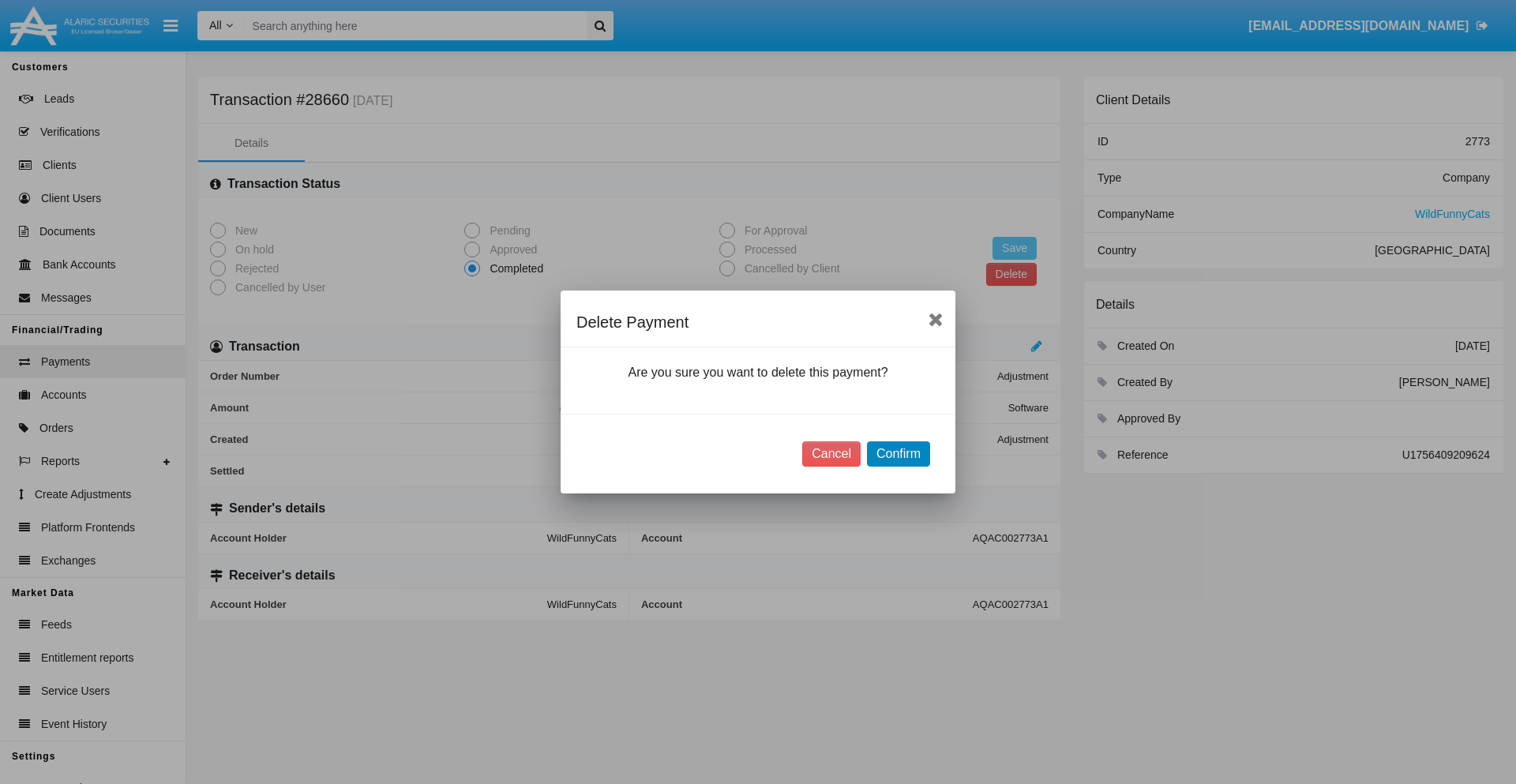
click at [898, 453] on button "Confirm" at bounding box center [898, 454] width 63 height 25
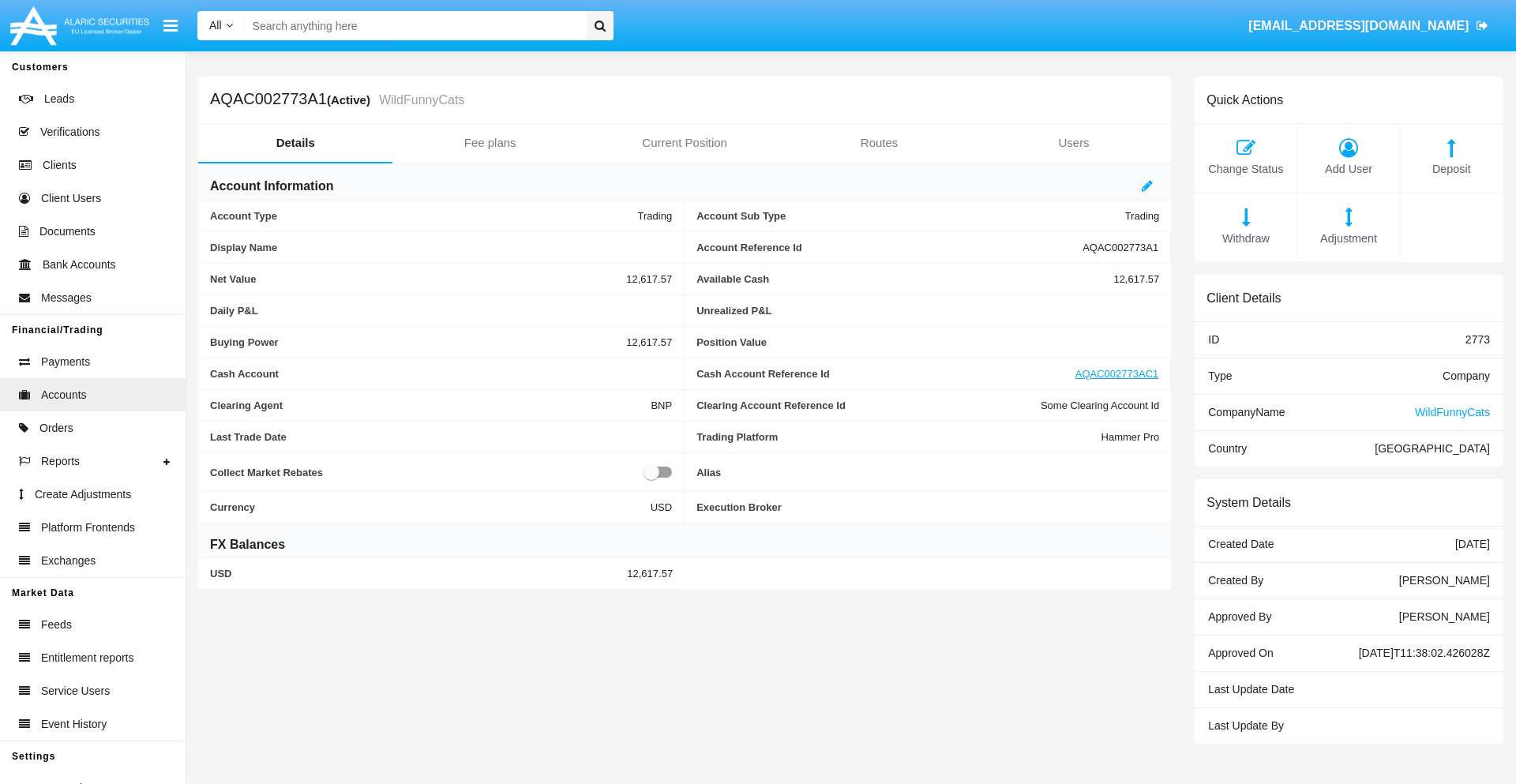
click at [1450, 169] on span "Deposit" at bounding box center [1450, 170] width 86 height 17
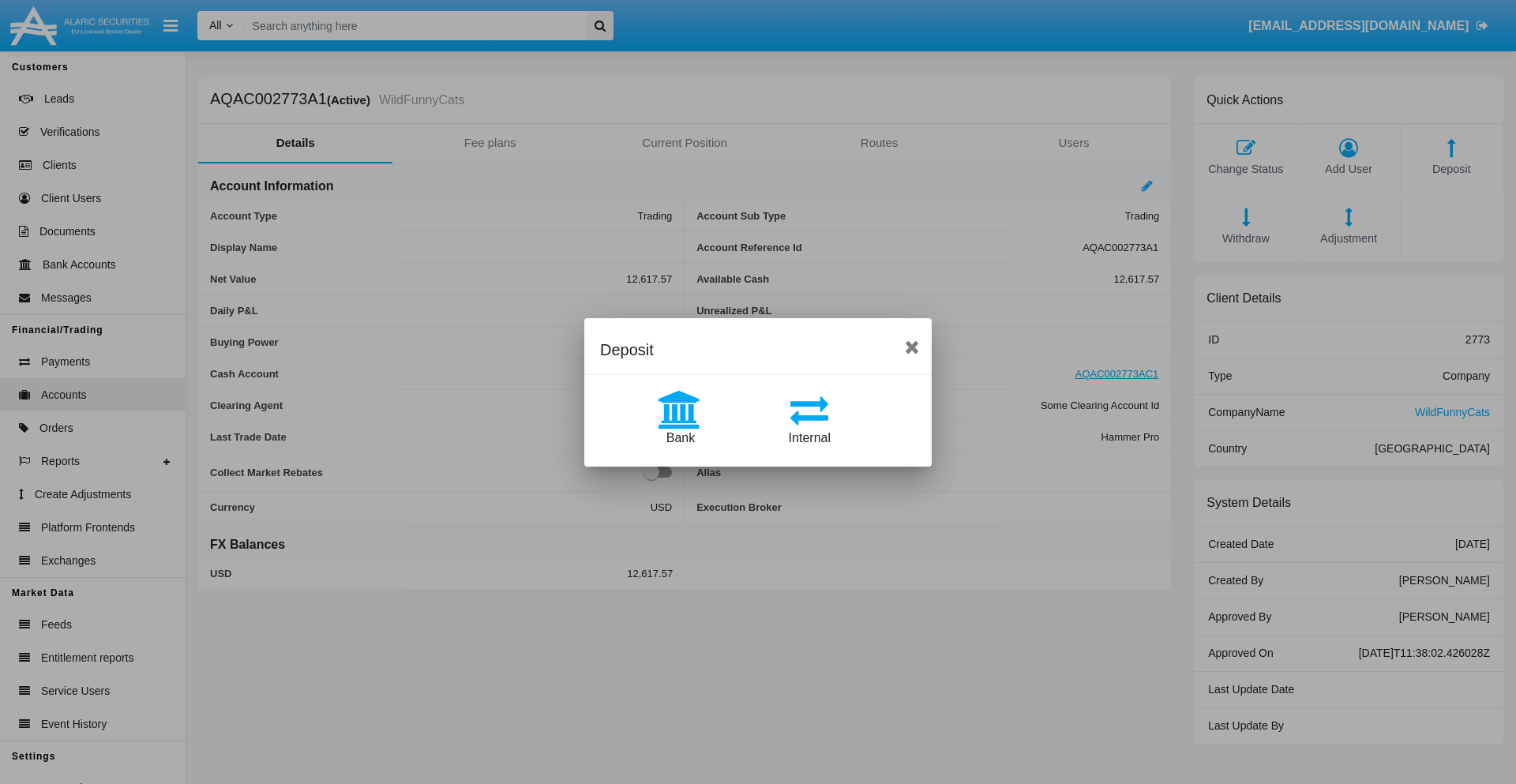
click at [680, 437] on span "Bank" at bounding box center [680, 438] width 28 height 14
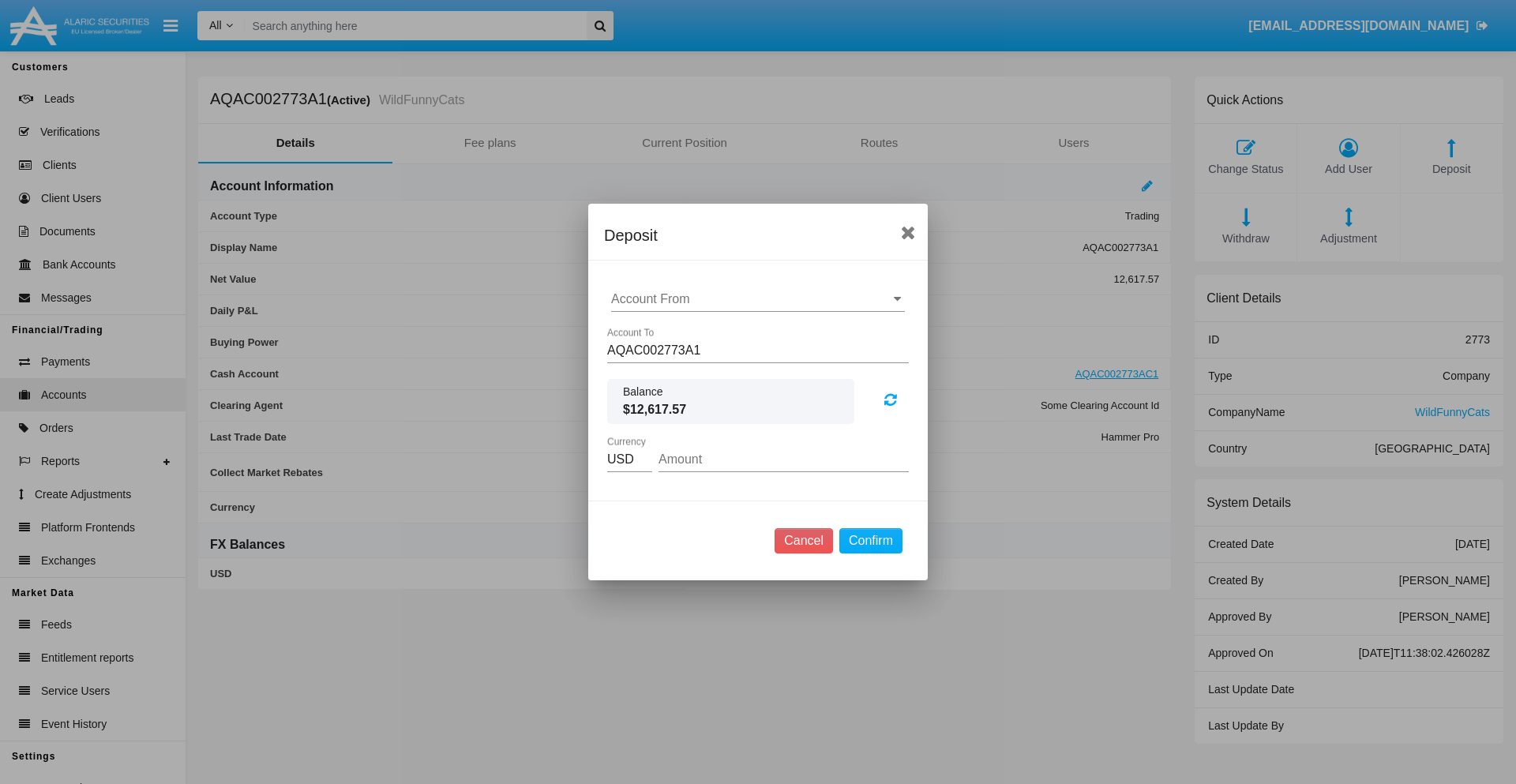
click at [758, 299] on input "Account From" at bounding box center [758, 299] width 293 height 14
click at [645, 330] on span "ACDC" at bounding box center [645, 331] width 36 height 14
type input "ACDC"
type input "35.45"
click at [870, 541] on button "Confirm" at bounding box center [870, 541] width 63 height 25
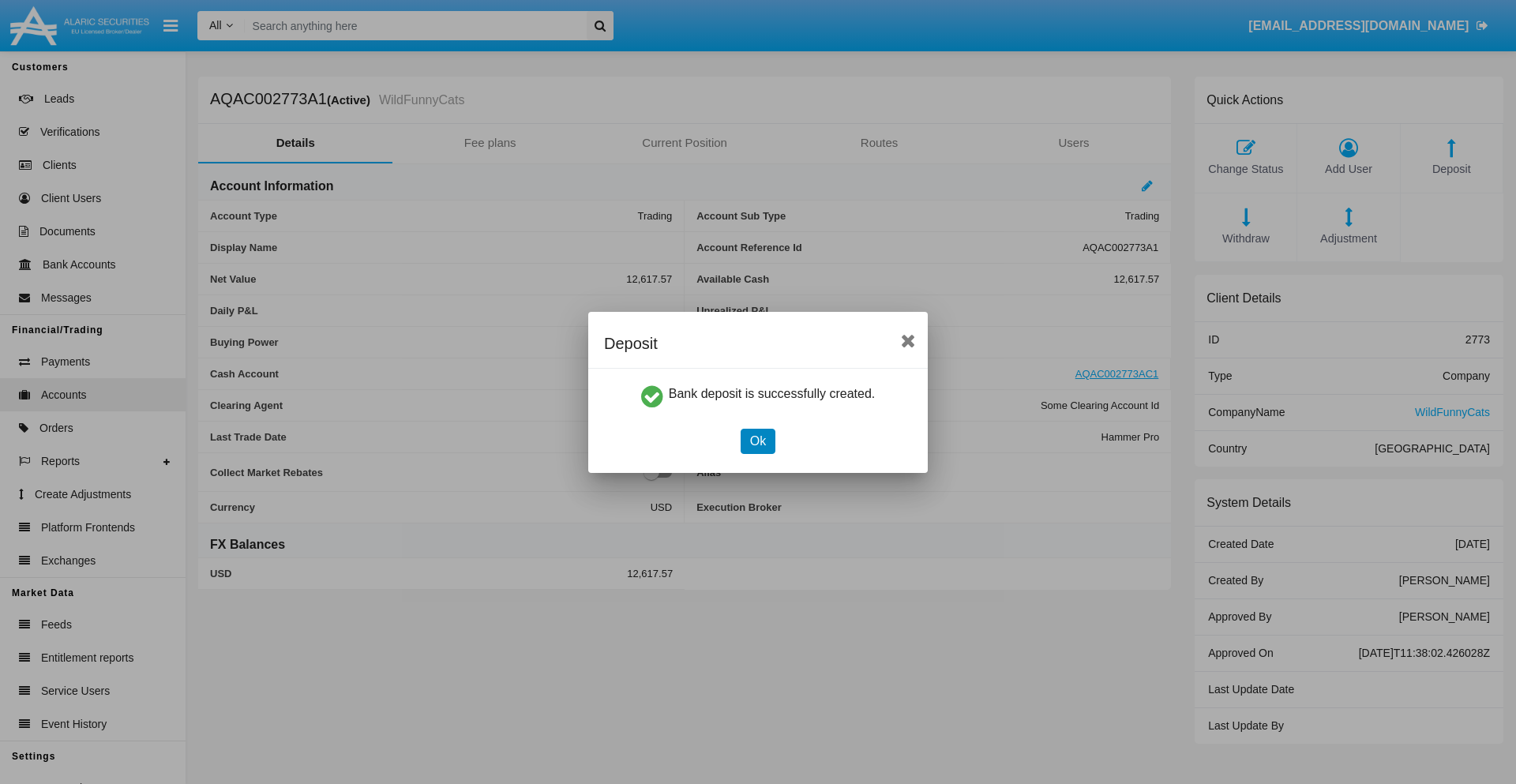
click at [757, 441] on button "Ok" at bounding box center [758, 441] width 35 height 25
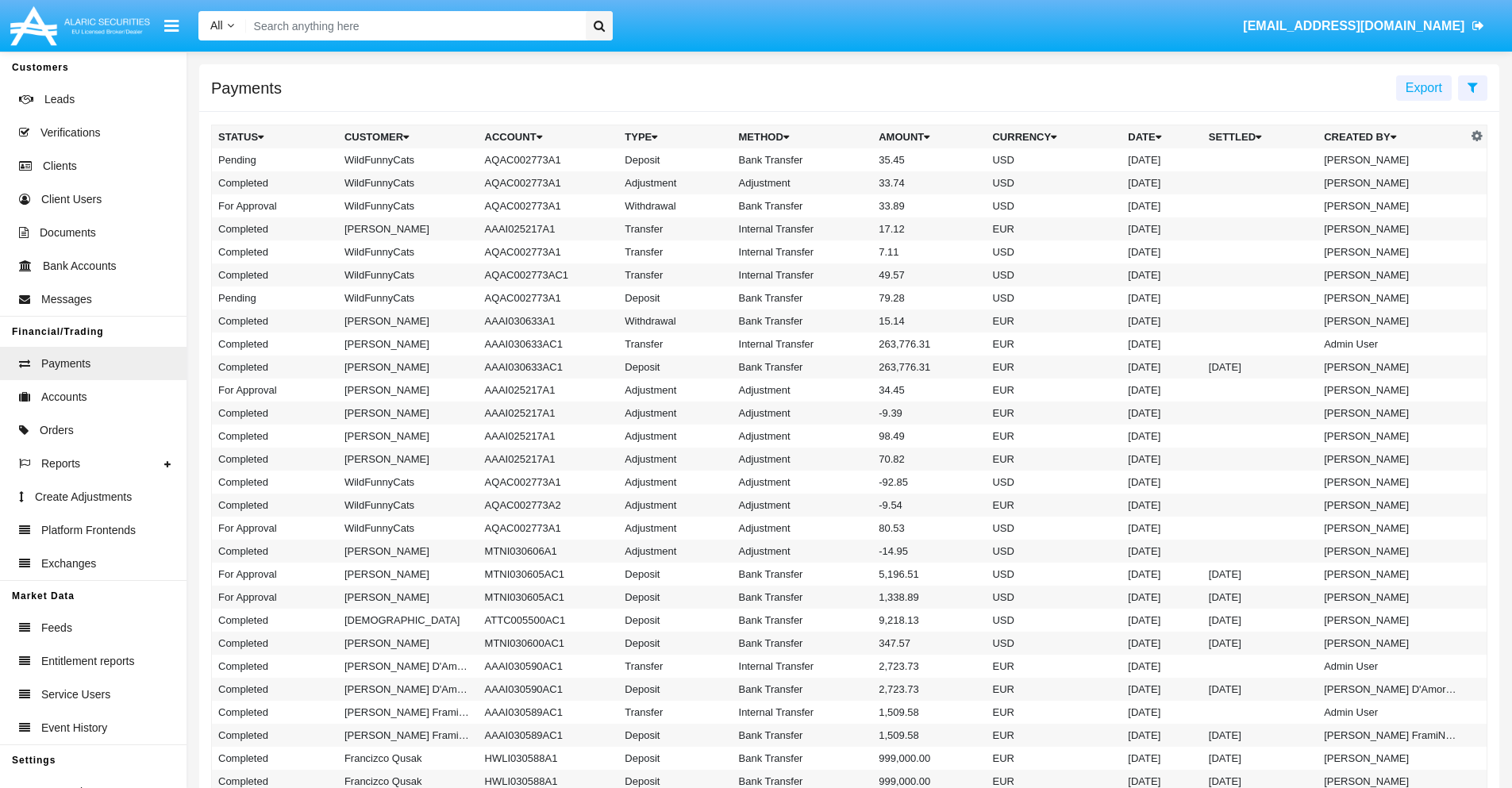
click at [850, 160] on td "Bank Transfer" at bounding box center [802, 160] width 141 height 23
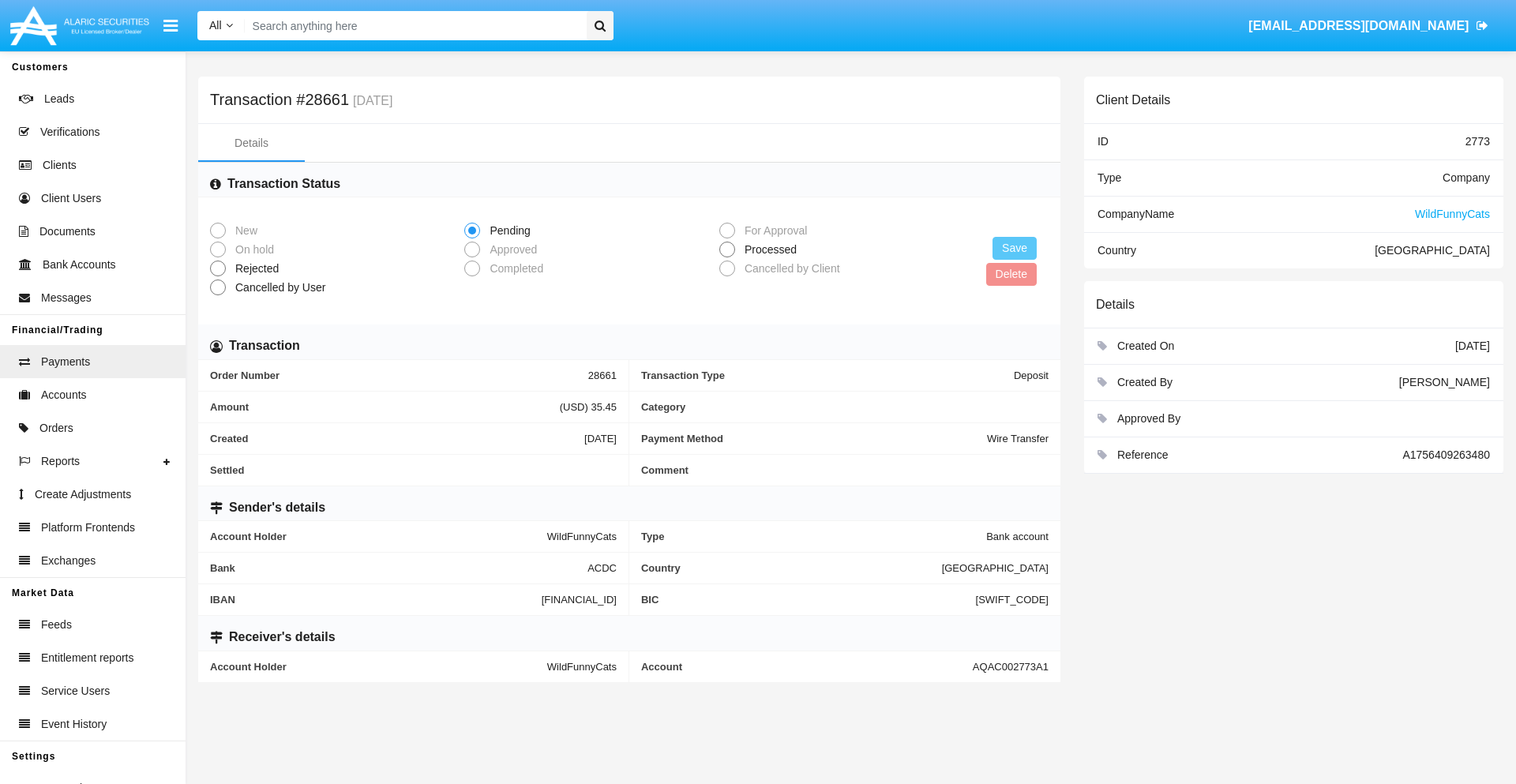
click at [768, 250] on span "Processed" at bounding box center [768, 249] width 66 height 16
click at [727, 257] on input "Processed" at bounding box center [726, 257] width 1 height 1
radio input "true"
click at [1015, 248] on button "Save" at bounding box center [1015, 249] width 44 height 23
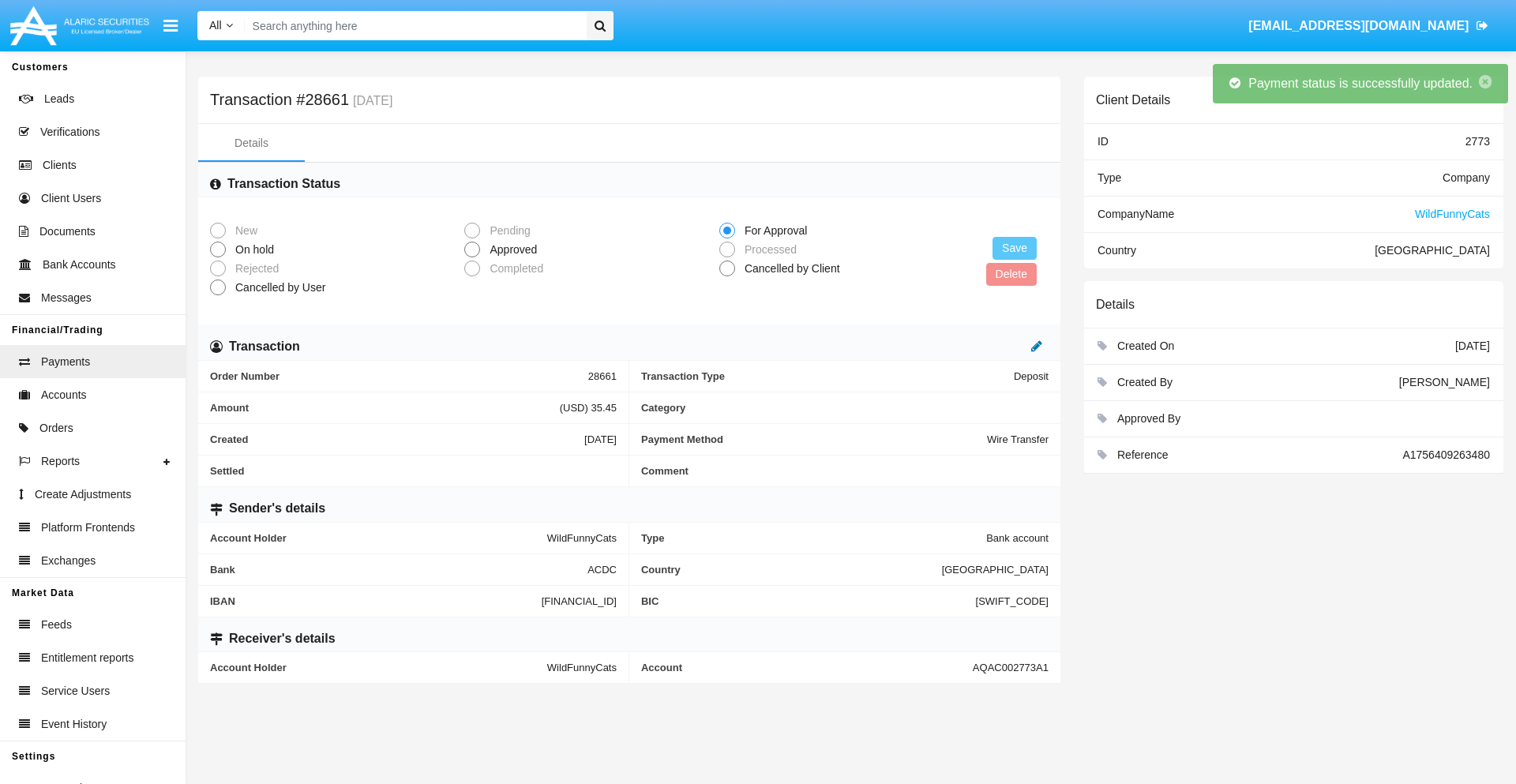
click at [1037, 346] on icon at bounding box center [1036, 345] width 11 height 13
type input "63.23"
click at [1020, 346] on icon at bounding box center [1019, 345] width 11 height 13
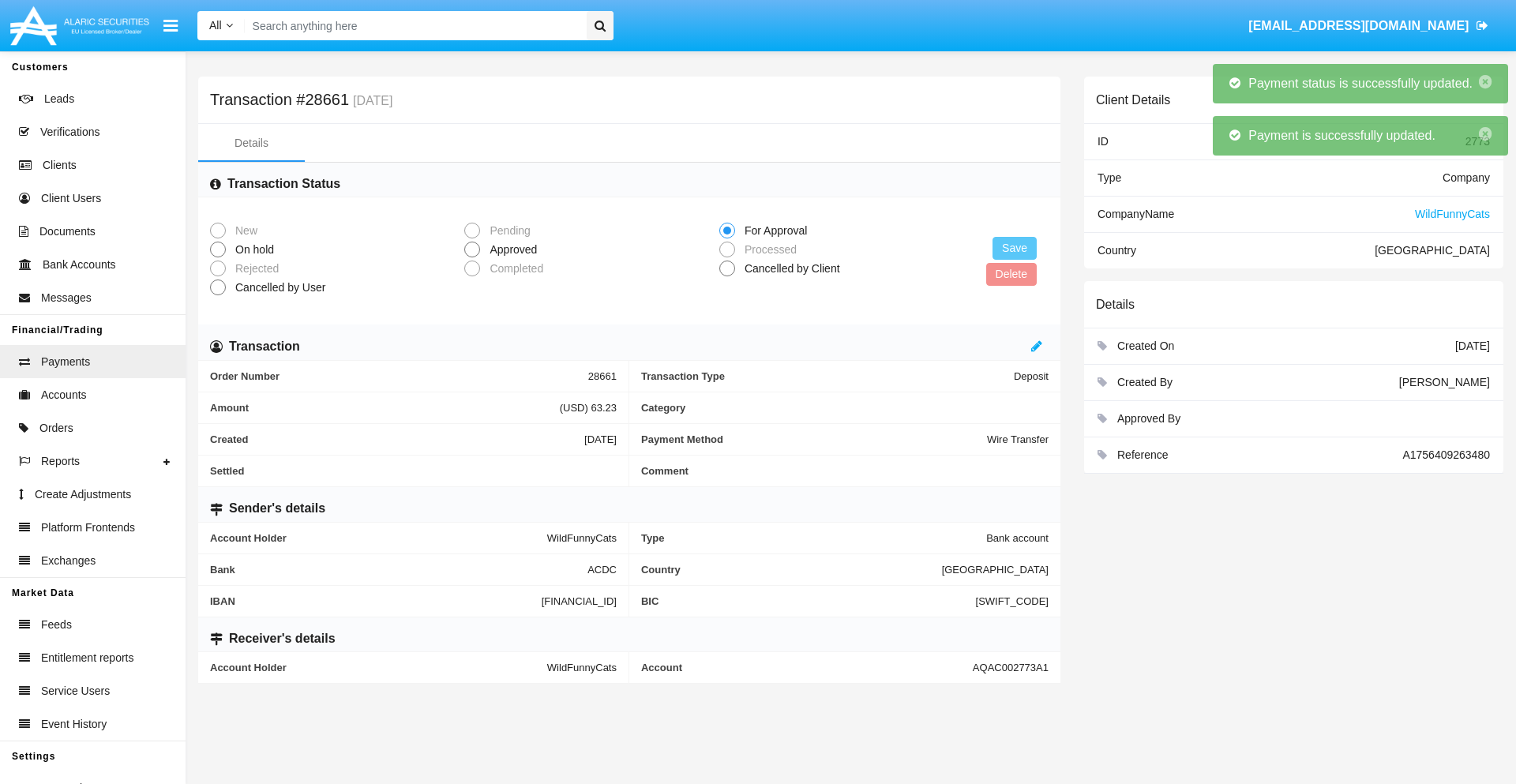
click at [510, 250] on span "Approved" at bounding box center [510, 249] width 61 height 16
click at [472, 257] on input "Approved" at bounding box center [472, 257] width 1 height 1
radio input "true"
click at [1015, 248] on button "Save" at bounding box center [1015, 249] width 44 height 23
